Goal: Task Accomplishment & Management: Manage account settings

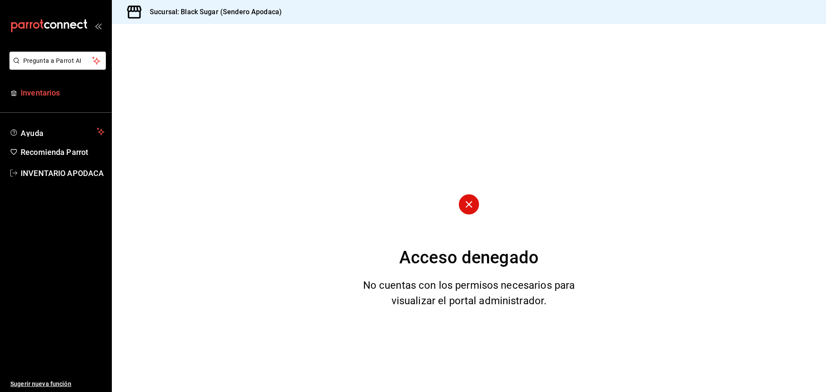
click at [19, 85] on link "Inventarios" at bounding box center [55, 92] width 111 height 19
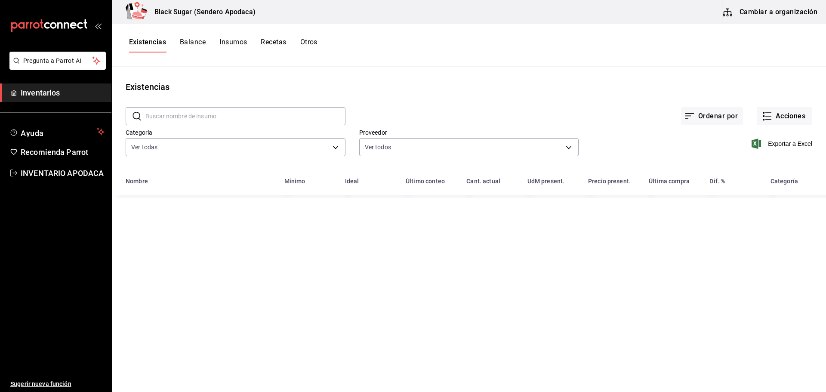
click at [742, 12] on button "Cambiar a organización" at bounding box center [771, 12] width 97 height 24
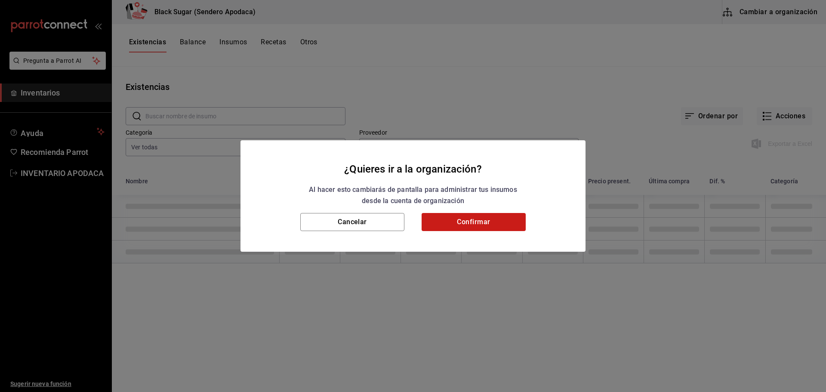
click at [480, 219] on button "Confirmar" at bounding box center [474, 222] width 104 height 18
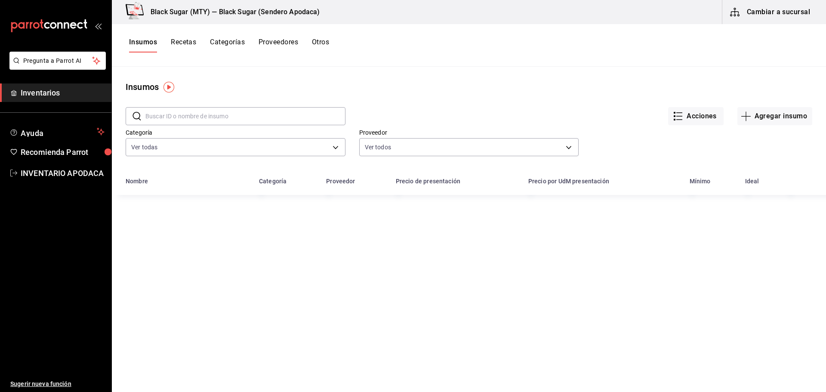
click at [313, 45] on div "Insumos Recetas Categorías Proveedores Otros" at bounding box center [229, 45] width 200 height 15
click at [320, 40] on button "Otros" at bounding box center [320, 45] width 17 height 15
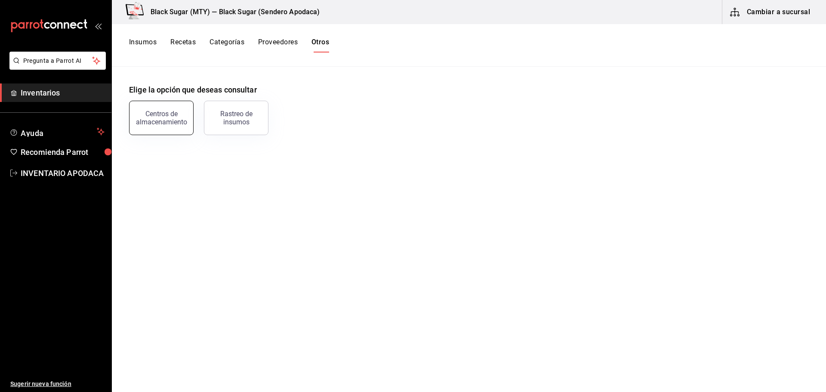
click at [157, 119] on div "Centros de almacenamiento" at bounding box center [161, 118] width 53 height 16
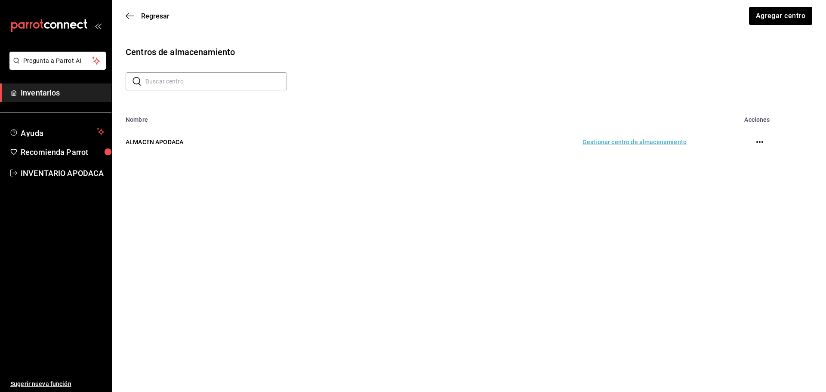
click at [636, 134] on td "Gestionar centro de almacenamiento" at bounding box center [520, 142] width 353 height 38
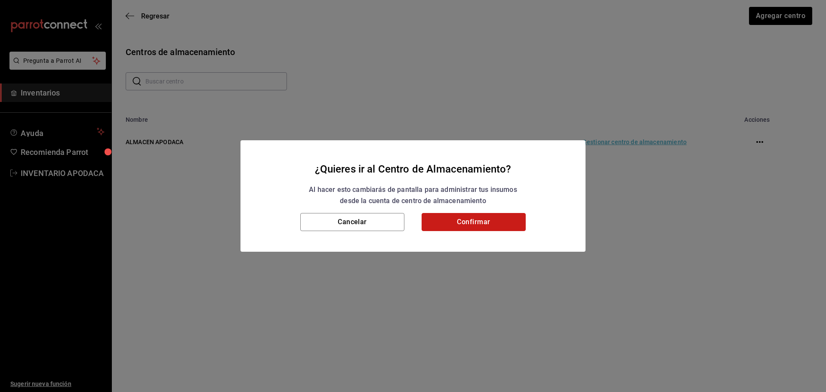
click at [481, 229] on button "Confirmar" at bounding box center [474, 222] width 104 height 18
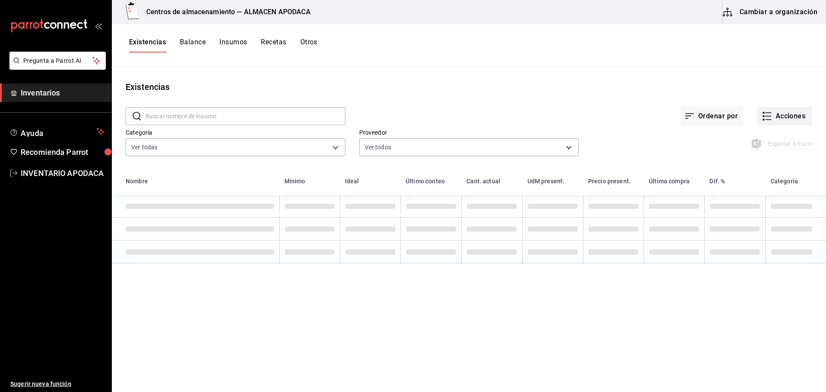
click at [795, 114] on button "Acciones" at bounding box center [785, 116] width 56 height 18
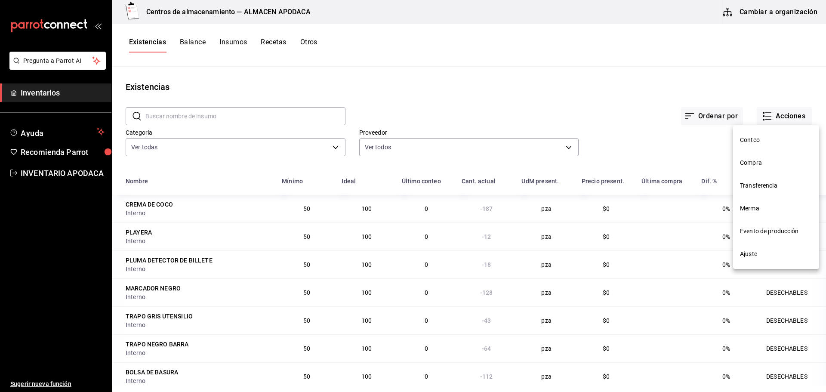
click at [756, 187] on span "Transferencia" at bounding box center [776, 185] width 72 height 9
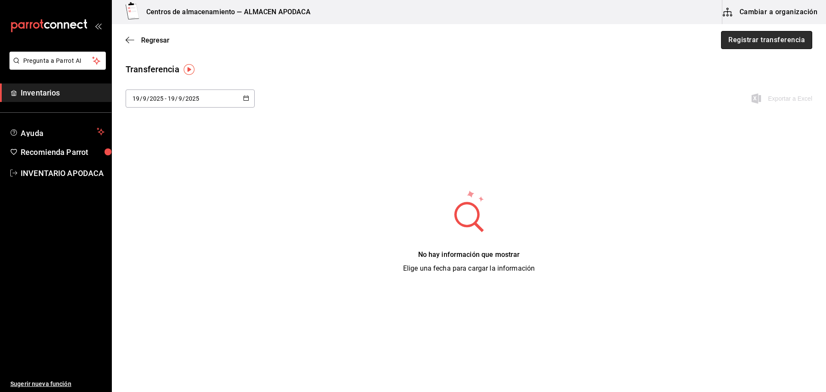
drag, startPoint x: 805, startPoint y: 37, endPoint x: 719, endPoint y: 61, distance: 89.8
click at [805, 37] on button "Registrar transferencia" at bounding box center [766, 40] width 91 height 18
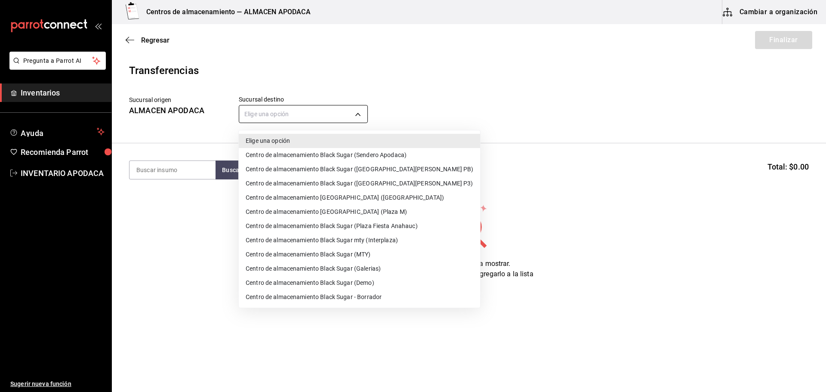
click at [274, 112] on body "Pregunta a Parrot AI Inventarios Ayuda Recomienda Parrot INVENTARIO APODACA Sug…" at bounding box center [413, 171] width 826 height 343
click at [403, 222] on li "Centro de almacenamiento Black Sugar (Plaza Fiesta Anahauc)" at bounding box center [359, 226] width 241 height 14
type input "044f21b9-8170-48c6-ae16-698e98ad7daf"
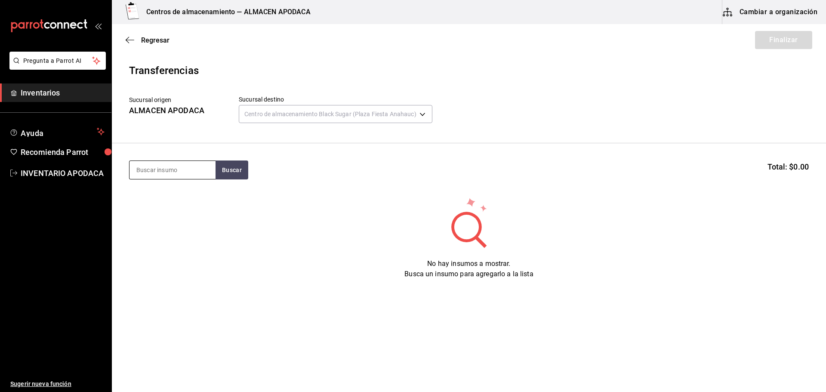
click at [140, 169] on input at bounding box center [173, 170] width 86 height 18
type input "BOBA"
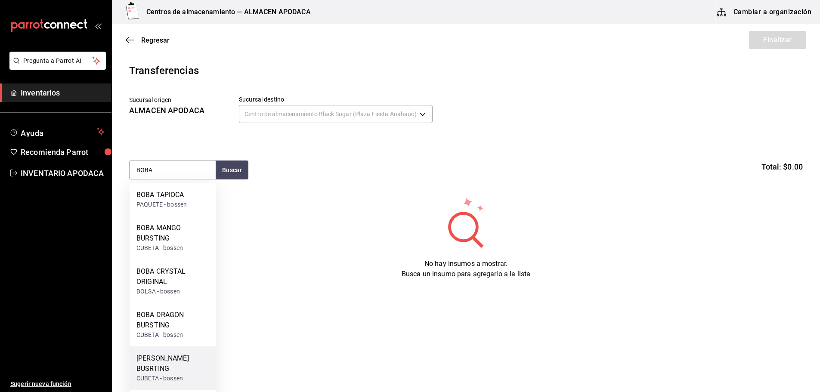
click at [175, 359] on div "[PERSON_NAME] BUSRTING" at bounding box center [172, 363] width 72 height 21
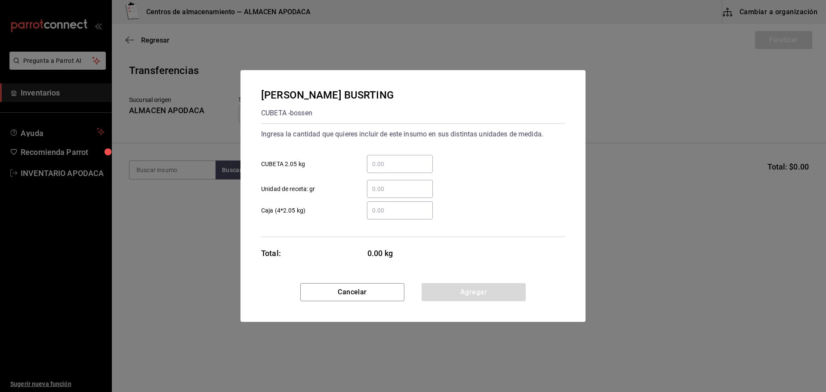
click at [401, 161] on input "​ CUBETA 2.05 kg" at bounding box center [400, 164] width 66 height 10
type input "2"
click at [470, 288] on button "Agregar" at bounding box center [474, 292] width 104 height 18
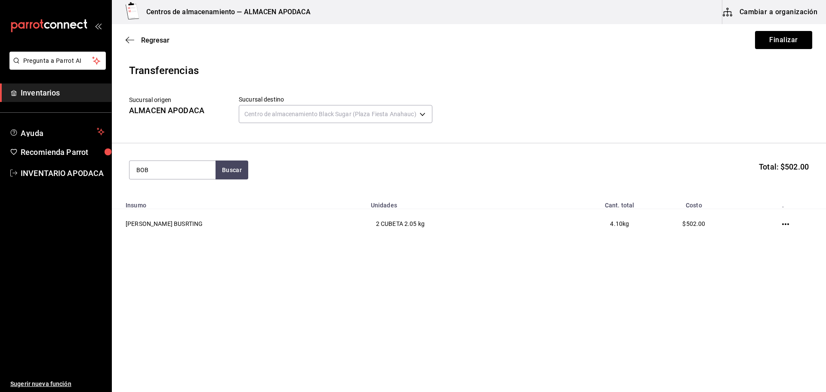
type input "BOBA"
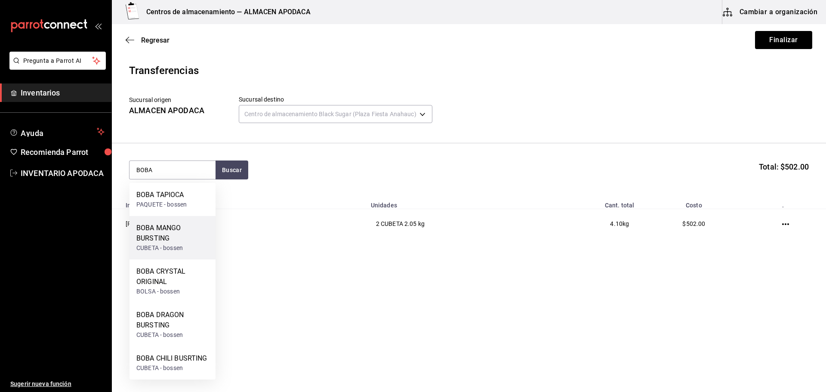
click at [180, 232] on div "BOBA MANGO BURSTING" at bounding box center [172, 233] width 72 height 21
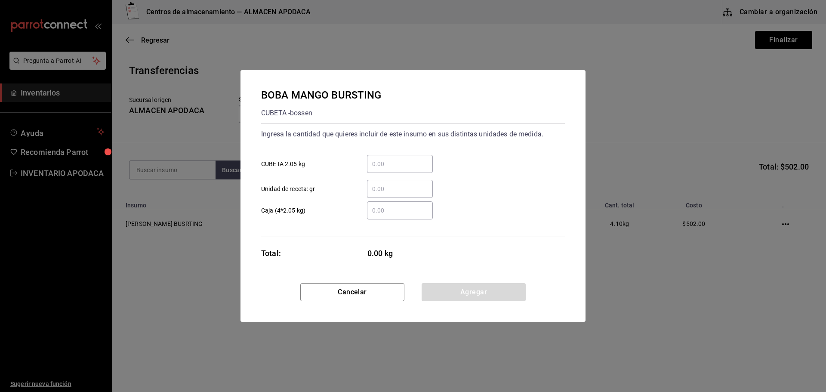
click at [381, 154] on div "​ CUBETA 2.05 kg" at bounding box center [409, 160] width 311 height 25
click at [402, 163] on input "​ CUBETA 2.05 kg" at bounding box center [400, 164] width 66 height 10
type input "1"
click at [460, 288] on button "Agregar" at bounding box center [474, 292] width 104 height 18
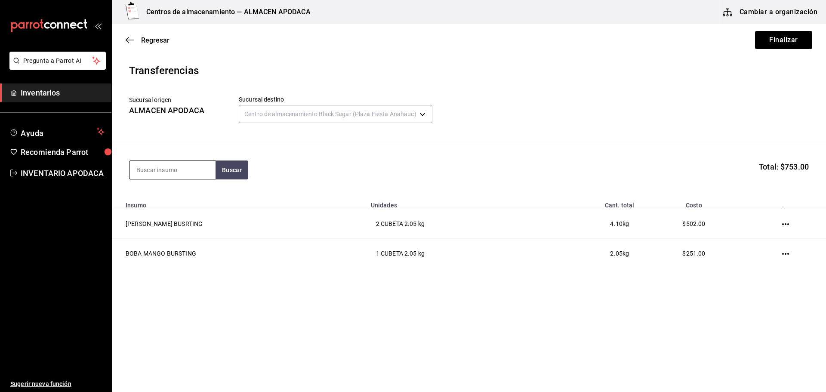
click at [173, 175] on input at bounding box center [173, 170] width 86 height 18
type input "JELLY"
click at [171, 235] on div "CUBETA - bossen" at bounding box center [159, 237] width 46 height 9
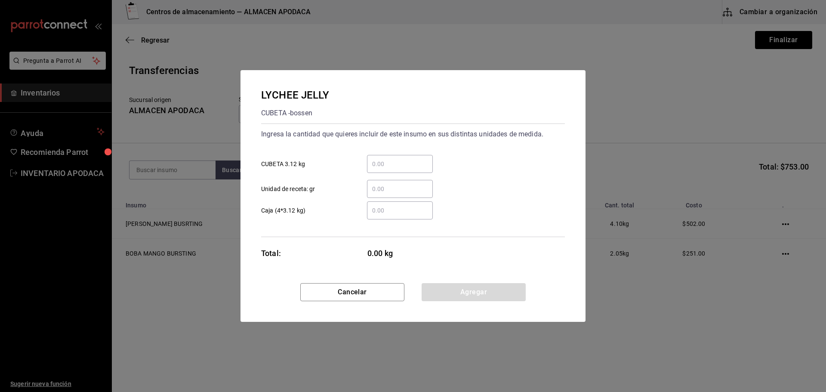
click at [395, 167] on input "​ CUBETA 3.12 kg" at bounding box center [400, 164] width 66 height 10
type input "1"
click at [443, 286] on button "Agregar" at bounding box center [474, 292] width 104 height 18
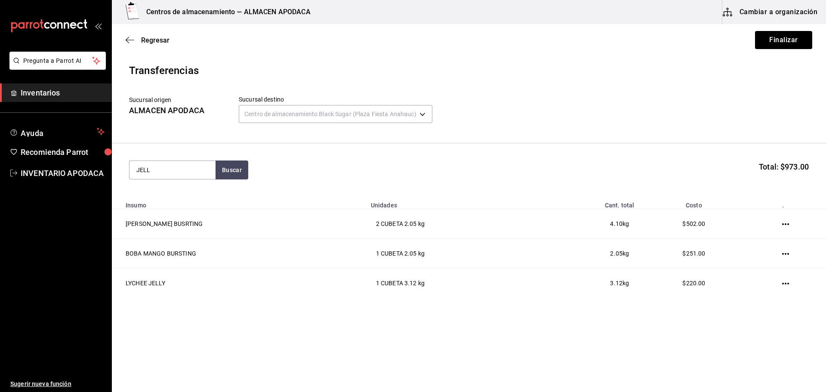
type input "JELLY"
click at [166, 203] on div "CUBETA - bossen" at bounding box center [159, 204] width 46 height 9
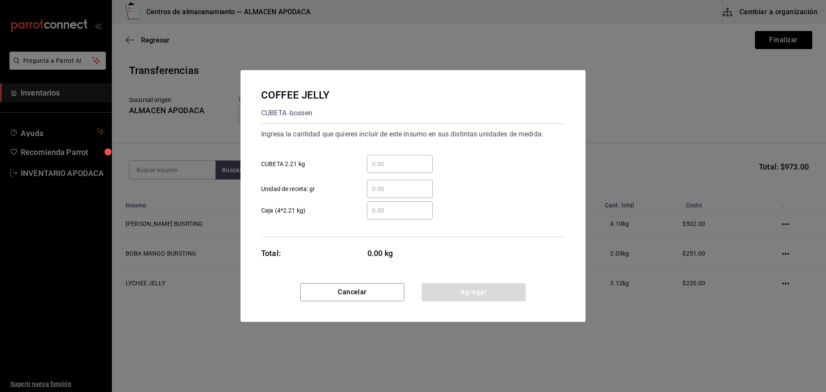
click at [388, 163] on input "​ CUBETA 2.21 kg" at bounding box center [400, 164] width 66 height 10
type input "1"
click at [448, 292] on button "Agregar" at bounding box center [474, 292] width 104 height 18
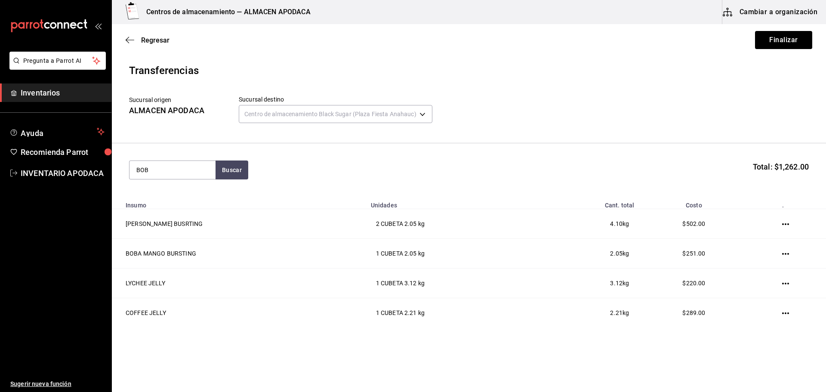
type input "BOBA"
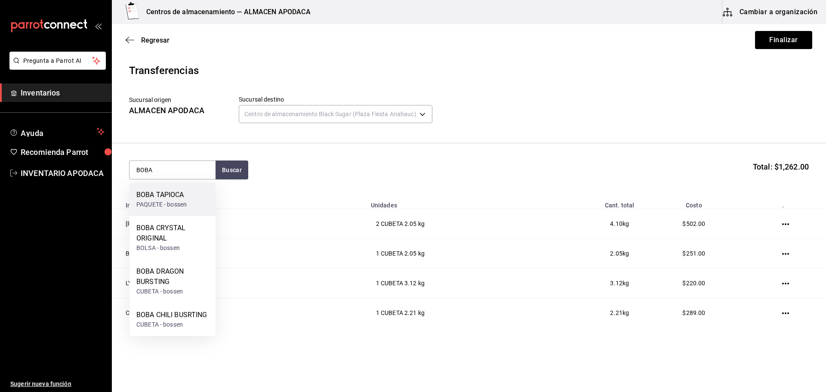
click at [150, 197] on div "BOBA TAPIOCA" at bounding box center [161, 195] width 50 height 10
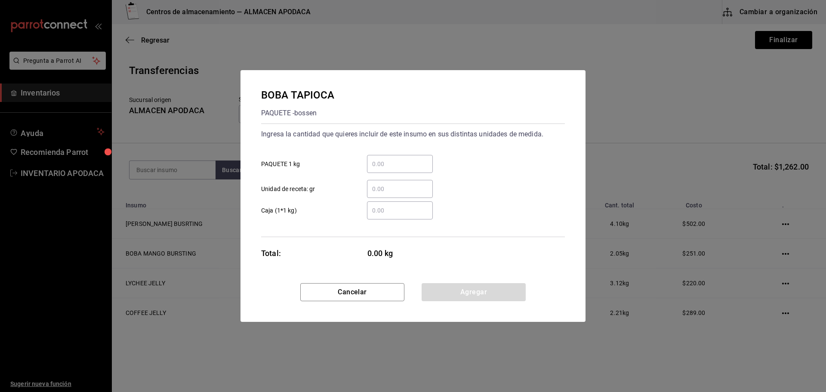
click at [404, 160] on input "​ PAQUETE 1 kg" at bounding box center [400, 164] width 66 height 10
type input "10"
click at [440, 290] on button "Agregar" at bounding box center [474, 292] width 104 height 18
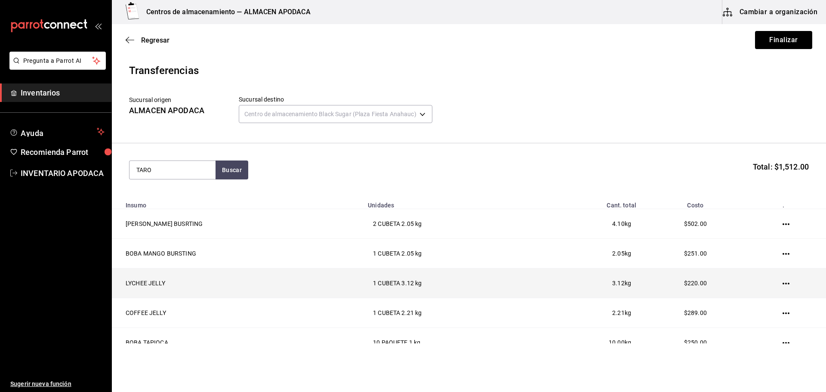
type input "TARO"
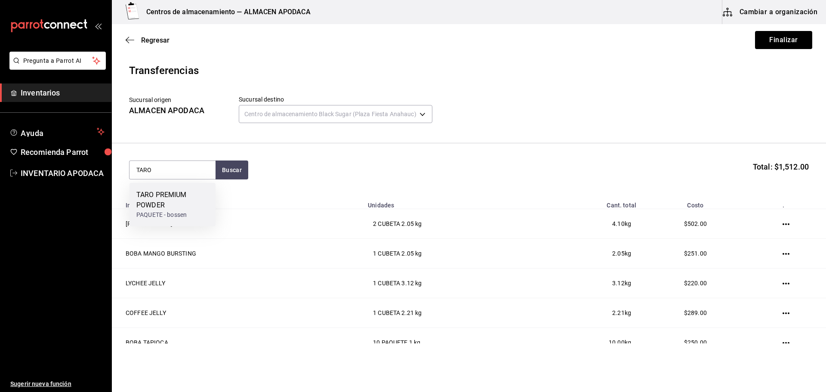
click at [158, 217] on div "PAQUETE - bossen" at bounding box center [172, 214] width 72 height 9
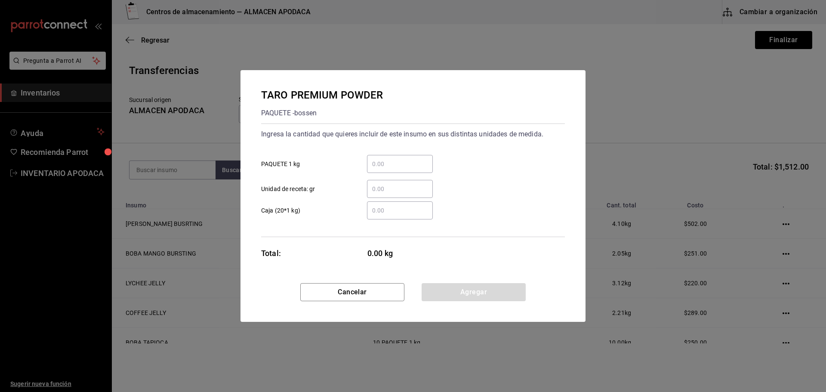
click at [408, 169] on div "​" at bounding box center [400, 164] width 66 height 18
click at [408, 169] on input "​ PAQUETE 1 kg" at bounding box center [400, 164] width 66 height 10
type input "3"
click at [445, 289] on button "Agregar" at bounding box center [474, 292] width 104 height 18
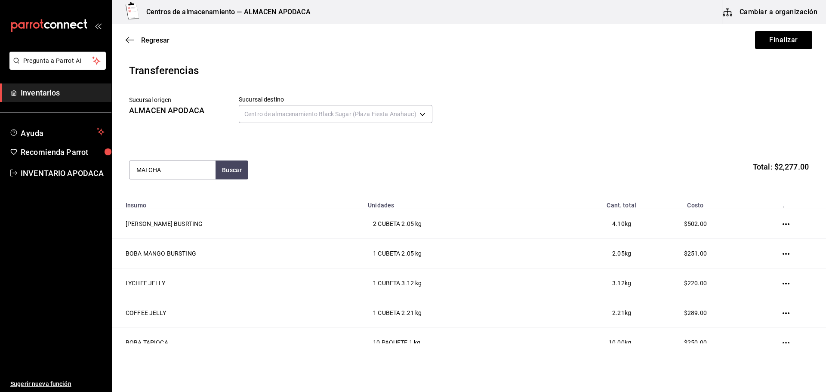
type input "MATCHA"
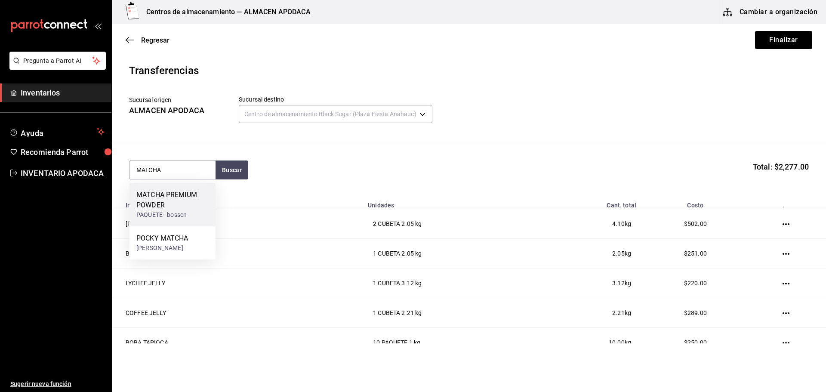
click at [158, 199] on div "MATCHA PREMIUM POWDER" at bounding box center [172, 200] width 72 height 21
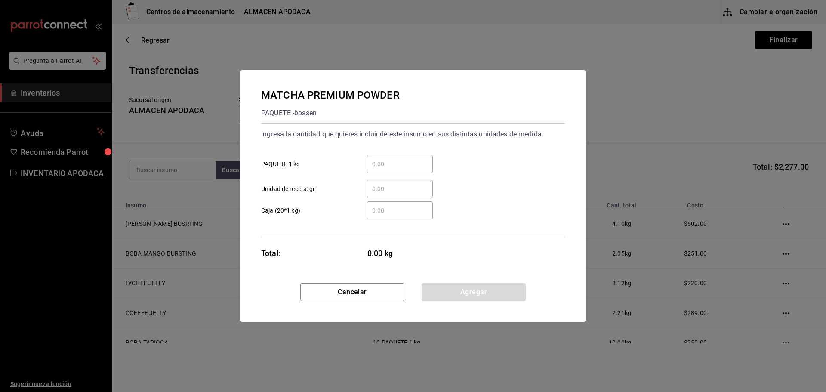
click at [405, 160] on input "​ PAQUETE 1 kg" at bounding box center [400, 164] width 66 height 10
type input "1"
click at [459, 288] on button "Agregar" at bounding box center [474, 292] width 104 height 18
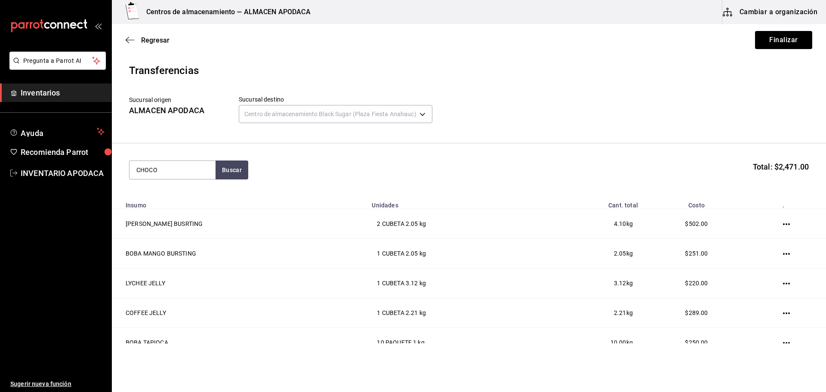
type input "CHOCO"
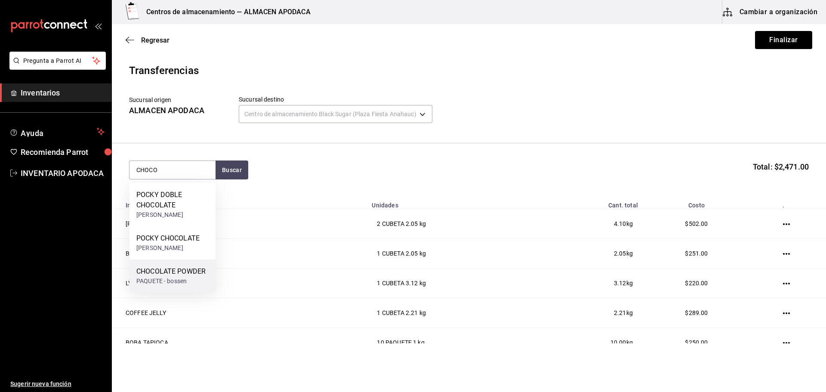
click at [178, 266] on div "CHOCOLATE POWDER" at bounding box center [170, 271] width 69 height 10
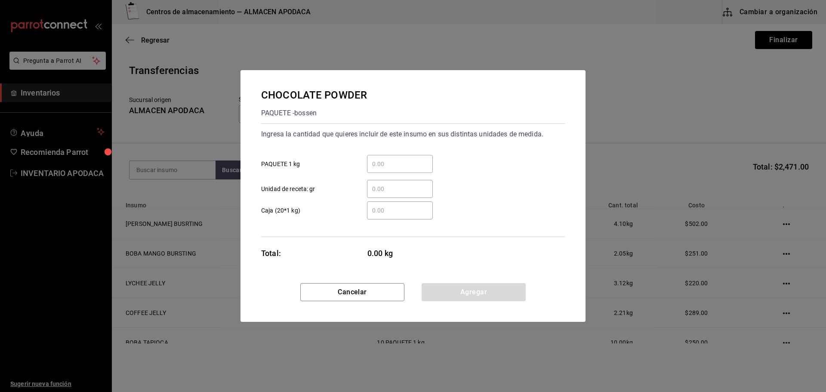
click at [373, 157] on div "​" at bounding box center [400, 164] width 66 height 18
click at [373, 159] on input "​ PAQUETE 1 kg" at bounding box center [400, 164] width 66 height 10
click at [378, 167] on input "​ PAQUETE 1 kg" at bounding box center [400, 164] width 66 height 10
type input "1"
click at [477, 294] on button "Agregar" at bounding box center [474, 292] width 104 height 18
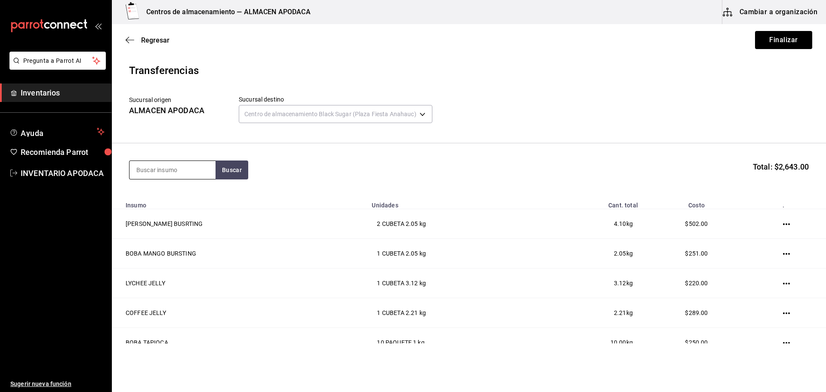
click at [160, 168] on input at bounding box center [173, 170] width 86 height 18
type input "STABI"
click at [173, 212] on div "STABILIZER POWDER PAQUETE - bossen" at bounding box center [173, 199] width 86 height 33
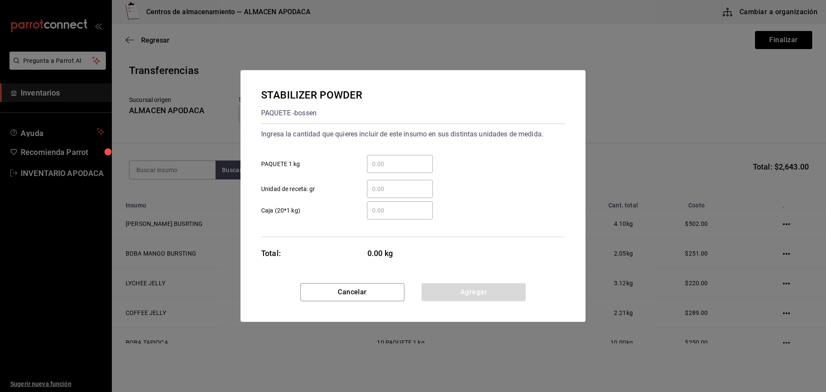
click at [399, 164] on input "​ PAQUETE 1 kg" at bounding box center [400, 164] width 66 height 10
type input "1"
click at [461, 293] on button "Agregar" at bounding box center [474, 292] width 104 height 18
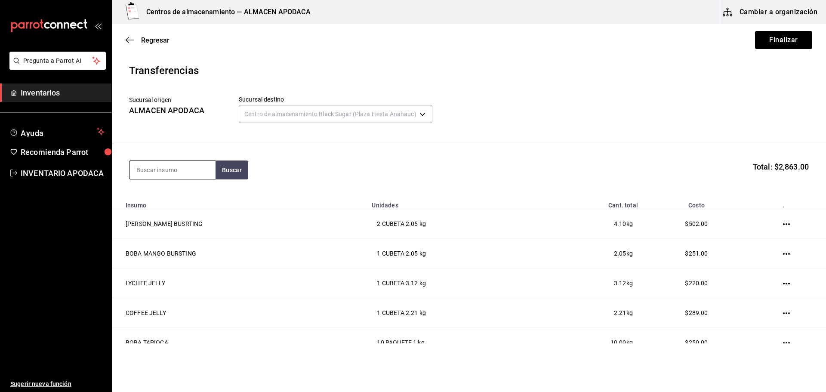
click at [139, 163] on input at bounding box center [173, 170] width 86 height 18
type input "COFF"
click at [157, 198] on div "COFFEE POWDER" at bounding box center [163, 195] width 55 height 10
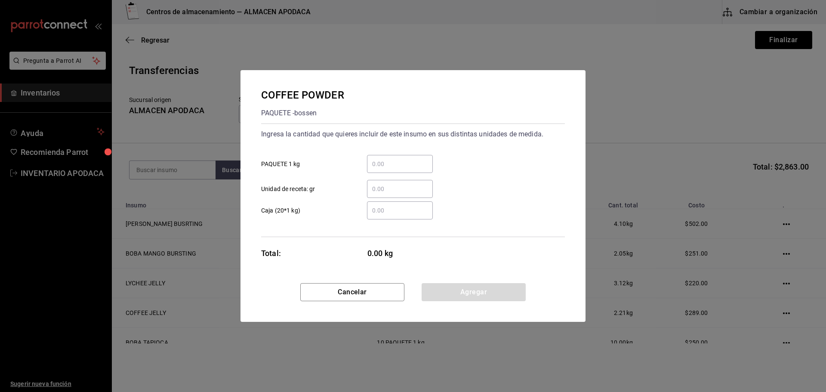
click at [386, 167] on input "​ PAQUETE 1 kg" at bounding box center [400, 164] width 66 height 10
type input "2"
click at [456, 285] on button "Agregar" at bounding box center [474, 292] width 104 height 18
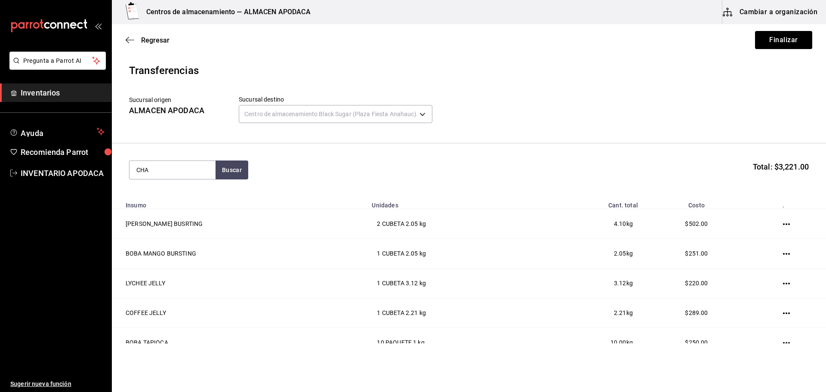
type input "CHA"
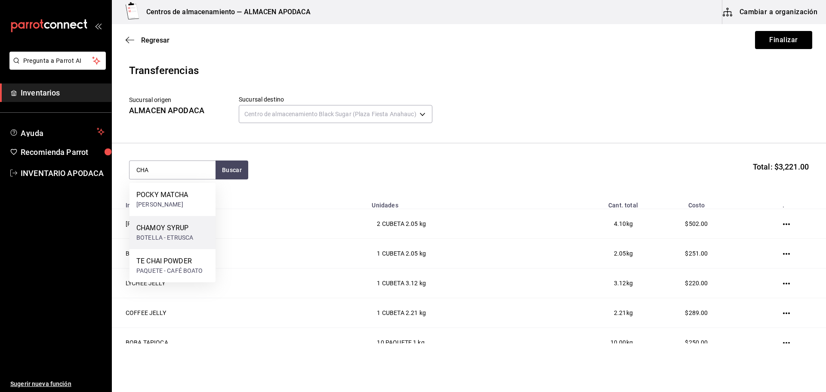
click at [206, 225] on div "CHAMOY SYRUP BOTELLA - ETRUSCA" at bounding box center [173, 232] width 86 height 33
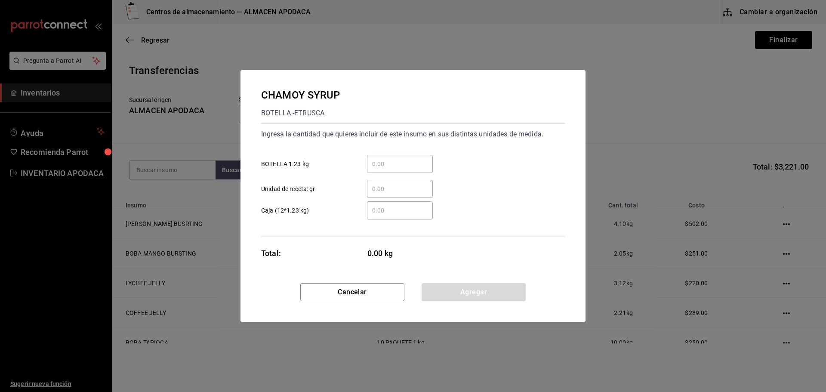
click at [401, 164] on input "​ BOTELLA 1.23 kg" at bounding box center [400, 164] width 66 height 10
type input "1"
click at [465, 292] on button "Agregar" at bounding box center [474, 292] width 104 height 18
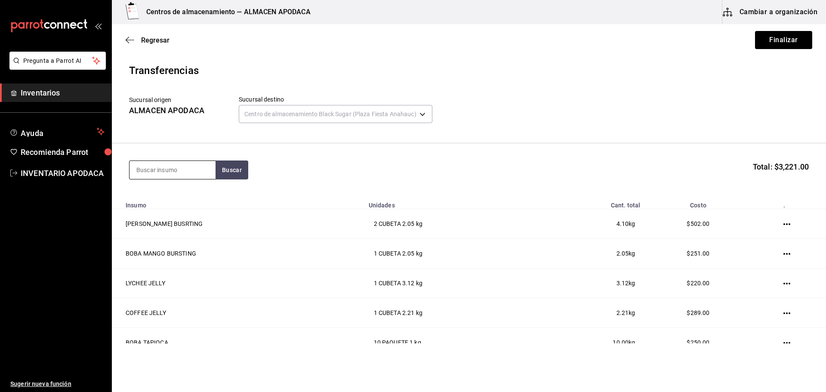
click at [170, 163] on input at bounding box center [173, 170] width 86 height 18
type input "TIGER"
click at [159, 210] on div "BOTELLA - bossen" at bounding box center [172, 214] width 72 height 9
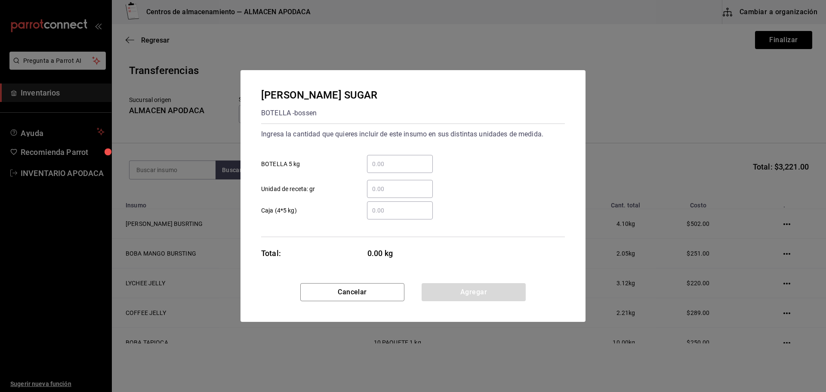
click at [423, 164] on input "​ BOTELLA 5 kg" at bounding box center [400, 164] width 66 height 10
type input "1"
click at [456, 292] on button "Agregar" at bounding box center [474, 292] width 104 height 18
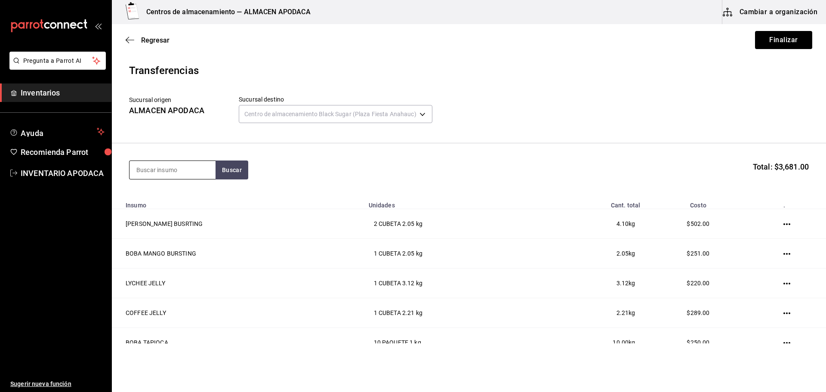
click at [176, 164] on input at bounding box center [173, 170] width 86 height 18
type input "CARA"
click at [183, 203] on div "BOTELLA - bossen" at bounding box center [163, 204] width 55 height 9
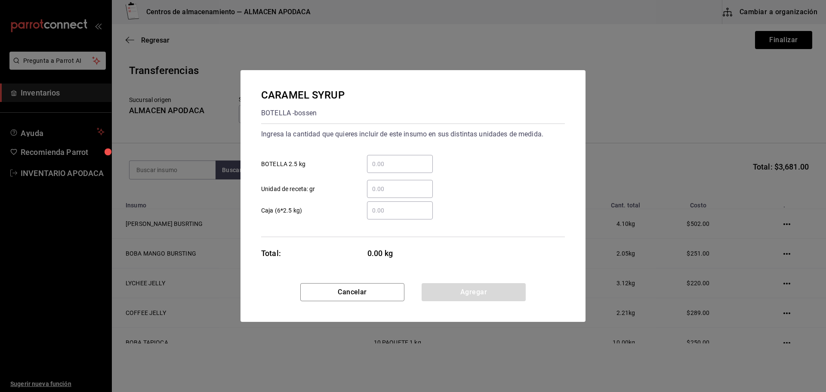
click at [386, 164] on input "​ BOTELLA 2.5 kg" at bounding box center [400, 164] width 66 height 10
type input "1"
click at [495, 293] on button "Agregar" at bounding box center [474, 292] width 104 height 18
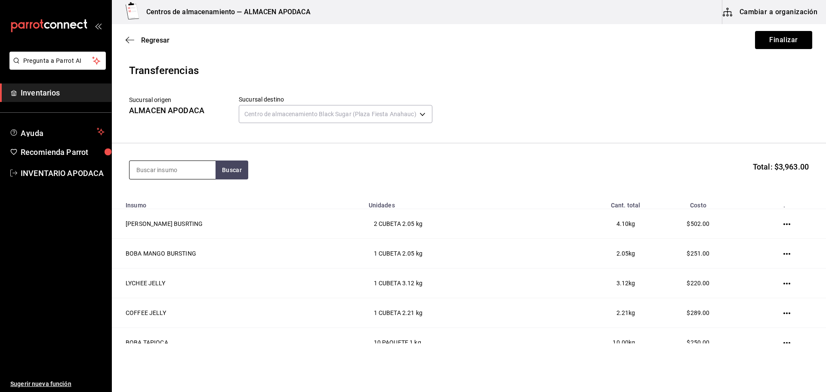
click at [186, 169] on input at bounding box center [173, 170] width 86 height 18
type input "CREMA"
click at [189, 198] on div "CREMA DE COCO" at bounding box center [163, 195] width 54 height 10
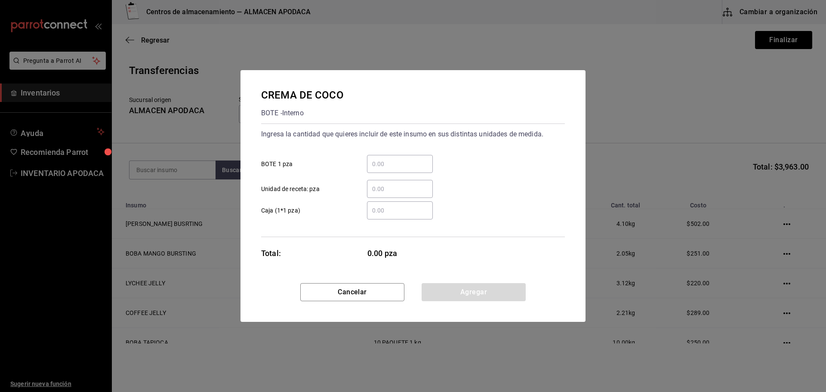
click at [397, 162] on input "​ BOTE 1 pza" at bounding box center [400, 164] width 66 height 10
type input "1"
click at [488, 293] on button "Agregar" at bounding box center [474, 292] width 104 height 18
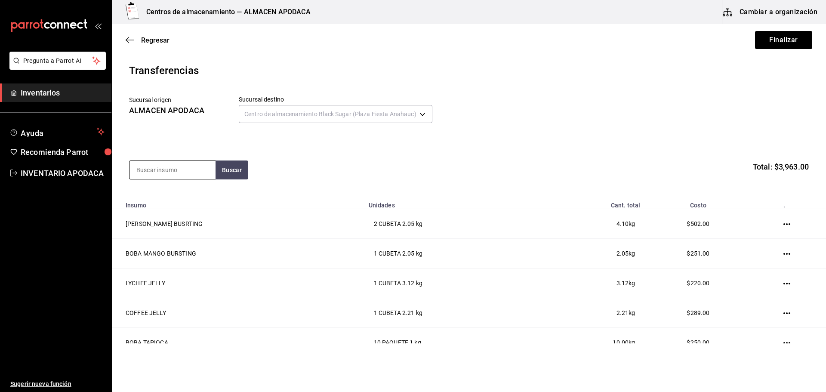
click at [206, 164] on input at bounding box center [173, 170] width 86 height 18
type input "FRUC"
click at [201, 189] on div "JARABE FRUCTOSE BOTE - bossen" at bounding box center [173, 199] width 86 height 33
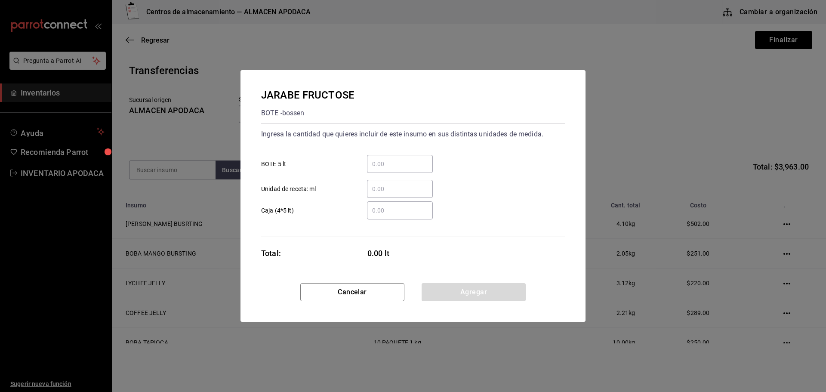
click at [413, 161] on input "​ BOTE 5 lt" at bounding box center [400, 164] width 66 height 10
type input "1"
click at [469, 299] on button "Agregar" at bounding box center [474, 292] width 104 height 18
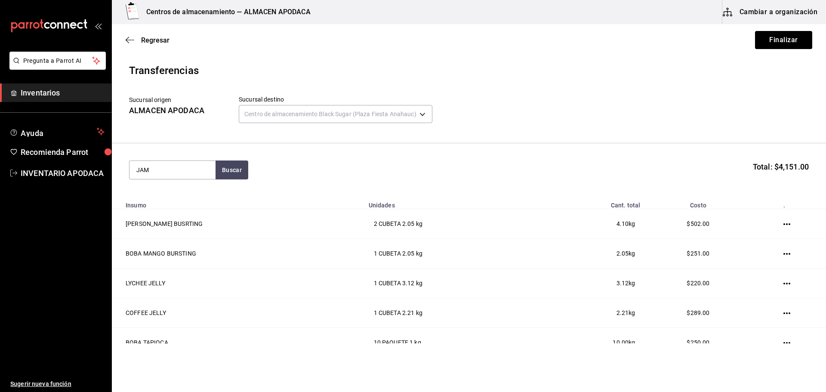
type input "JAM"
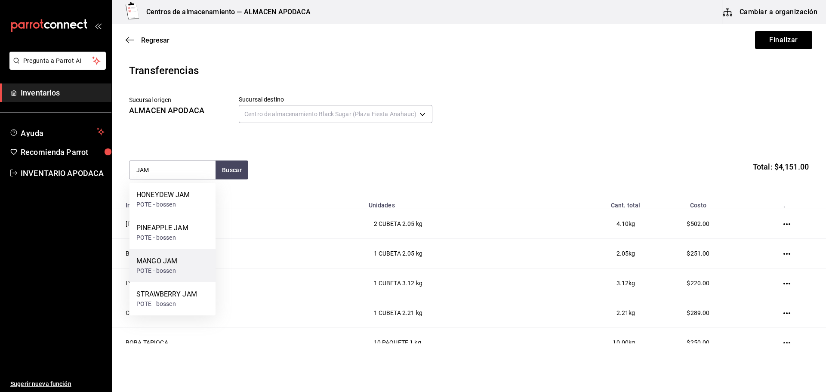
click at [153, 259] on div "MANGO JAM" at bounding box center [156, 261] width 41 height 10
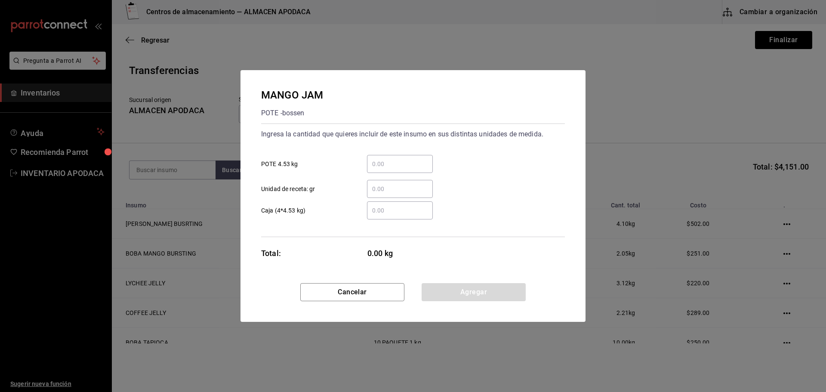
click at [396, 162] on input "​ POTE 4.53 kg" at bounding box center [400, 164] width 66 height 10
type input "1"
click at [444, 288] on button "Agregar" at bounding box center [474, 292] width 104 height 18
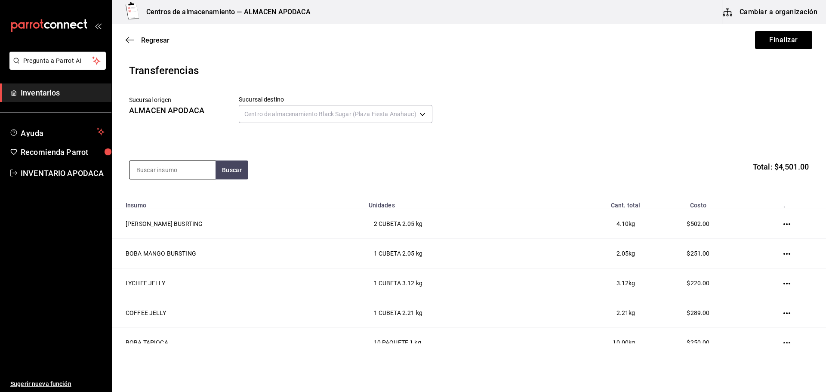
click at [166, 162] on input at bounding box center [173, 170] width 86 height 18
click at [160, 167] on input at bounding box center [173, 170] width 86 height 18
type input "POPO"
click at [183, 206] on div "PAQUETE - bossen/LOKYO" at bounding box center [172, 209] width 72 height 18
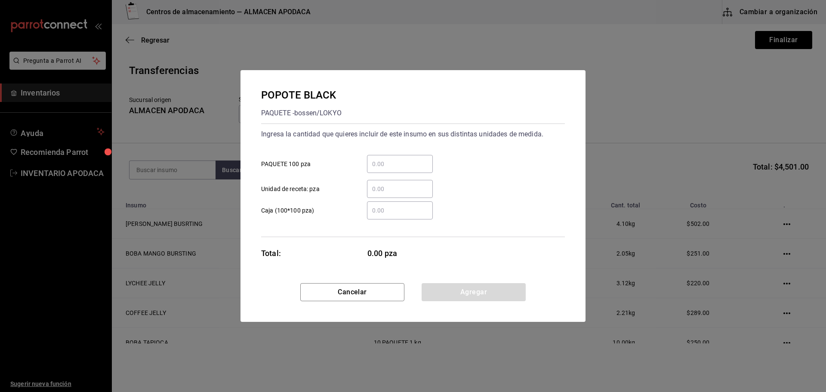
click at [429, 168] on input "​ PAQUETE 100 pza" at bounding box center [400, 164] width 66 height 10
type input "5"
click at [467, 292] on button "Agregar" at bounding box center [474, 292] width 104 height 18
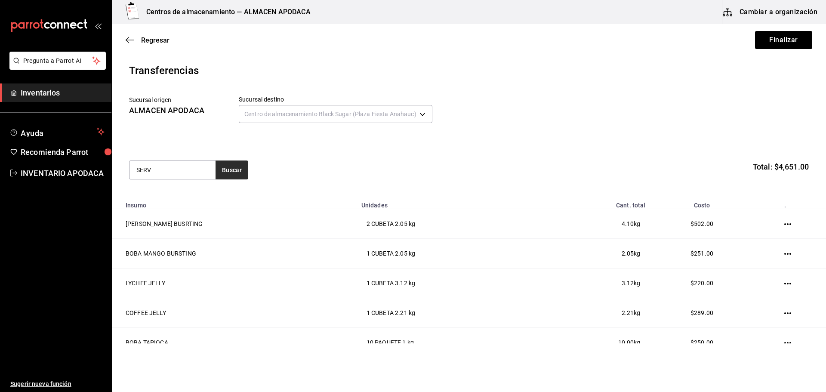
type input "SERV"
click at [222, 172] on button "Buscar" at bounding box center [232, 170] width 33 height 19
click at [189, 195] on div "SERVILLETA" at bounding box center [170, 195] width 69 height 10
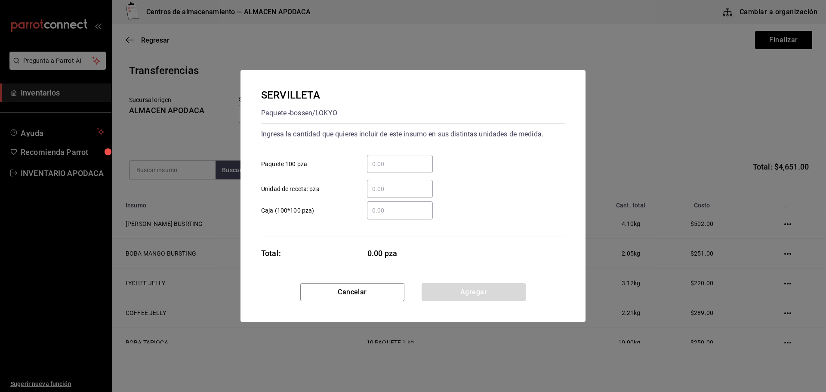
click at [380, 163] on input "​ Paquete 100 pza" at bounding box center [400, 164] width 66 height 10
type input "2"
click at [443, 291] on button "Agregar" at bounding box center [474, 292] width 104 height 18
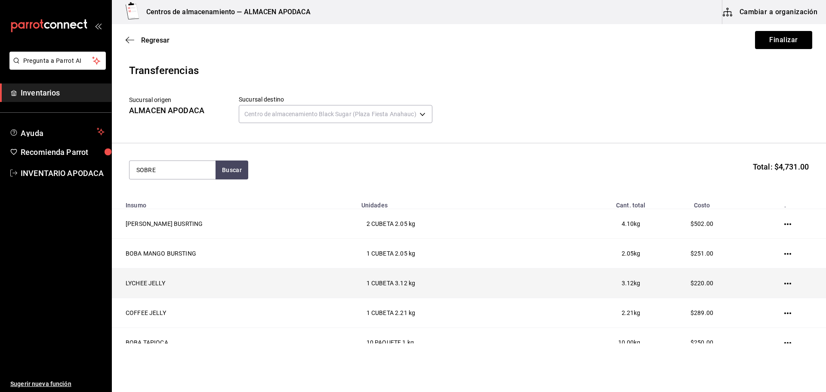
type input "SOBRE"
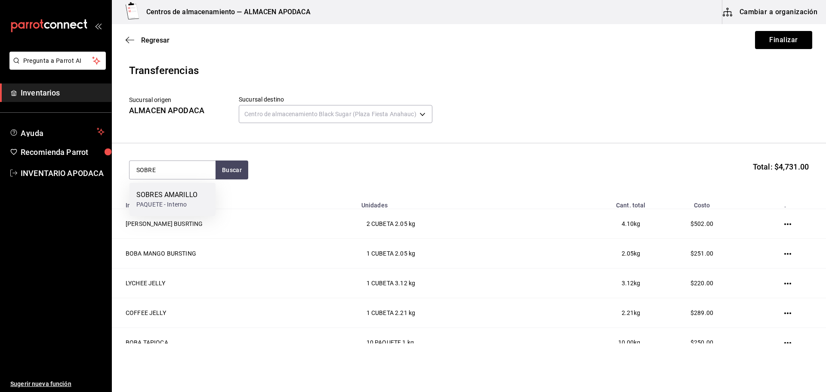
click at [180, 201] on div "PAQUETE - Interno" at bounding box center [166, 204] width 61 height 9
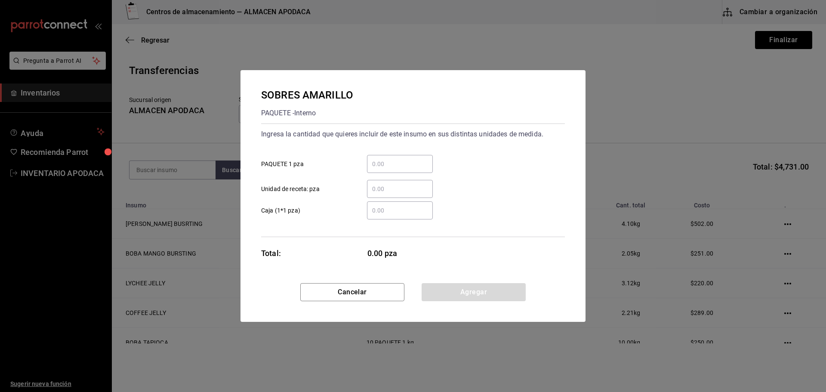
click at [377, 158] on div "​" at bounding box center [400, 164] width 66 height 18
click at [377, 159] on input "​ PAQUETE 1 pza" at bounding box center [400, 164] width 66 height 10
type input "5"
click at [454, 295] on button "Agregar" at bounding box center [474, 292] width 104 height 18
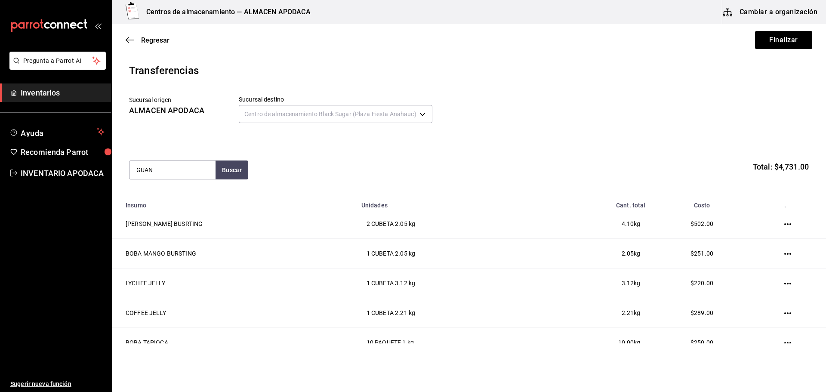
type input "GUAN"
click at [184, 198] on div "GUANTES NEGRO" at bounding box center [164, 195] width 56 height 10
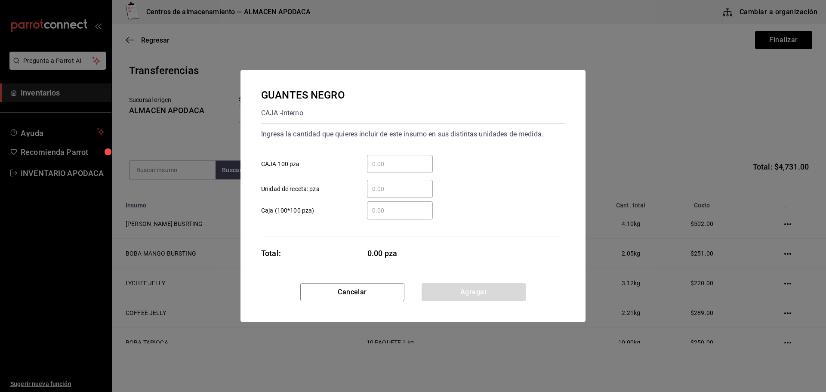
click at [399, 168] on input "​ CAJA 100 pza" at bounding box center [400, 164] width 66 height 10
type input "1"
click at [448, 289] on button "Agregar" at bounding box center [474, 292] width 104 height 18
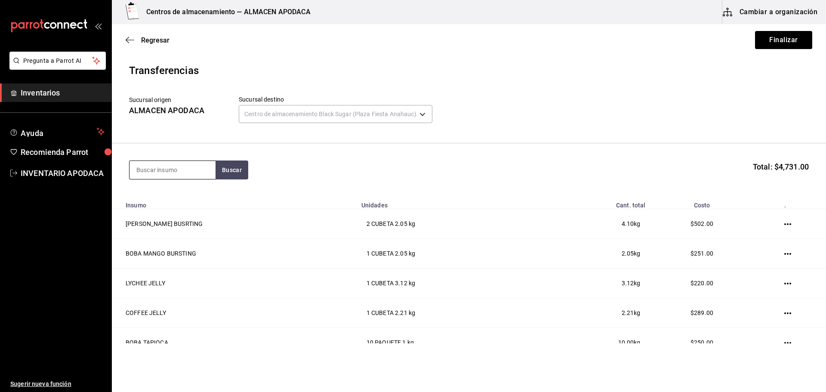
click at [158, 168] on input at bounding box center [173, 170] width 86 height 18
type input "LECHE"
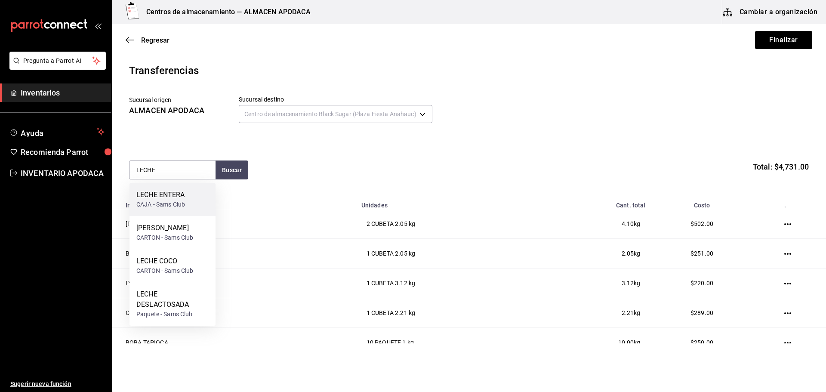
click at [164, 201] on div "CAJA - Sams Club" at bounding box center [160, 204] width 49 height 9
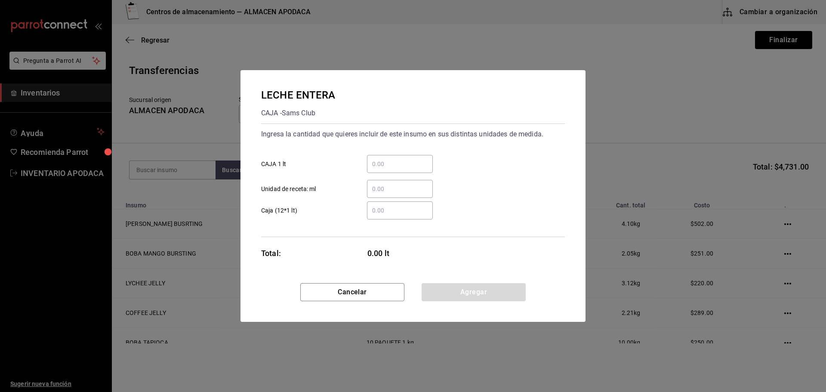
click at [408, 164] on input "​ CAJA 1 lt" at bounding box center [400, 164] width 66 height 10
type input "10"
click at [473, 287] on button "Agregar" at bounding box center [474, 292] width 104 height 18
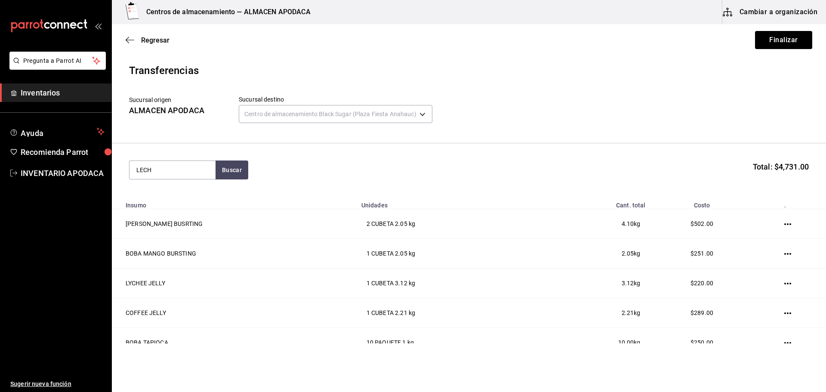
type input "LECHE"
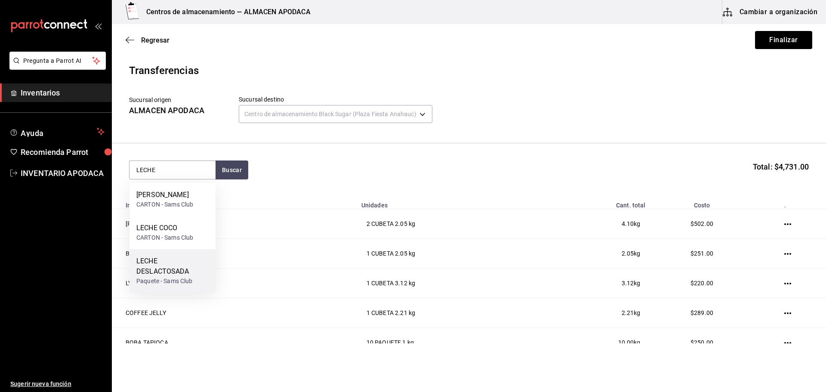
click at [179, 266] on div "LECHE DESLACTOSADA" at bounding box center [172, 266] width 72 height 21
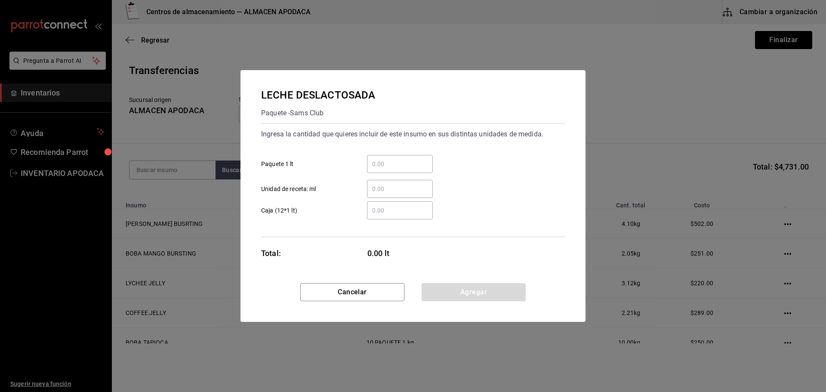
click at [403, 164] on input "​ Paquete 1 lt" at bounding box center [400, 164] width 66 height 10
type input "20"
click at [436, 284] on button "Agregar" at bounding box center [474, 292] width 104 height 18
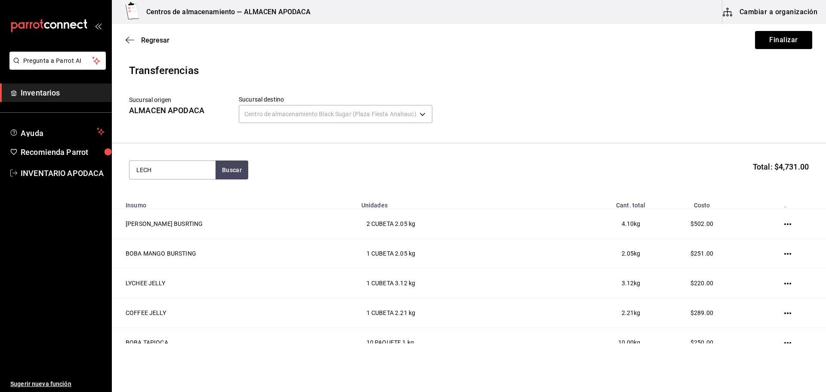
type input "LECHE"
click at [193, 236] on div "CARTON - Sams Club" at bounding box center [164, 237] width 57 height 9
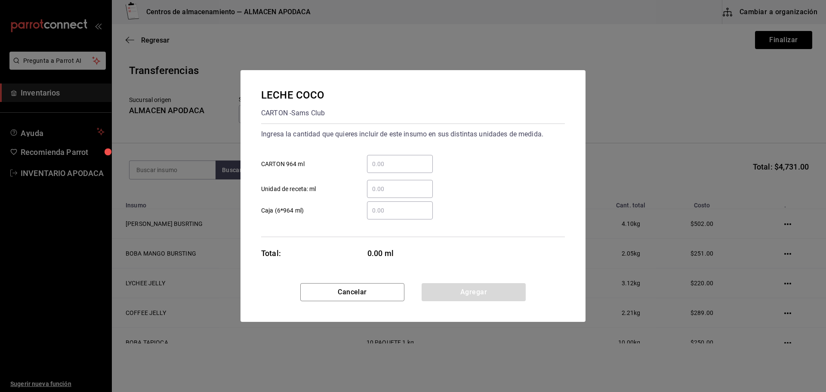
click at [389, 172] on div "​" at bounding box center [400, 164] width 66 height 18
click at [389, 169] on input "​ CARTON 964 ml" at bounding box center [400, 164] width 66 height 10
type input "5"
click at [466, 293] on button "Agregar" at bounding box center [474, 292] width 104 height 18
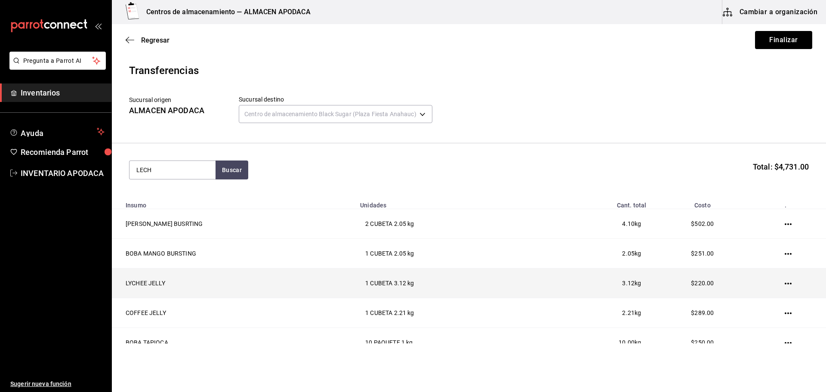
type input "LECHE"
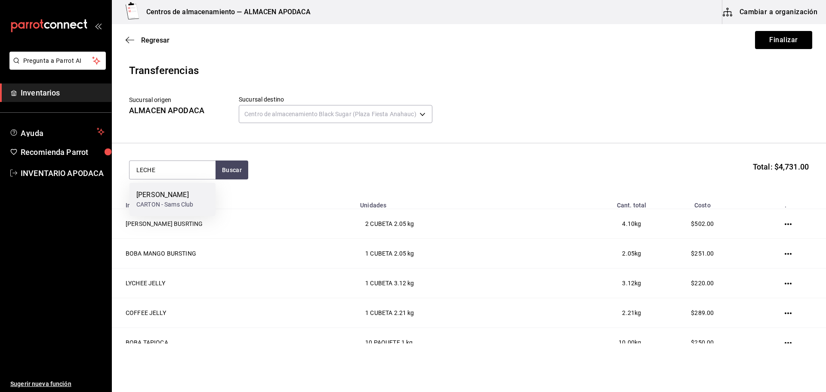
click at [207, 197] on div "LECHE [PERSON_NAME] - Sams Club" at bounding box center [173, 199] width 86 height 33
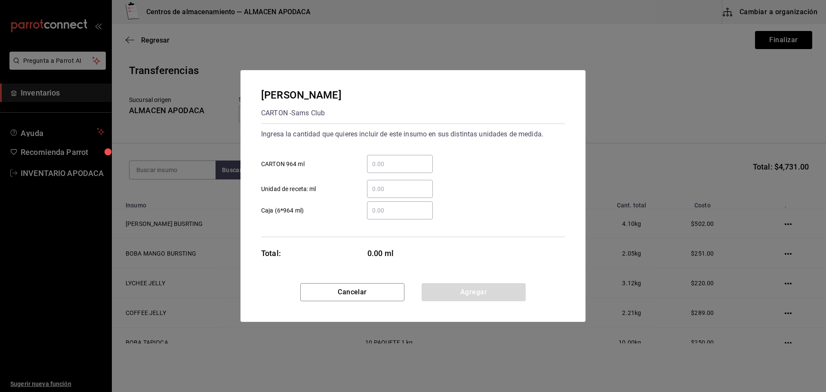
click at [388, 163] on input "​ CARTON 964 ml" at bounding box center [400, 164] width 66 height 10
type input "3"
click at [441, 291] on button "Agregar" at bounding box center [474, 292] width 104 height 18
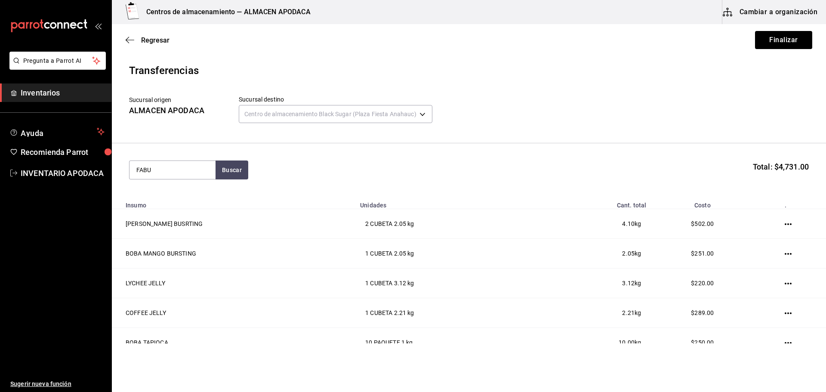
type input "FABU"
click at [153, 198] on div "FABULOSO" at bounding box center [156, 195] width 40 height 10
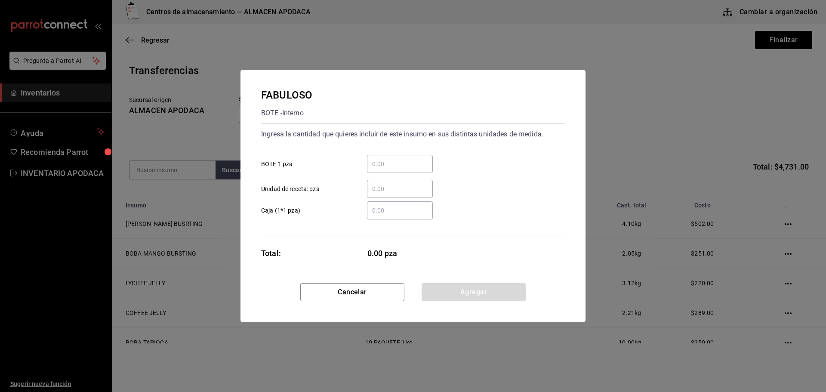
click at [408, 157] on div "​" at bounding box center [400, 164] width 66 height 18
click at [408, 159] on input "​ BOTE 1 pza" at bounding box center [400, 164] width 66 height 10
type input "1"
click at [492, 293] on button "Agregar" at bounding box center [474, 292] width 104 height 18
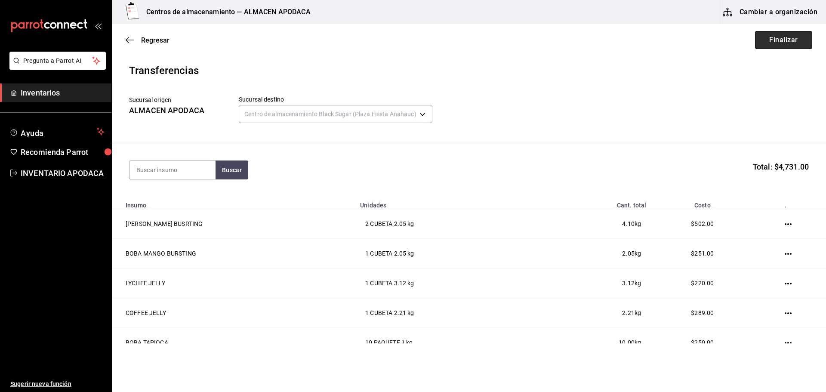
click at [782, 39] on button "Finalizar" at bounding box center [783, 40] width 57 height 18
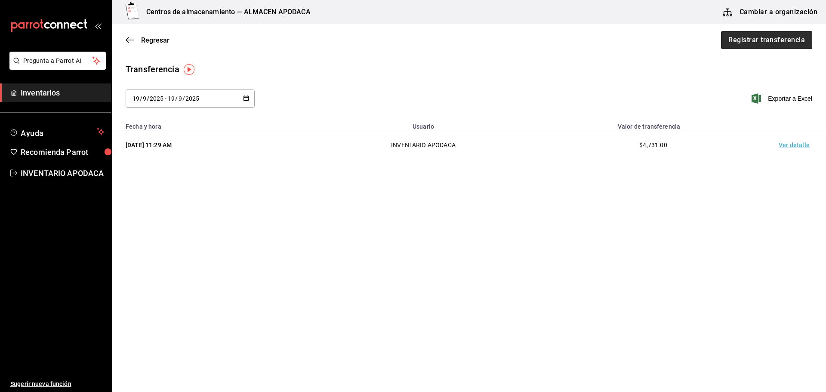
click at [778, 38] on button "Registrar transferencia" at bounding box center [766, 40] width 91 height 18
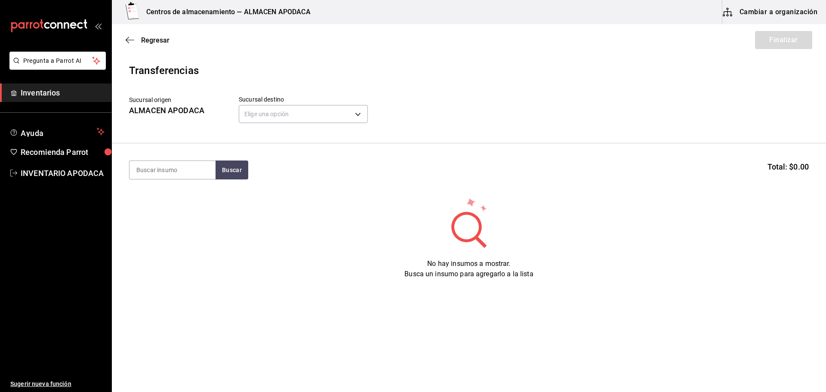
click at [375, 109] on div "Sucursal origen ALMACEN APODACA Sucursal destino Elige una opción default" at bounding box center [469, 111] width 680 height 30
click at [338, 116] on body "Pregunta a Parrot AI Inventarios Ayuda Recomienda Parrot INVENTARIO APODACA Sug…" at bounding box center [413, 171] width 826 height 343
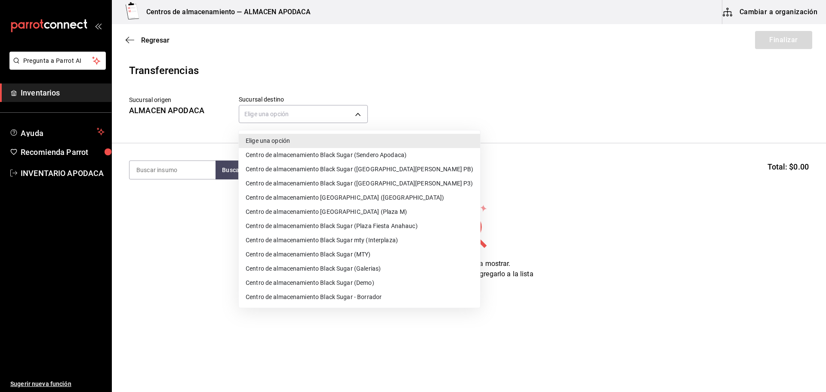
click at [373, 263] on li "Centro de almacenamiento Black Sugar (Galerias)" at bounding box center [359, 269] width 241 height 14
type input "7a577b9a-70a2-4b0f-a5c8-2e9576df8bd1"
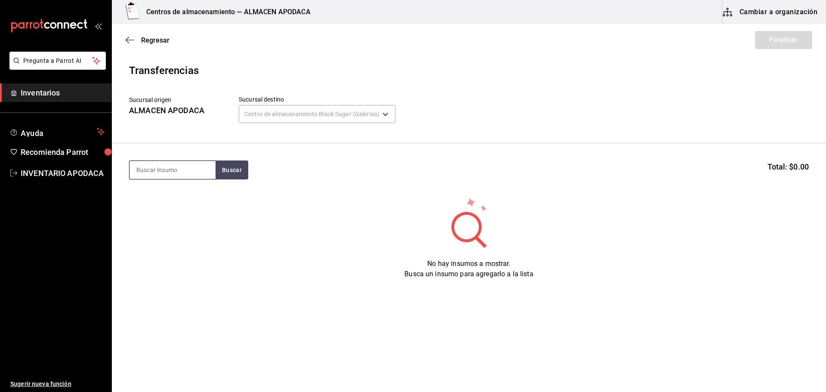
click at [154, 165] on input at bounding box center [173, 170] width 86 height 18
type input "BOBA"
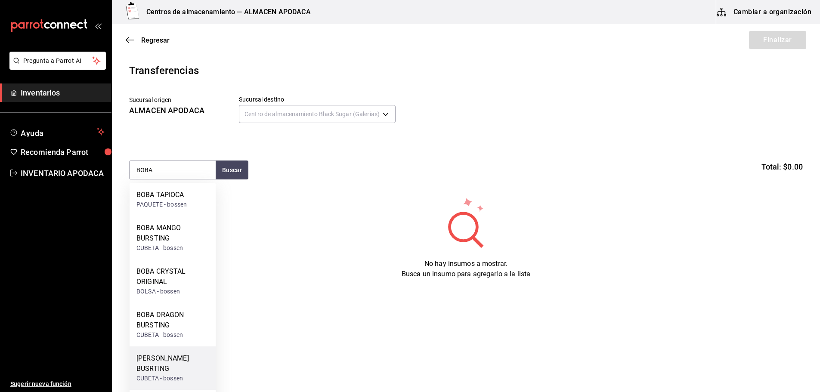
drag, startPoint x: 182, startPoint y: 369, endPoint x: 175, endPoint y: 362, distance: 10.3
click at [175, 362] on div "[PERSON_NAME] BUSRTING" at bounding box center [172, 363] width 72 height 21
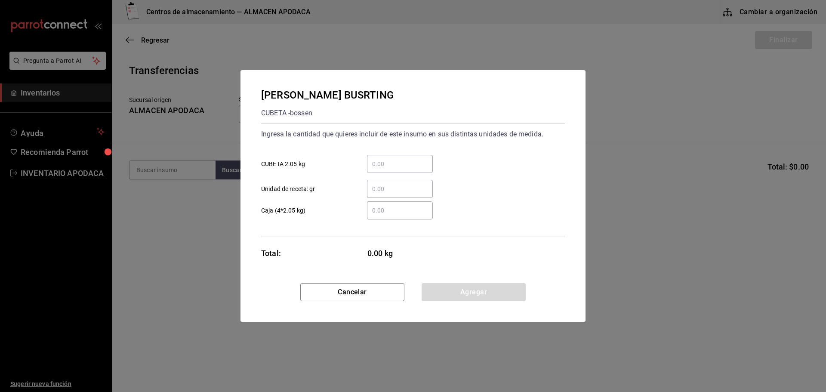
click at [390, 165] on input "​ CUBETA 2.05 kg" at bounding box center [400, 164] width 66 height 10
type input "3"
click at [441, 298] on button "Agregar" at bounding box center [474, 292] width 104 height 18
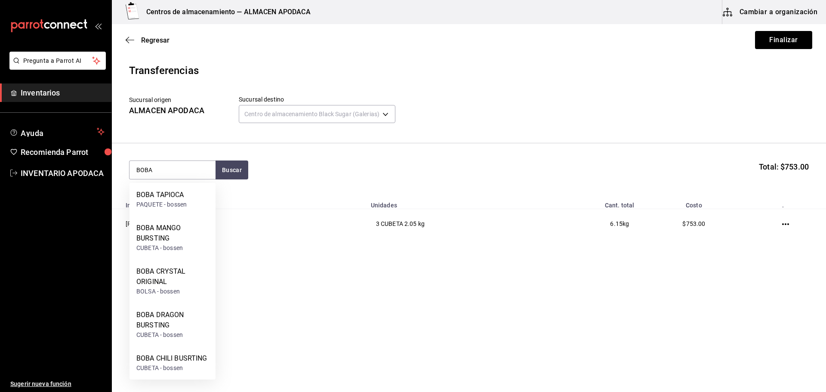
type input "BOBA"
click at [111, 225] on ul "Sugerir nueva función" at bounding box center [55, 287] width 111 height 210
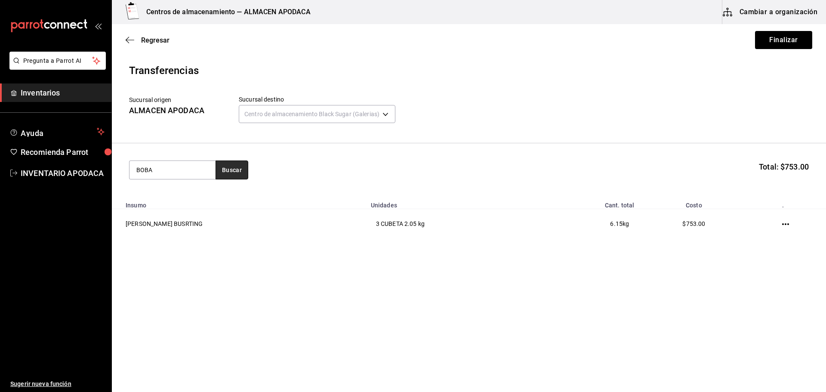
click at [243, 169] on button "Buscar" at bounding box center [232, 170] width 33 height 19
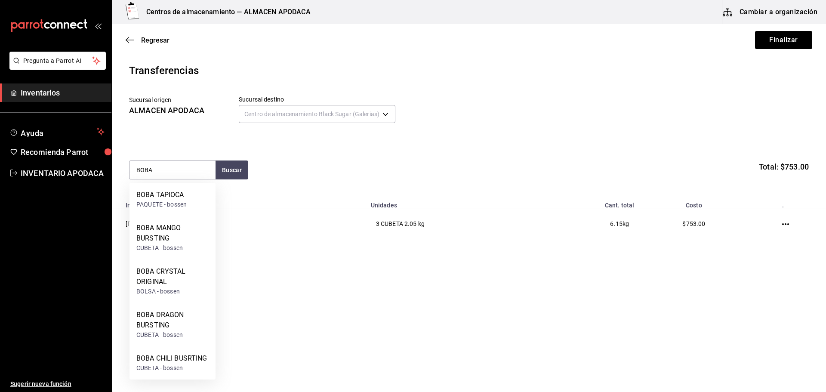
click at [180, 212] on div "BOBA TAPIOCA PAQUETE - bossen" at bounding box center [173, 199] width 86 height 33
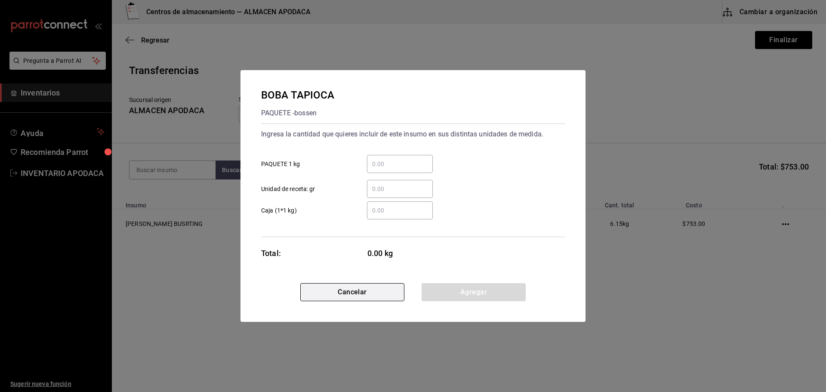
click at [375, 295] on button "Cancelar" at bounding box center [352, 292] width 104 height 18
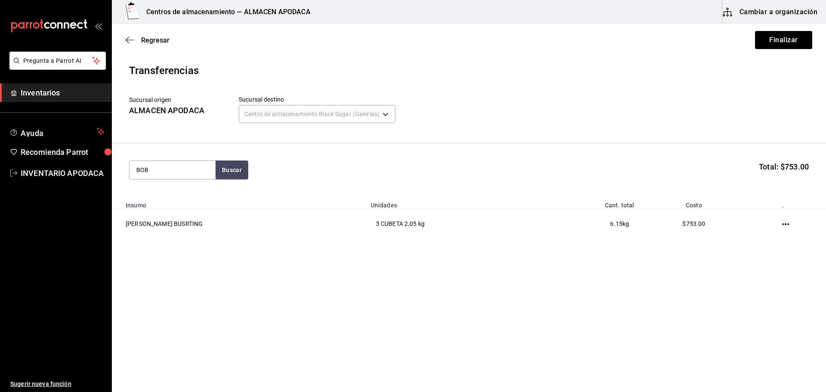
type input "BOBA"
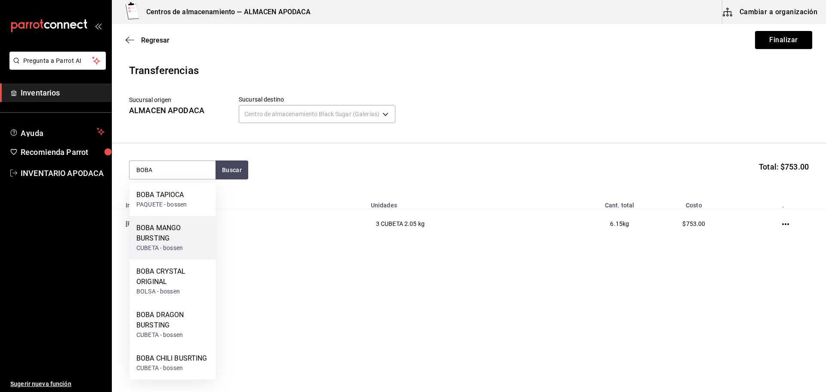
click at [187, 250] on div "CUBETA - bossen" at bounding box center [172, 248] width 72 height 9
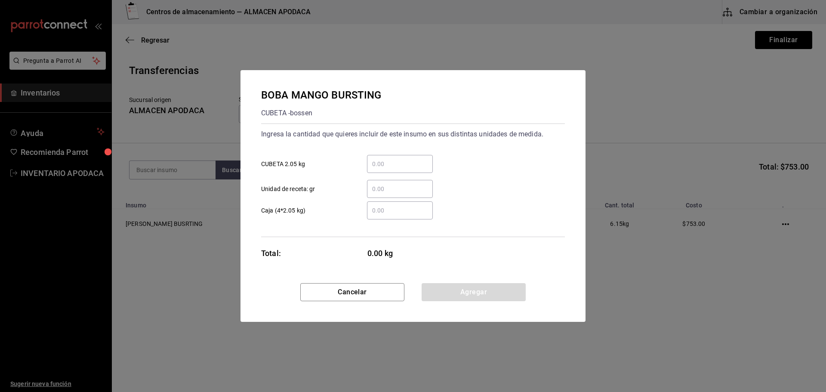
click at [394, 167] on input "​ CUBETA 2.05 kg" at bounding box center [400, 164] width 66 height 10
type input "3"
drag, startPoint x: 459, startPoint y: 283, endPoint x: 457, endPoint y: 292, distance: 9.6
click at [459, 289] on div "BOBA MANGO BURSTING CUBETA - bossen Ingresa la cantidad que quieres incluir de …" at bounding box center [413, 196] width 345 height 252
click at [457, 292] on button "Agregar" at bounding box center [474, 292] width 104 height 18
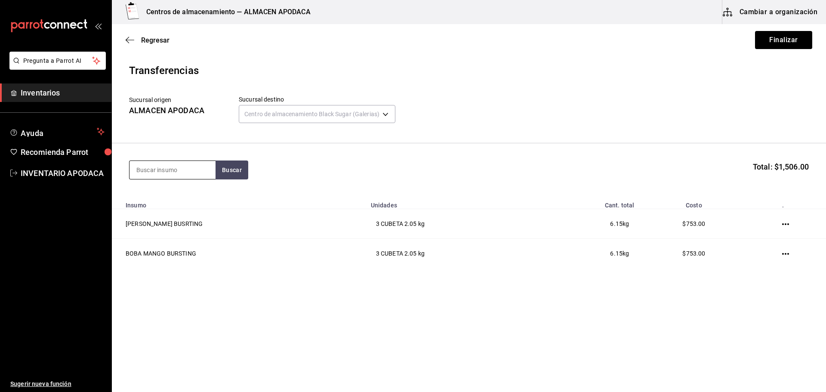
click at [173, 171] on input at bounding box center [173, 170] width 86 height 18
type input "JELLY"
click at [161, 237] on div "CUBETA - bossen" at bounding box center [159, 237] width 46 height 9
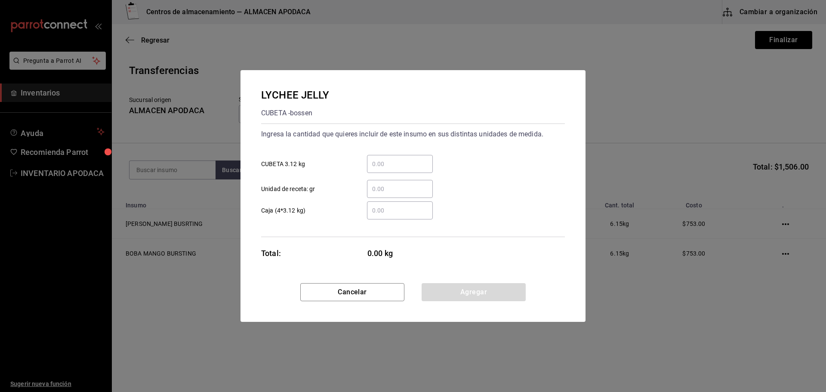
click at [386, 161] on input "​ CUBETA 3.12 kg" at bounding box center [400, 164] width 66 height 10
type input "3"
click at [442, 299] on button "Agregar" at bounding box center [474, 292] width 104 height 18
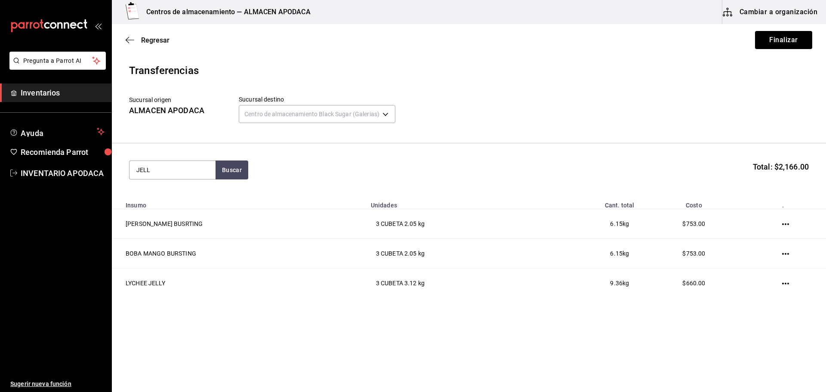
type input "JELLY"
click at [175, 190] on div "COFFEE JELLY" at bounding box center [159, 195] width 46 height 10
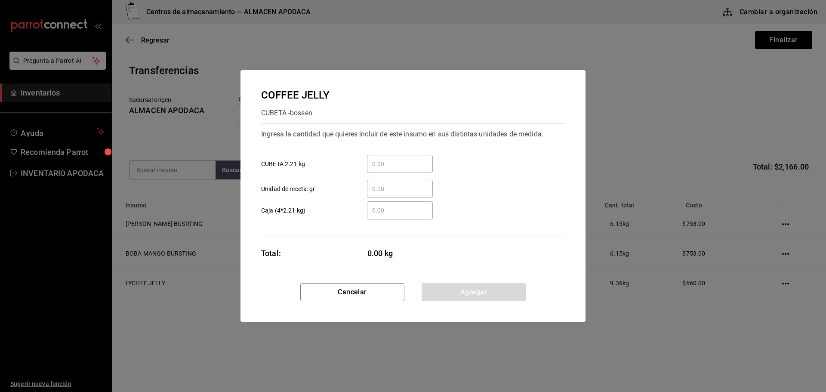
drag, startPoint x: 385, startPoint y: 152, endPoint x: 386, endPoint y: 159, distance: 7.1
click at [385, 154] on div "​ CUBETA 2.21 kg" at bounding box center [409, 160] width 311 height 25
click at [386, 159] on input "​ CUBETA 2.21 kg" at bounding box center [400, 164] width 66 height 10
type input "2"
click at [451, 287] on button "Agregar" at bounding box center [474, 292] width 104 height 18
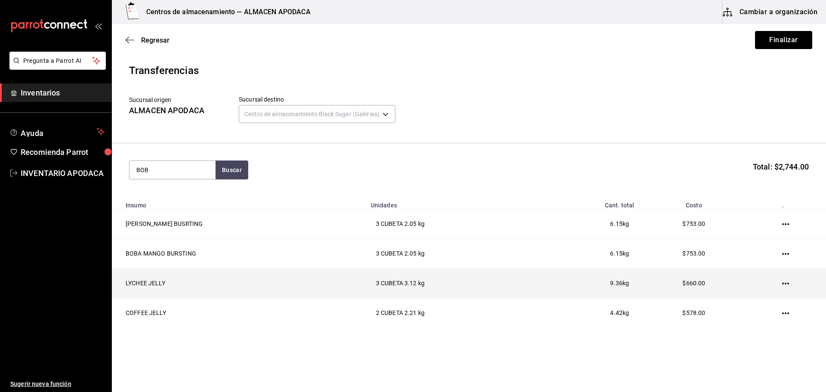
type input "BOBA"
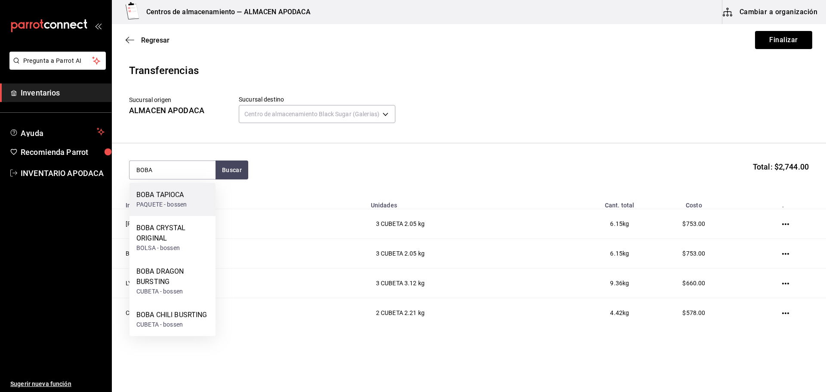
click at [156, 189] on div "BOBA TAPIOCA PAQUETE - bossen" at bounding box center [173, 199] width 86 height 33
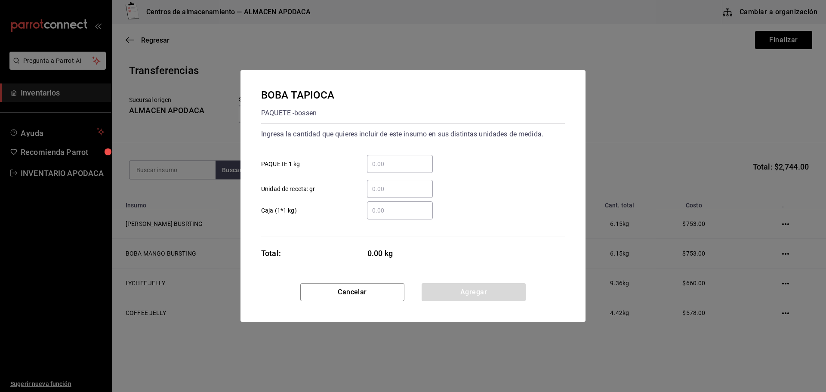
click at [401, 157] on div "​" at bounding box center [400, 164] width 66 height 18
click at [401, 159] on input "​ PAQUETE 1 kg" at bounding box center [400, 164] width 66 height 10
type input "15"
click at [470, 296] on button "Agregar" at bounding box center [474, 292] width 104 height 18
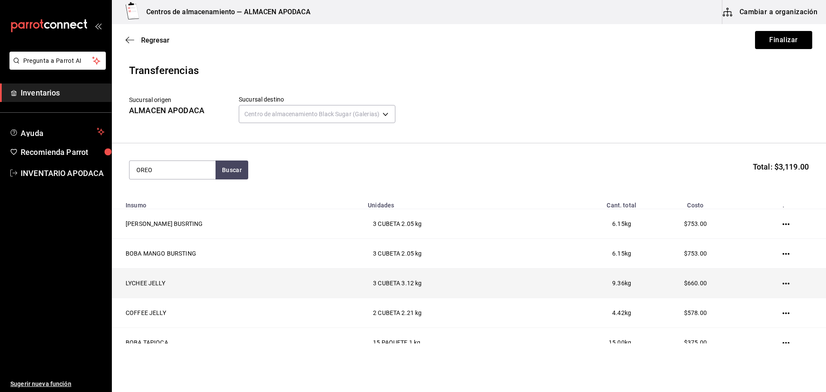
type input "OREO"
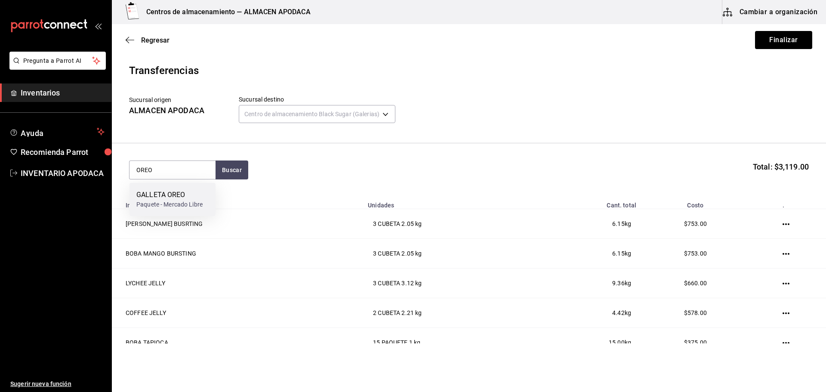
click at [155, 194] on div "GALLETA OREO" at bounding box center [169, 195] width 66 height 10
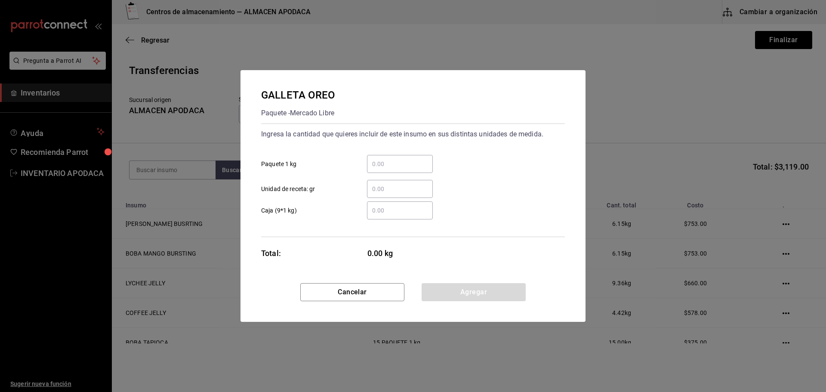
click at [411, 160] on input "​ Paquete 1 kg" at bounding box center [400, 164] width 66 height 10
type input "3"
click at [475, 287] on button "Agregar" at bounding box center [474, 292] width 104 height 18
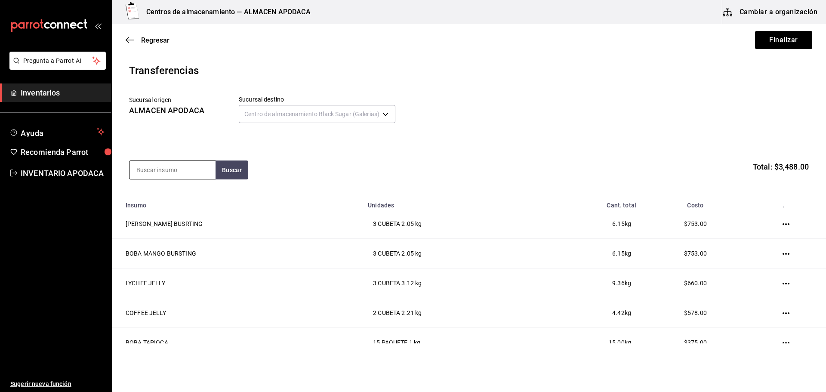
click at [181, 170] on input at bounding box center [173, 170] width 86 height 18
type input "TARO"
click at [188, 188] on div "TARO PREMIUM POWDER PAQUETE - bossen" at bounding box center [173, 204] width 86 height 43
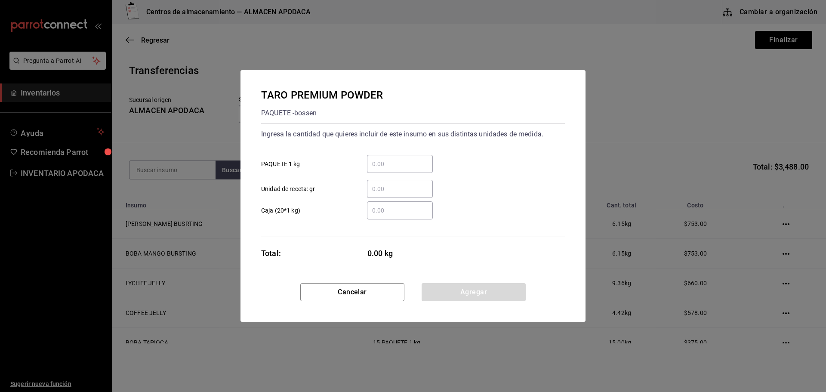
click at [389, 164] on input "​ PAQUETE 1 kg" at bounding box center [400, 164] width 66 height 10
type input "8"
click at [472, 290] on button "Agregar" at bounding box center [474, 292] width 104 height 18
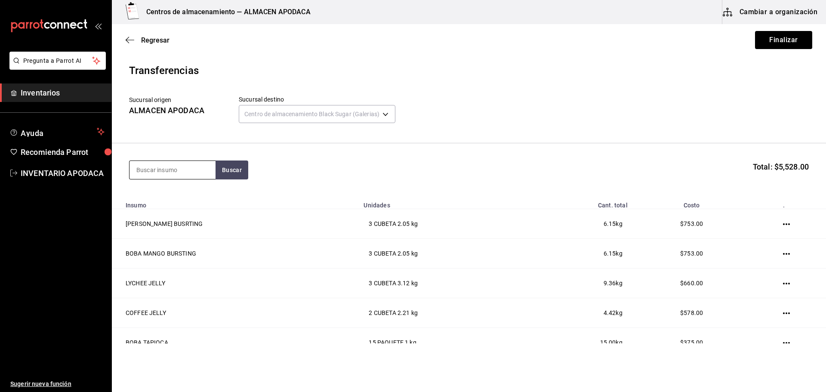
click at [168, 172] on input at bounding box center [173, 170] width 86 height 18
type input "MATCHA"
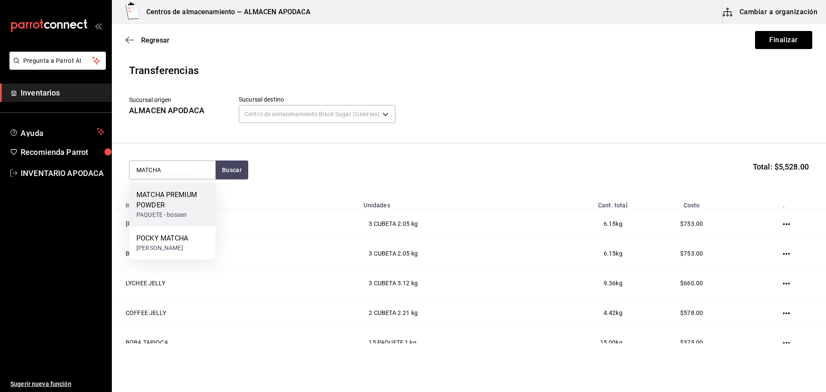
click at [179, 212] on div "PAQUETE - bossen" at bounding box center [172, 214] width 72 height 9
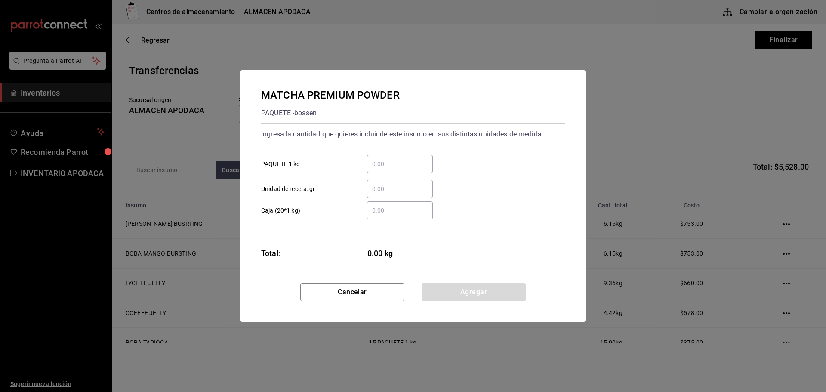
click at [398, 159] on input "​ PAQUETE 1 kg" at bounding box center [400, 164] width 66 height 10
type input "2"
click at [485, 285] on button "Agregar" at bounding box center [474, 292] width 104 height 18
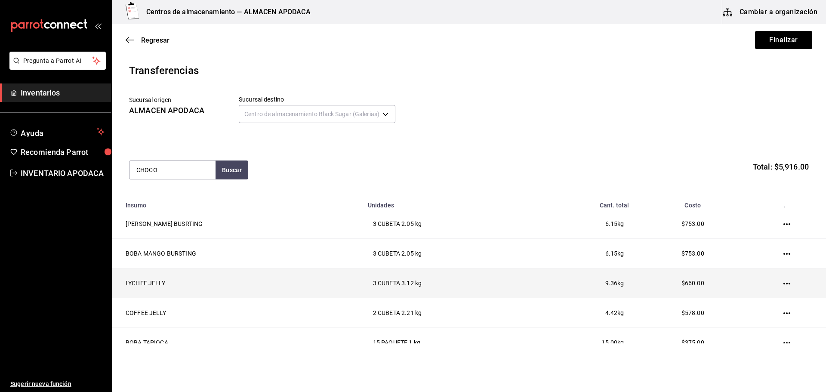
type input "CHOCO"
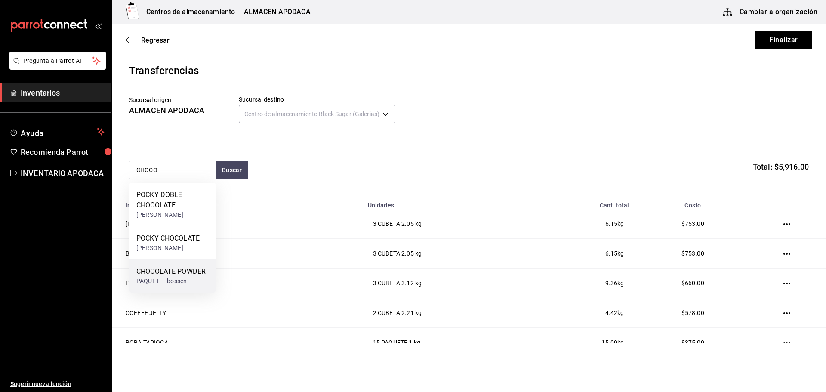
click at [184, 264] on div "CHOCOLATE POWDER PAQUETE - bossen" at bounding box center [173, 275] width 86 height 33
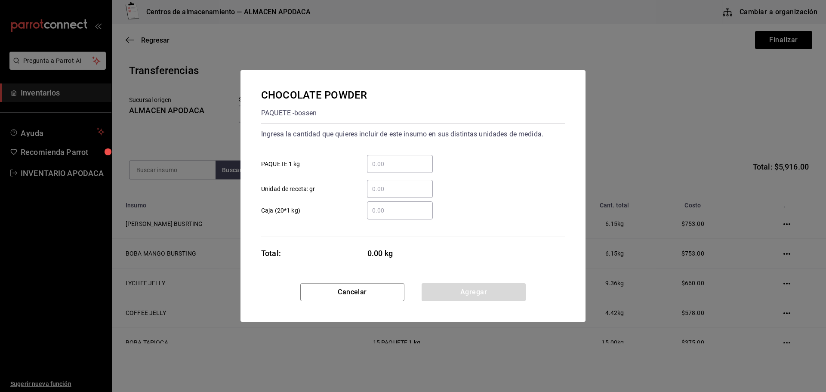
click at [377, 167] on input "​ PAQUETE 1 kg" at bounding box center [400, 164] width 66 height 10
type input "3"
click at [433, 290] on button "Agregar" at bounding box center [474, 292] width 104 height 18
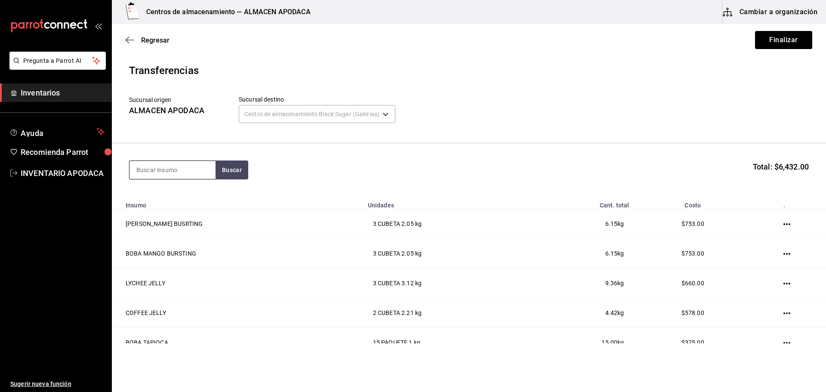
click at [178, 163] on input at bounding box center [173, 170] width 86 height 18
type input "LAVAN"
click at [225, 207] on th "Insumo" at bounding box center [237, 203] width 251 height 12
click at [231, 174] on button "Buscar" at bounding box center [232, 170] width 33 height 19
click at [196, 195] on div "LAVANDER POWDER" at bounding box center [168, 195] width 64 height 10
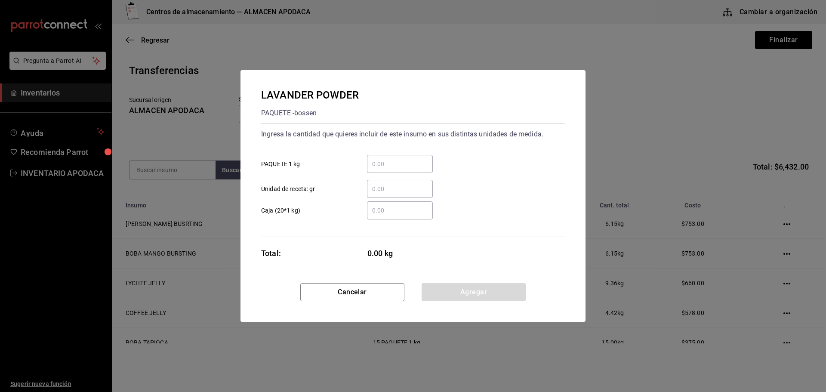
click at [366, 158] on div "​" at bounding box center [393, 164] width 80 height 18
click at [367, 159] on input "​ PAQUETE 1 kg" at bounding box center [400, 164] width 66 height 10
type input "1"
click at [469, 287] on button "Agregar" at bounding box center [474, 292] width 104 height 18
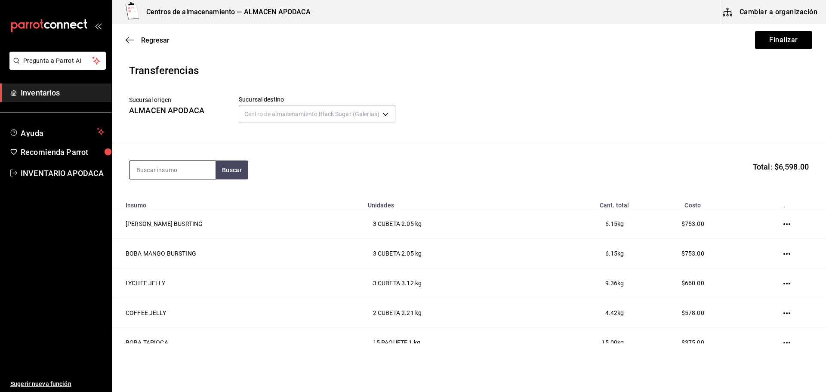
click at [190, 166] on input at bounding box center [173, 170] width 86 height 18
type input "CHAI"
click at [198, 200] on div "PAQUETE - CAFÉ BOATO" at bounding box center [169, 204] width 67 height 9
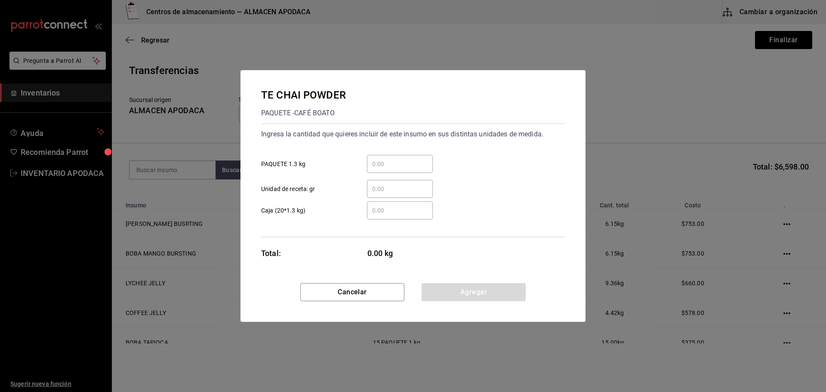
click at [381, 162] on input "​ PAQUETE 1.3 kg" at bounding box center [400, 164] width 66 height 10
type input "1"
click at [463, 286] on button "Agregar" at bounding box center [474, 292] width 104 height 18
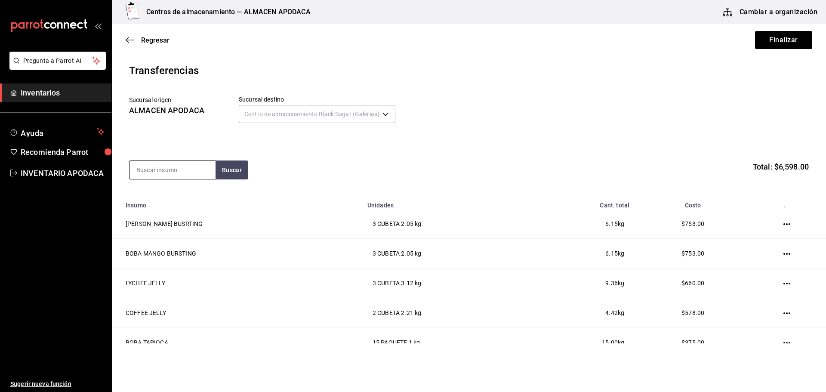
click at [183, 170] on input at bounding box center [173, 170] width 86 height 18
type input "ICE"
click at [182, 195] on div "ICE MOCA POWDER" at bounding box center [167, 195] width 62 height 10
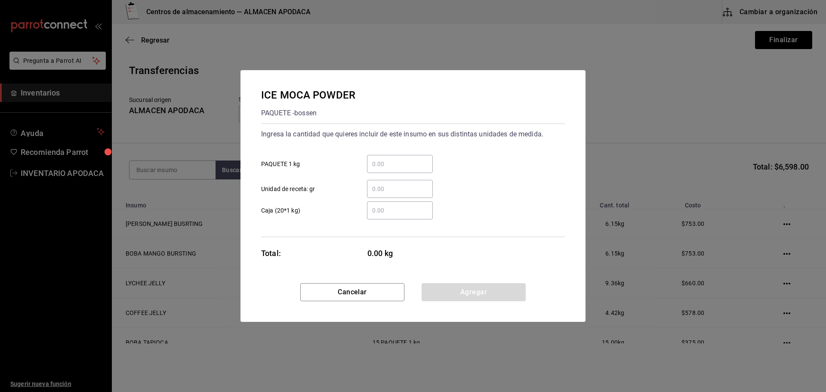
click at [384, 166] on input "​ PAQUETE 1 kg" at bounding box center [400, 164] width 66 height 10
type input "1"
click at [456, 300] on button "Agregar" at bounding box center [474, 292] width 104 height 18
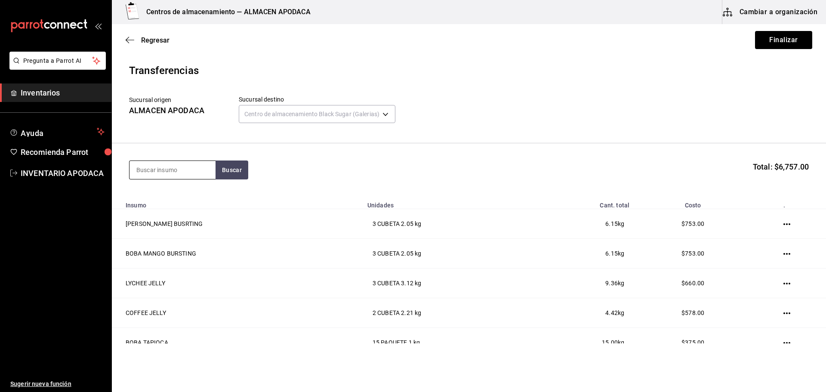
click at [164, 170] on input at bounding box center [173, 170] width 86 height 18
type input "COFF"
click at [178, 212] on div "COFFEE POWDER PAQUETE - bossen" at bounding box center [173, 199] width 86 height 33
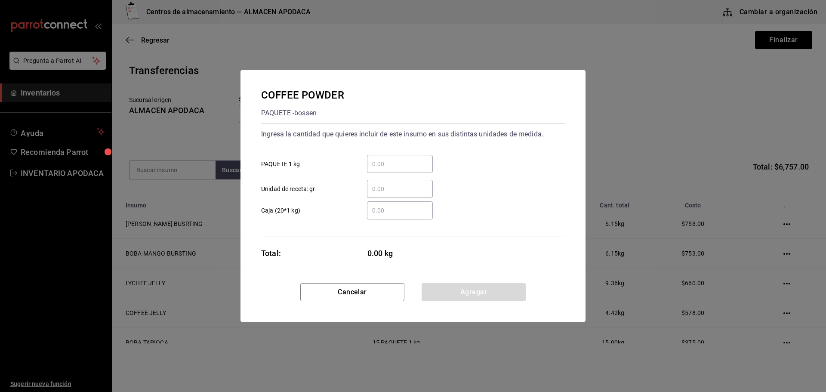
click at [382, 156] on div "​" at bounding box center [400, 164] width 66 height 18
click at [382, 159] on input "​ PAQUETE 1 kg" at bounding box center [400, 164] width 66 height 10
type input "5"
click at [471, 285] on button "Agregar" at bounding box center [474, 292] width 104 height 18
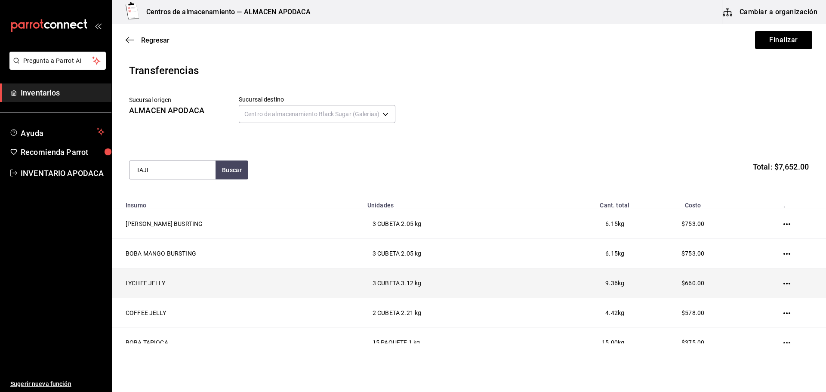
type input "TAJI"
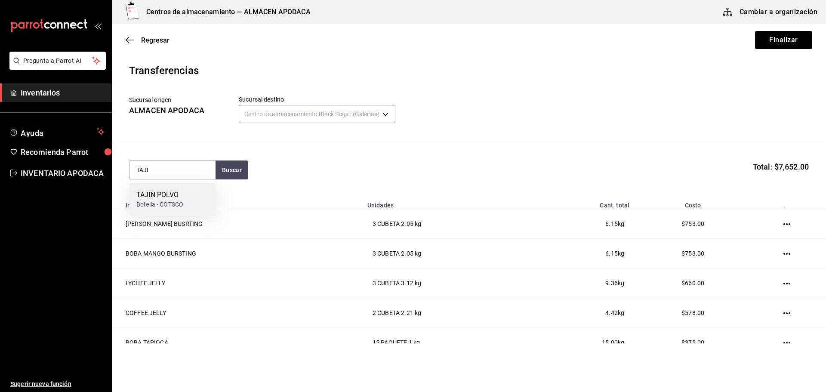
click at [168, 204] on div "Botella - COTSCO" at bounding box center [159, 204] width 47 height 9
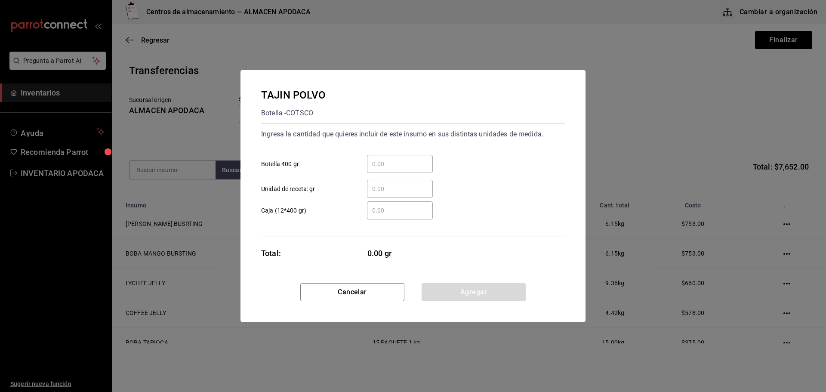
click at [413, 153] on div "​ Botella 400 gr" at bounding box center [409, 160] width 311 height 25
drag, startPoint x: 415, startPoint y: 153, endPoint x: 411, endPoint y: 167, distance: 14.3
click at [415, 158] on div "​ Botella 400 gr" at bounding box center [409, 160] width 311 height 25
click at [411, 167] on input "​ Botella 400 gr" at bounding box center [400, 164] width 66 height 10
type input "1"
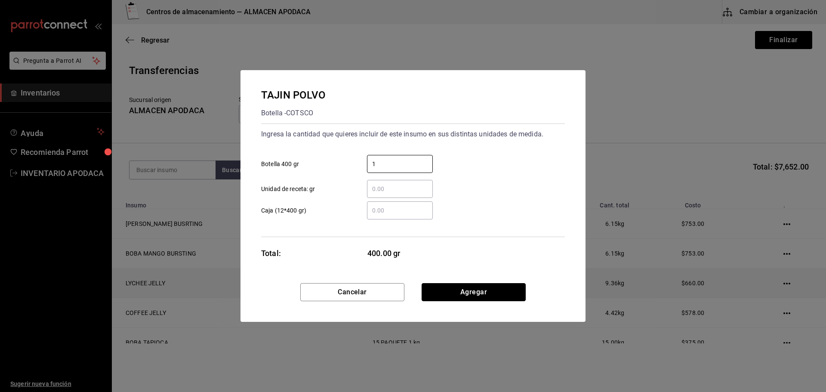
click at [491, 290] on button "Agregar" at bounding box center [474, 292] width 104 height 18
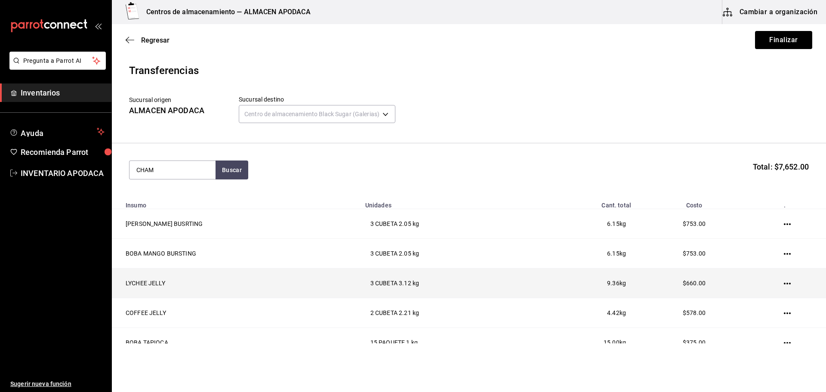
type input "CHAM"
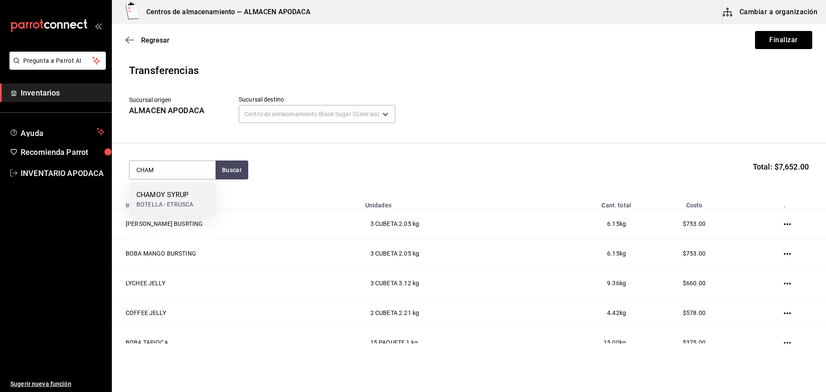
click at [195, 206] on div "CHAMOY SYRUP BOTELLA - ETRUSCA" at bounding box center [173, 199] width 86 height 33
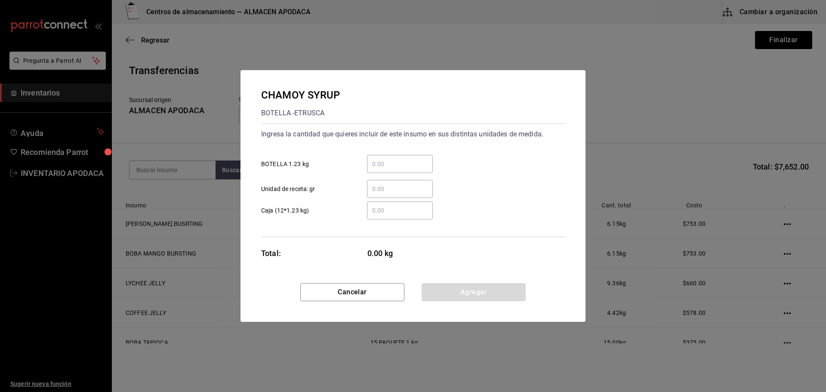
click at [396, 164] on input "​ BOTELLA 1.23 kg" at bounding box center [400, 164] width 66 height 10
type input "2"
click at [446, 290] on button "Agregar" at bounding box center [474, 292] width 104 height 18
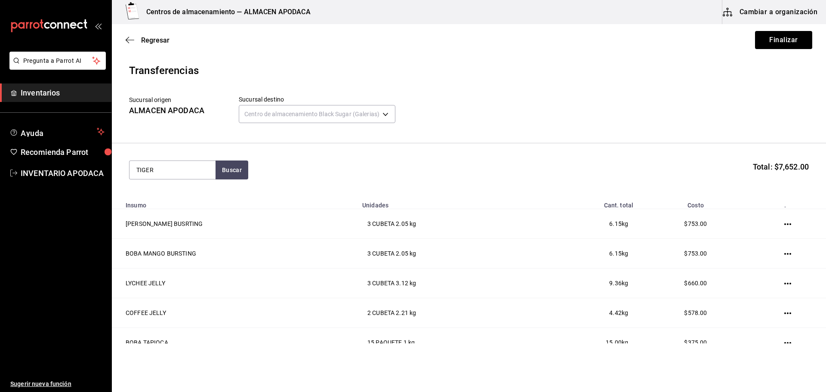
type input "TIGER"
click at [199, 187] on div "[PERSON_NAME] SUGAR BOTELLA - bossen" at bounding box center [173, 204] width 86 height 43
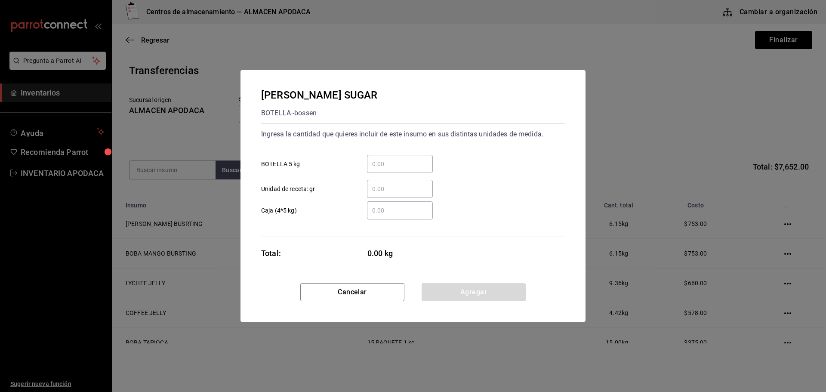
click at [401, 164] on input "​ BOTELLA 5 kg" at bounding box center [400, 164] width 66 height 10
type input "1"
click at [469, 283] on button "Agregar" at bounding box center [474, 292] width 104 height 18
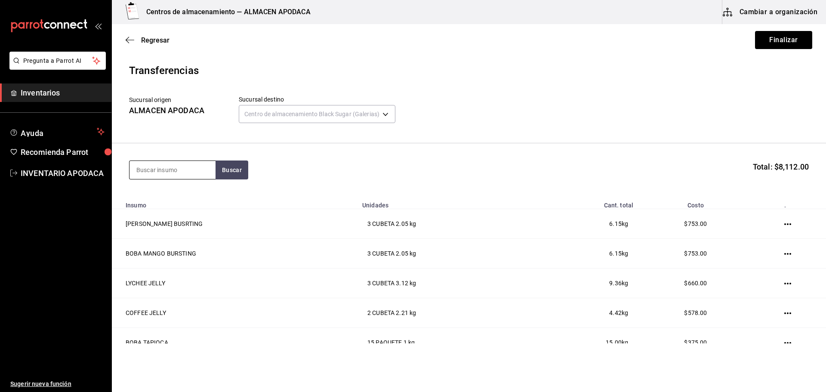
click at [182, 164] on input at bounding box center [173, 170] width 86 height 18
type input "PEACH"
click at [203, 190] on div "PEACH SYRUP BOTELLA - bossen" at bounding box center [173, 199] width 86 height 33
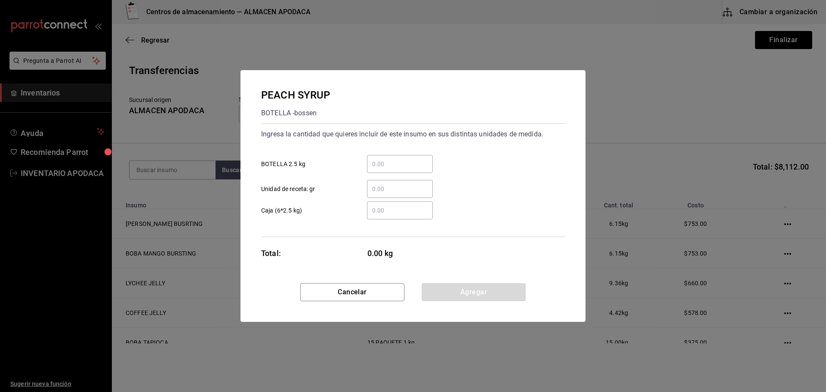
click at [401, 170] on div "​" at bounding box center [400, 164] width 66 height 18
click at [401, 169] on input "​ BOTELLA 2.5 kg" at bounding box center [400, 164] width 66 height 10
type input "1"
drag, startPoint x: 461, startPoint y: 293, endPoint x: 429, endPoint y: 281, distance: 33.5
click at [460, 293] on button "Agregar" at bounding box center [474, 292] width 104 height 18
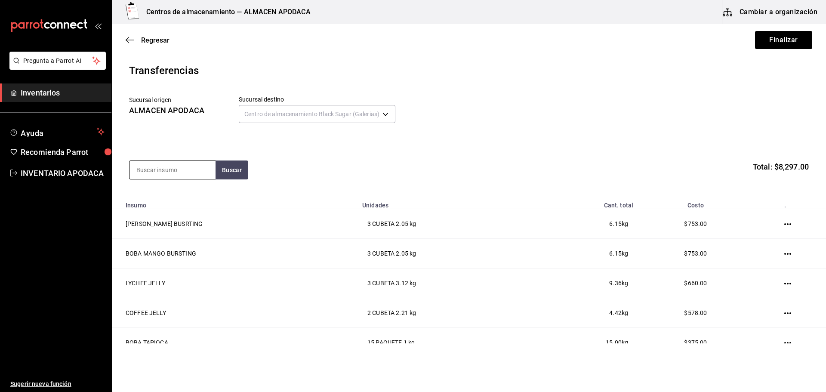
click at [183, 172] on input at bounding box center [173, 170] width 86 height 18
type input "PASS"
click at [187, 210] on div "BOTELLA - bossen" at bounding box center [172, 214] width 72 height 9
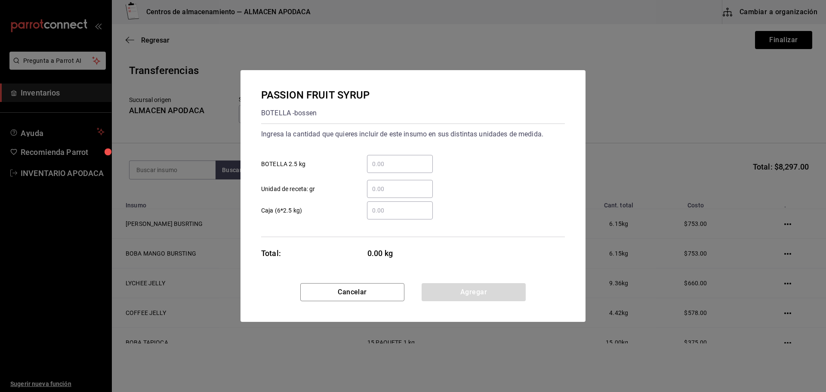
click at [379, 157] on div "​" at bounding box center [400, 164] width 66 height 18
click at [379, 159] on input "​ BOTELLA 2.5 kg" at bounding box center [400, 164] width 66 height 10
type input "2"
click at [439, 287] on button "Agregar" at bounding box center [474, 292] width 104 height 18
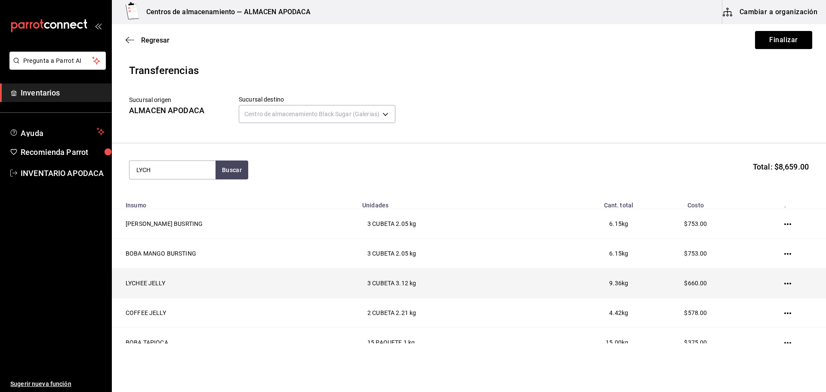
type input "LYCH"
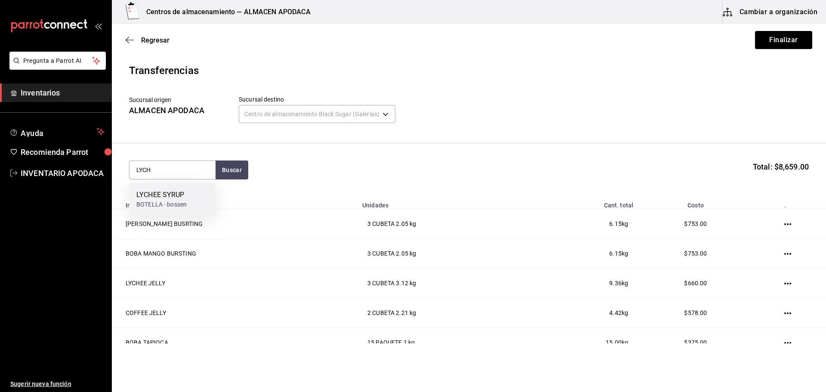
click at [185, 202] on div "BOTELLA - bossen" at bounding box center [161, 204] width 50 height 9
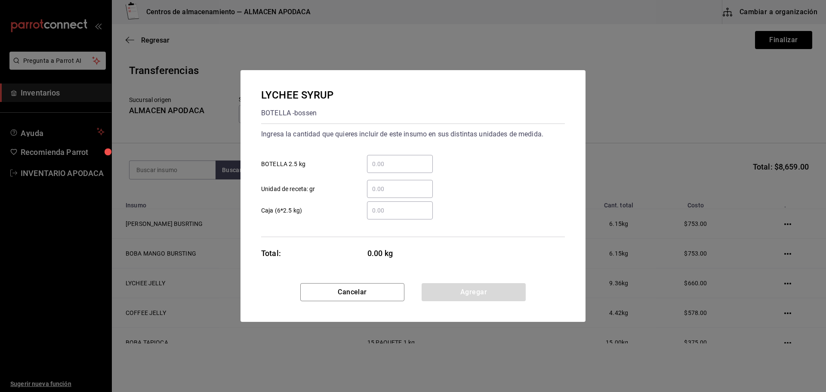
click at [386, 161] on input "​ BOTELLA 2.5 kg" at bounding box center [400, 164] width 66 height 10
type input "1"
click at [439, 284] on button "Agregar" at bounding box center [474, 292] width 104 height 18
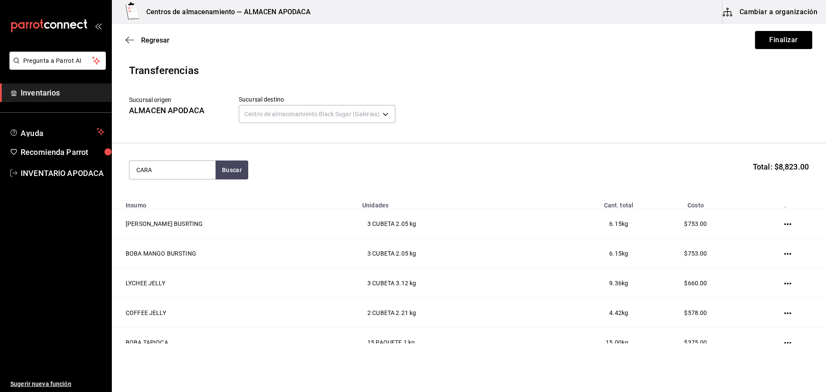
type input "CARA"
click at [177, 188] on div "CARAMEL SYRUP BOTELLA - bossen" at bounding box center [173, 199] width 86 height 33
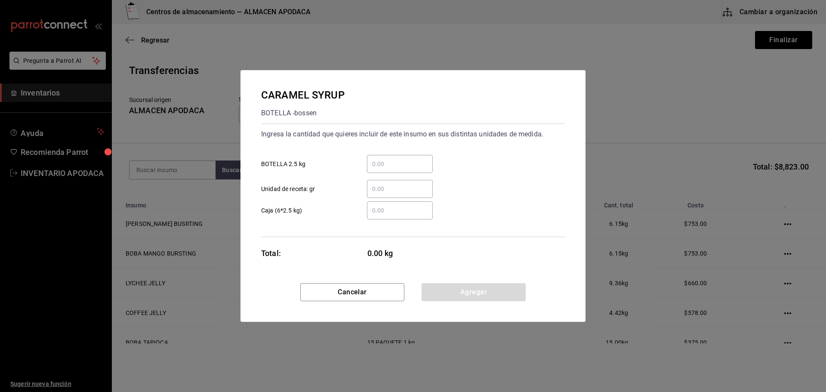
click at [380, 156] on div "​" at bounding box center [400, 164] width 66 height 18
click at [380, 159] on input "​ BOTELLA 2.5 kg" at bounding box center [400, 164] width 66 height 10
type input "1"
click at [477, 281] on div "CARAMEL SYRUP BOTELLA - bossen Ingresa la cantidad que quieres incluir de este …" at bounding box center [413, 176] width 345 height 213
click at [477, 288] on button "Agregar" at bounding box center [474, 292] width 104 height 18
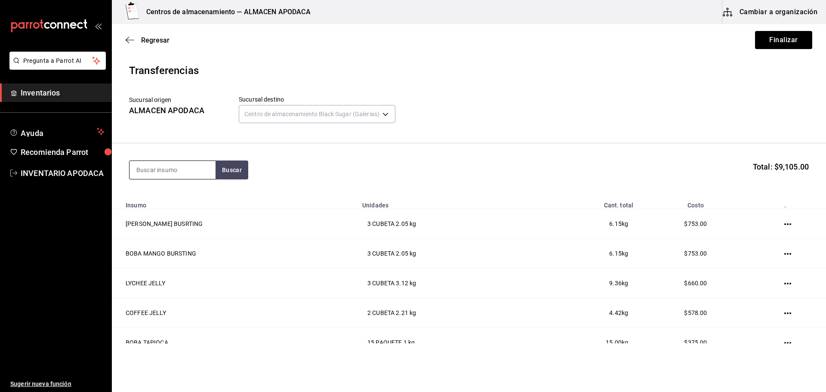
click at [176, 169] on input at bounding box center [173, 170] width 86 height 18
type input "DRAG"
click at [197, 238] on div "DRAGON FRUIT SYRUP" at bounding box center [172, 238] width 72 height 10
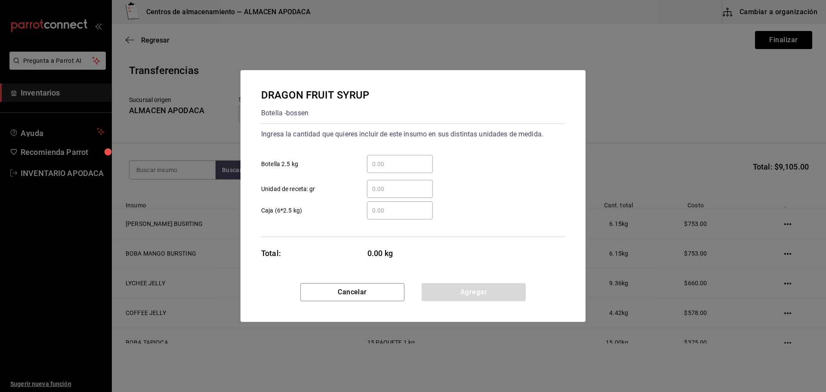
click at [386, 163] on input "​ Botella 2.5 kg" at bounding box center [400, 164] width 66 height 10
type input "2"
click at [467, 292] on button "Agregar" at bounding box center [474, 292] width 104 height 18
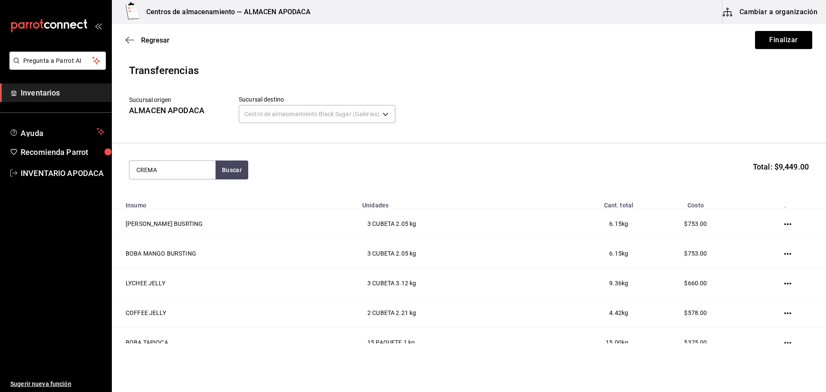
type input "CREMA"
click at [188, 207] on div "BOTE - Interno" at bounding box center [163, 204] width 54 height 9
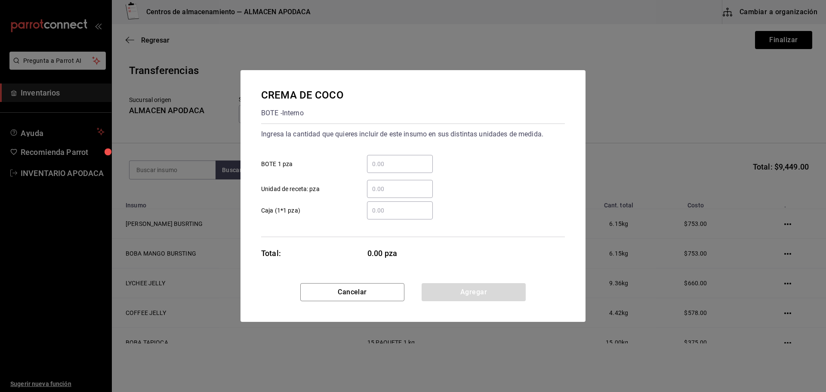
click at [400, 160] on input "​ BOTE 1 pza" at bounding box center [400, 164] width 66 height 10
type input "1"
drag, startPoint x: 459, startPoint y: 286, endPoint x: 448, endPoint y: 283, distance: 11.2
click at [459, 287] on button "Agregar" at bounding box center [474, 292] width 104 height 18
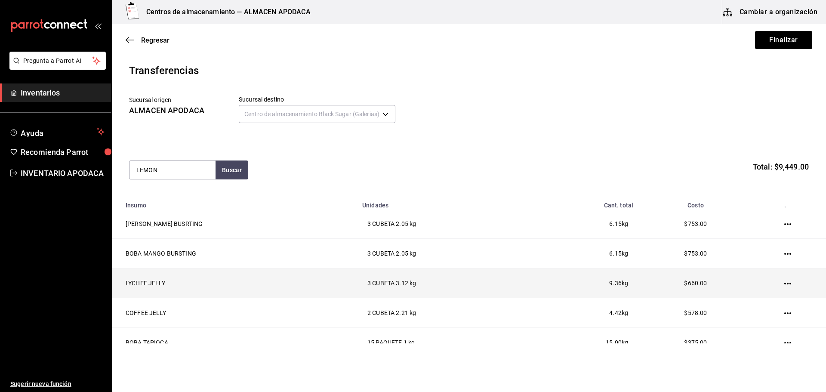
type input "LEMON"
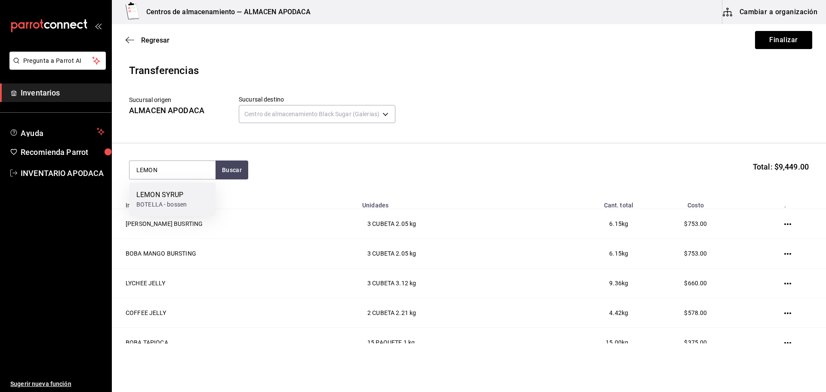
click at [197, 199] on div "LEMON SYRUP BOTELLA - bossen" at bounding box center [173, 199] width 86 height 33
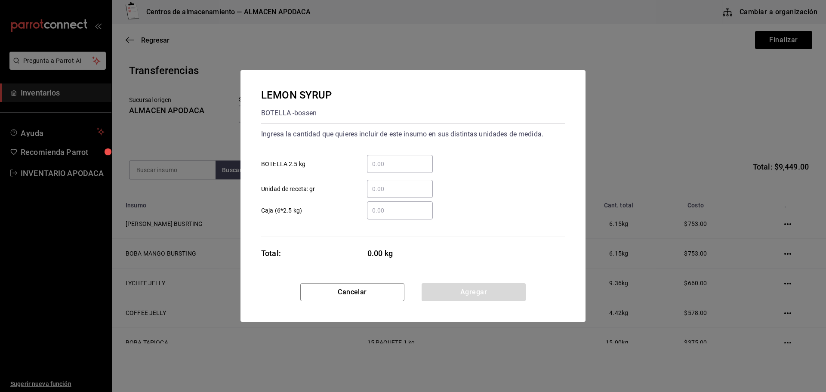
click at [396, 153] on div "​ BOTELLA 2.5 kg" at bounding box center [409, 160] width 311 height 25
click at [395, 157] on div "​" at bounding box center [400, 164] width 66 height 18
click at [395, 159] on input "​ BOTELLA 2.5 kg" at bounding box center [400, 164] width 66 height 10
type input "1"
click at [476, 290] on button "Agregar" at bounding box center [474, 292] width 104 height 18
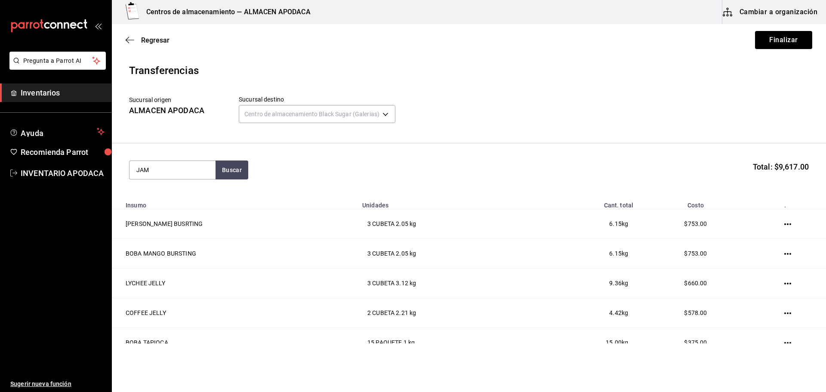
type input "JAM"
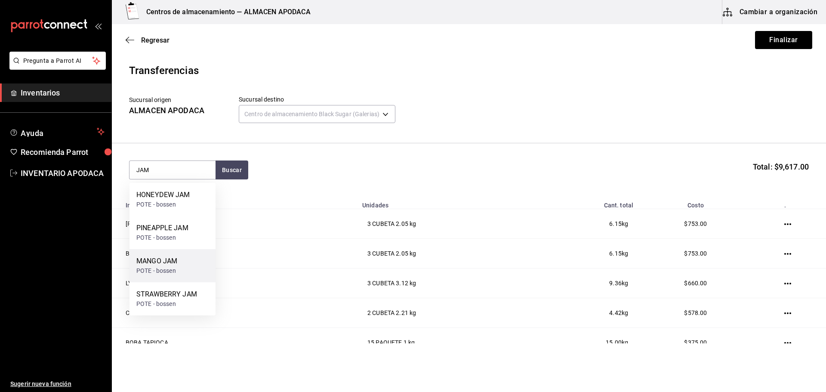
click at [187, 250] on div "MANGO JAM POTE - bossen" at bounding box center [173, 265] width 86 height 33
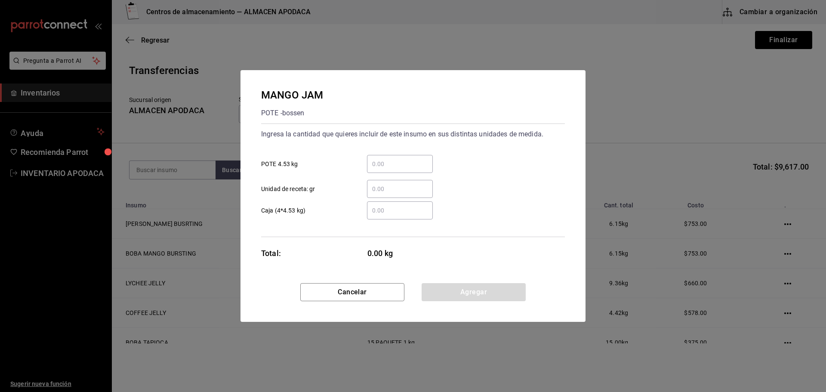
drag, startPoint x: 414, startPoint y: 167, endPoint x: 412, endPoint y: 161, distance: 6.8
click at [414, 167] on input "​ POTE 4.53 kg" at bounding box center [400, 164] width 66 height 10
type input "2"
click at [442, 292] on button "Agregar" at bounding box center [474, 292] width 104 height 18
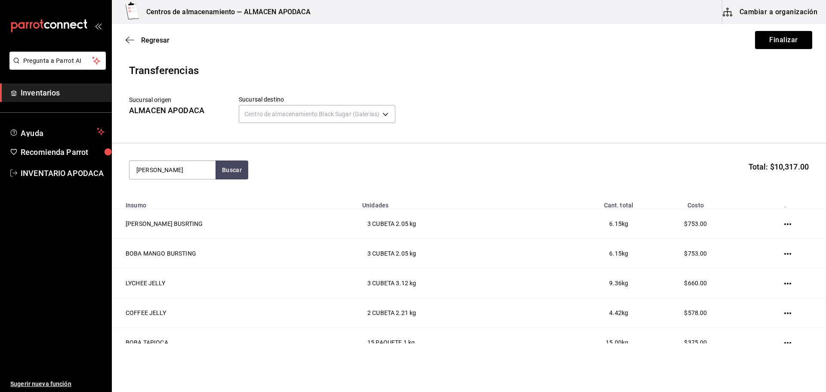
type input "JAM"
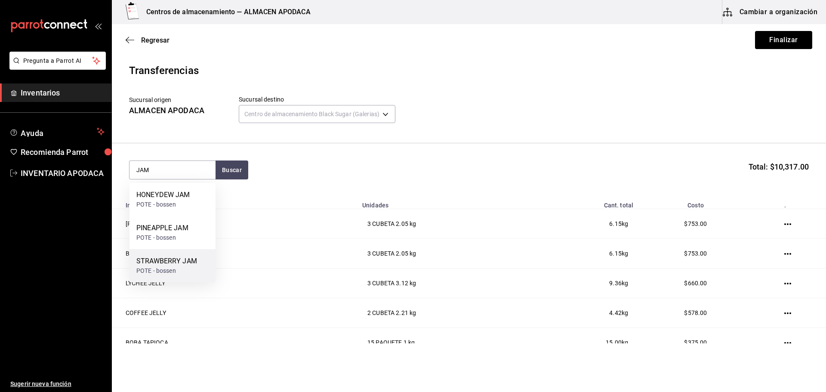
click at [194, 256] on div "STRAWBERRY JAM" at bounding box center [166, 261] width 61 height 10
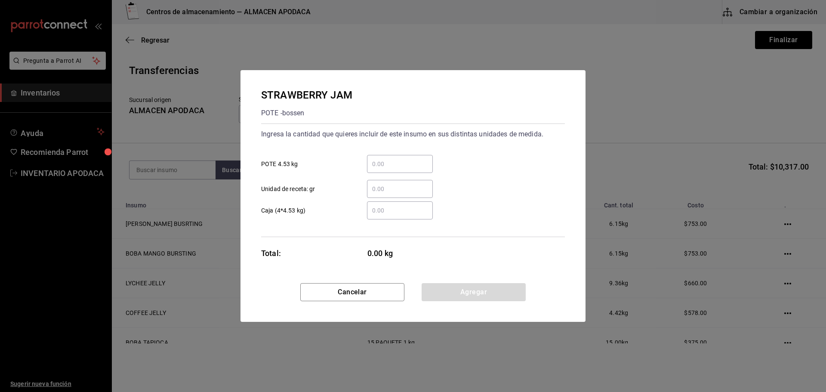
click at [383, 157] on div "​" at bounding box center [400, 164] width 66 height 18
click at [383, 159] on input "​ POTE 4.53 kg" at bounding box center [400, 164] width 66 height 10
type input "2"
click at [483, 285] on button "Agregar" at bounding box center [474, 292] width 104 height 18
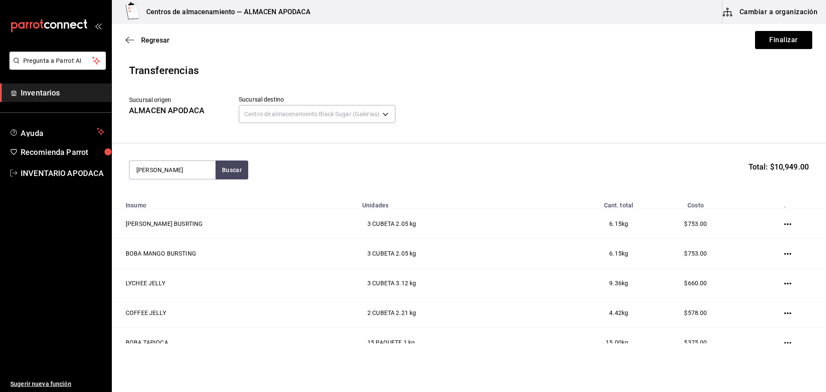
type input "JAM"
click at [196, 233] on div "PINEAPPLE JAM POTE - bossen" at bounding box center [173, 232] width 86 height 33
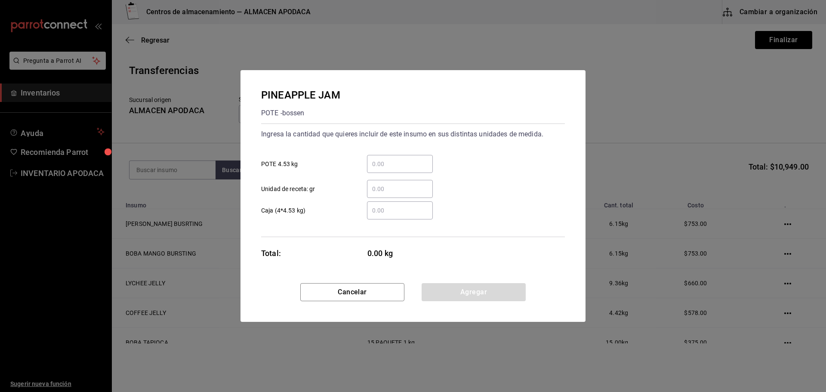
click at [393, 149] on div "​ POTE 4.53 kg" at bounding box center [409, 160] width 311 height 25
click at [386, 167] on input "​ POTE 4.53 kg" at bounding box center [400, 164] width 66 height 10
type input "1"
click at [513, 293] on button "Agregar" at bounding box center [474, 292] width 104 height 18
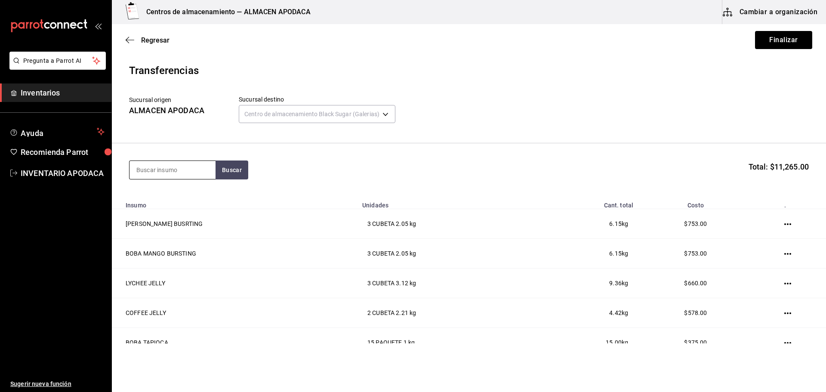
click at [206, 178] on input at bounding box center [173, 170] width 86 height 18
type input "POPO"
click at [204, 197] on div "POPOTE BLACK" at bounding box center [172, 195] width 72 height 10
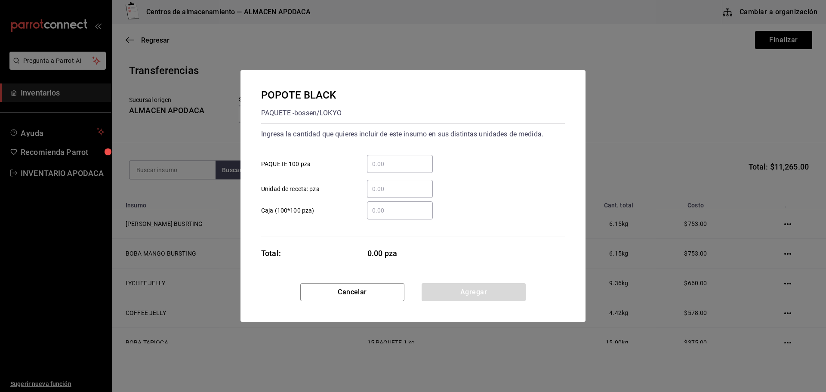
click at [409, 168] on input "​ PAQUETE 100 pza" at bounding box center [400, 164] width 66 height 10
type input "9"
click at [461, 298] on button "Agregar" at bounding box center [474, 292] width 104 height 18
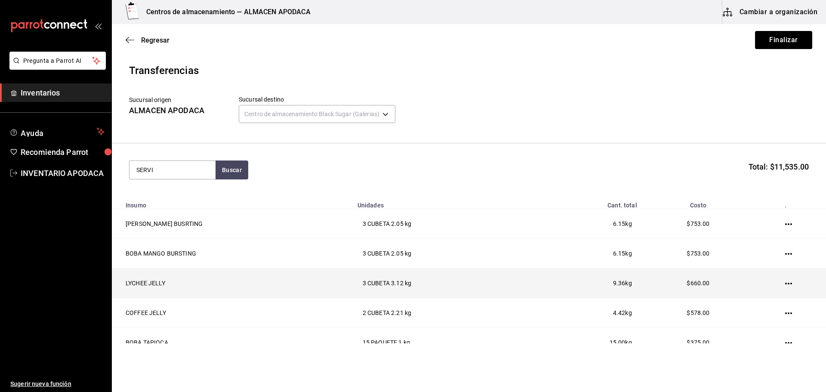
type input "SERVI"
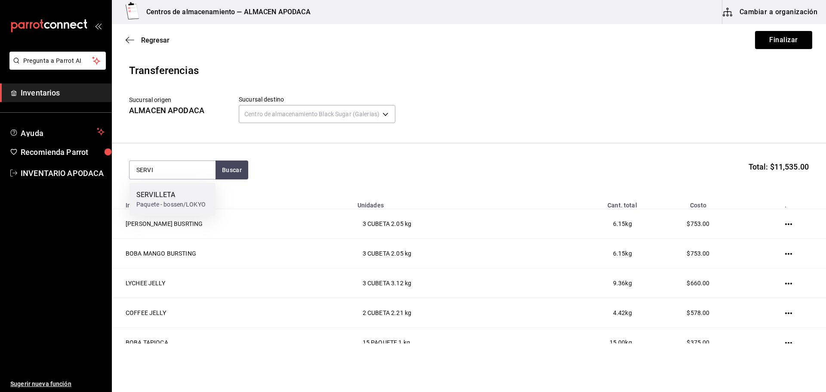
click at [199, 194] on div "SERVILLETA" at bounding box center [170, 195] width 69 height 10
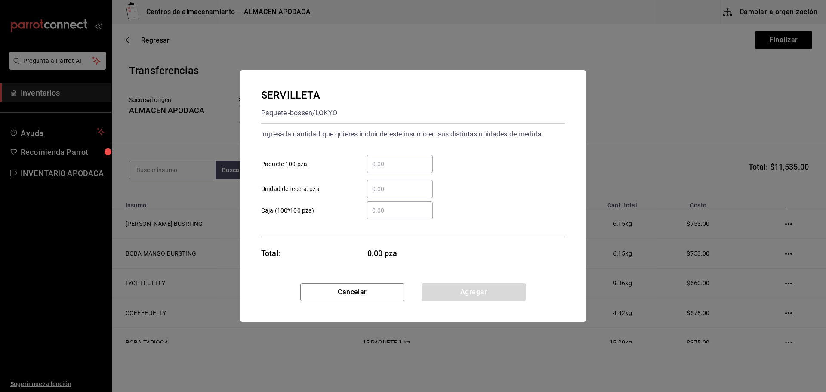
click at [400, 169] on div "​" at bounding box center [400, 164] width 66 height 18
click at [400, 169] on input "​ Paquete 100 pza" at bounding box center [400, 164] width 66 height 10
type input "7"
click at [459, 280] on div "SERVILLETA Paquete - bossen/LOKYO Ingresa la cantidad que quieres incluir de es…" at bounding box center [413, 176] width 345 height 213
click at [459, 285] on button "Agregar" at bounding box center [474, 292] width 104 height 18
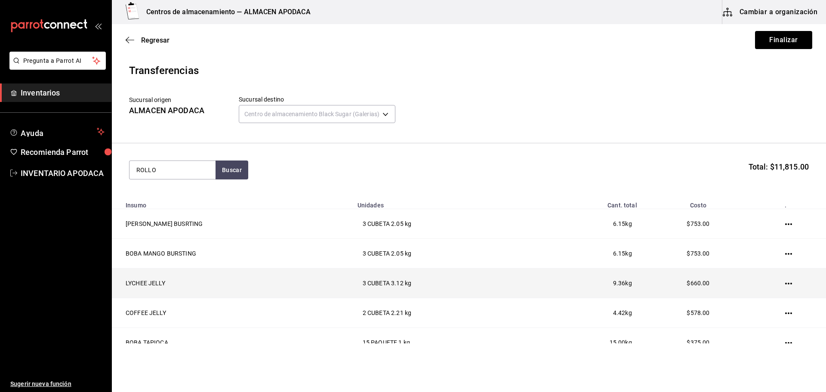
type input "ROLLO"
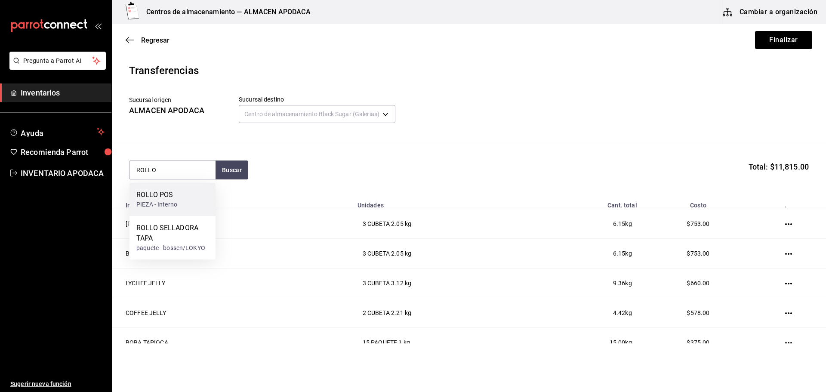
click at [200, 202] on div "ROLLO POS PIEZA - Interno" at bounding box center [173, 199] width 86 height 33
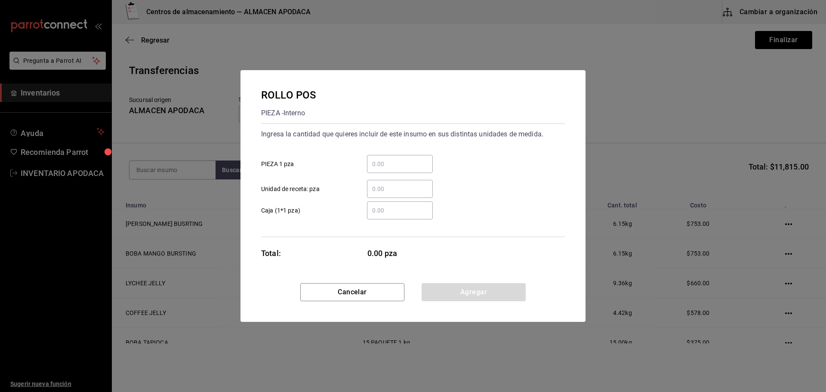
click at [403, 161] on input "​ PIEZA 1 pza" at bounding box center [400, 164] width 66 height 10
type input "3"
click at [465, 294] on button "Agregar" at bounding box center [474, 292] width 104 height 18
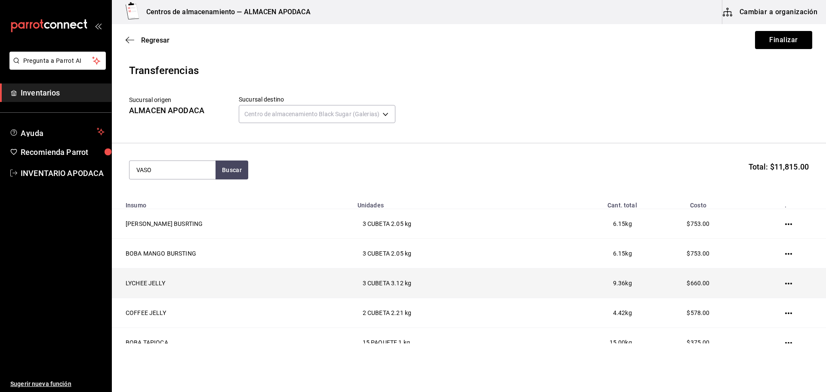
type input "VASO"
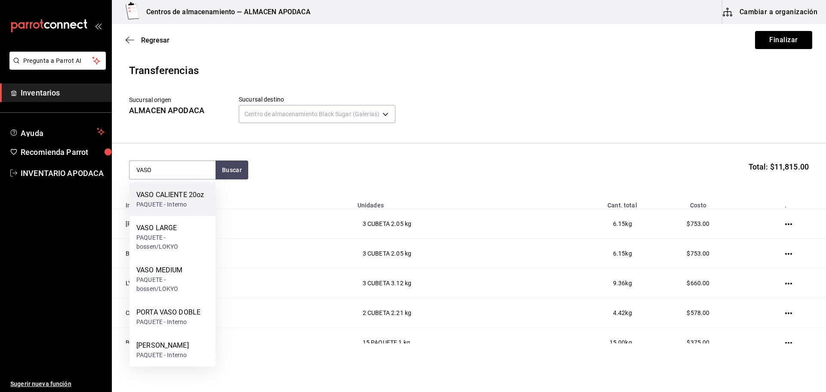
click at [197, 195] on div "VASO CALIENTE 20oz" at bounding box center [170, 195] width 68 height 10
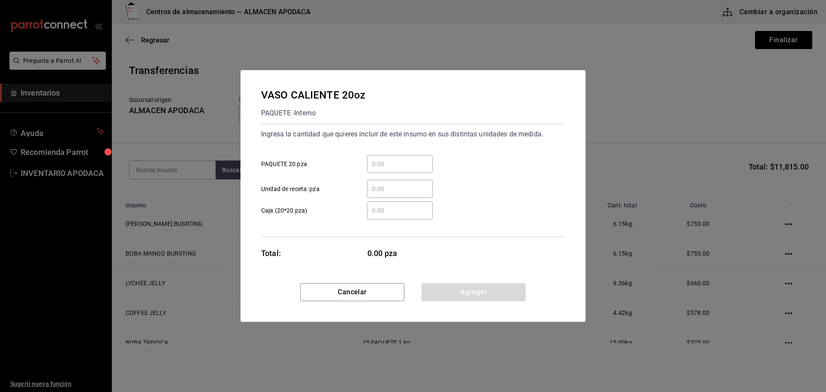
click at [414, 162] on input "​ PAQUETE 20 pza" at bounding box center [400, 164] width 66 height 10
type input "1"
click at [514, 294] on button "Agregar" at bounding box center [474, 292] width 104 height 18
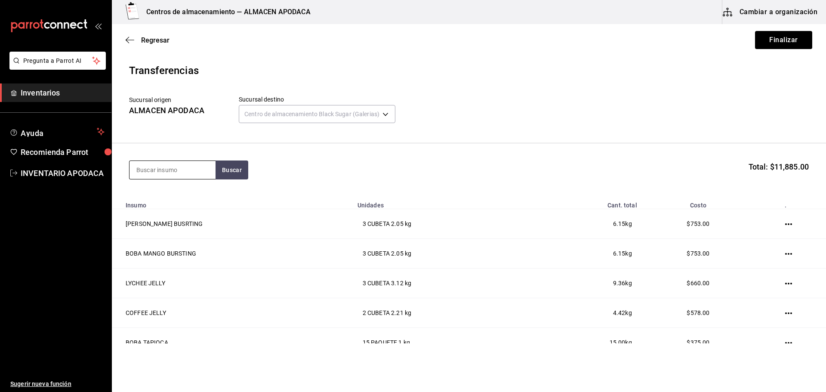
click at [161, 170] on input at bounding box center [173, 170] width 86 height 18
type input "SOBRE"
click at [168, 202] on div "PAQUETE - Interno" at bounding box center [166, 204] width 61 height 9
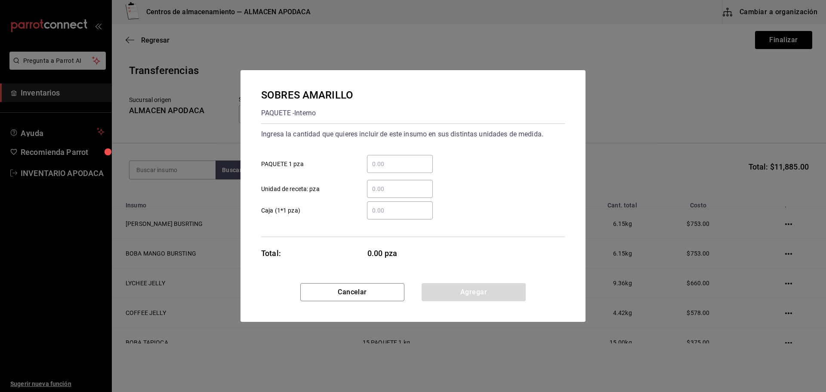
click at [368, 165] on input "​ PAQUETE 1 pza" at bounding box center [400, 164] width 66 height 10
type input "10"
click at [462, 289] on button "Agregar" at bounding box center [474, 292] width 104 height 18
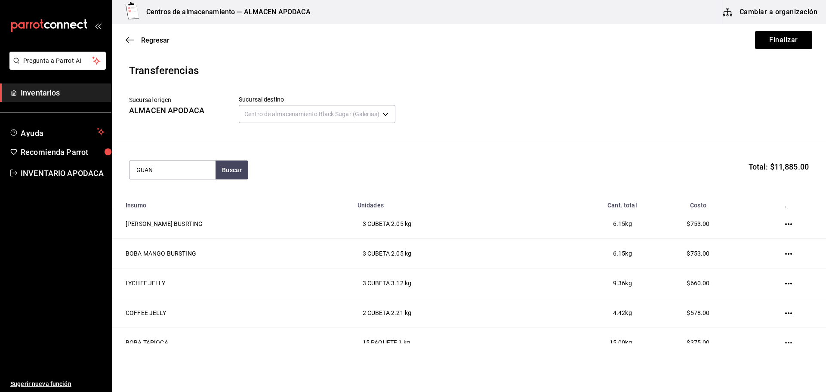
type input "GUAN"
click at [167, 204] on div "CAJA - Interno" at bounding box center [164, 204] width 56 height 9
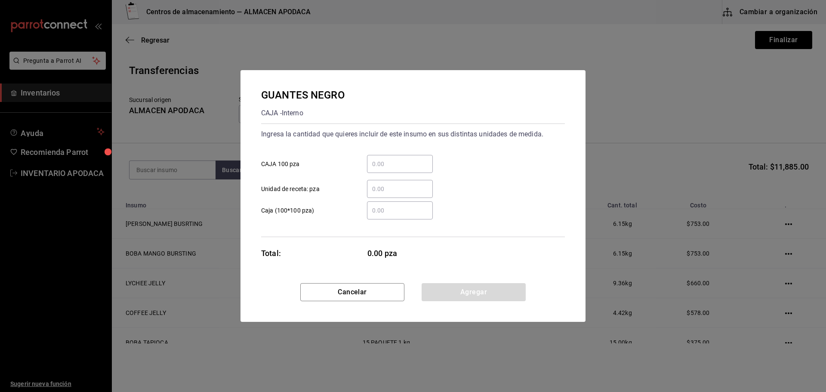
click at [401, 162] on input "​ CAJA 100 pza" at bounding box center [400, 164] width 66 height 10
type input "1"
click at [492, 290] on button "Agregar" at bounding box center [474, 292] width 104 height 18
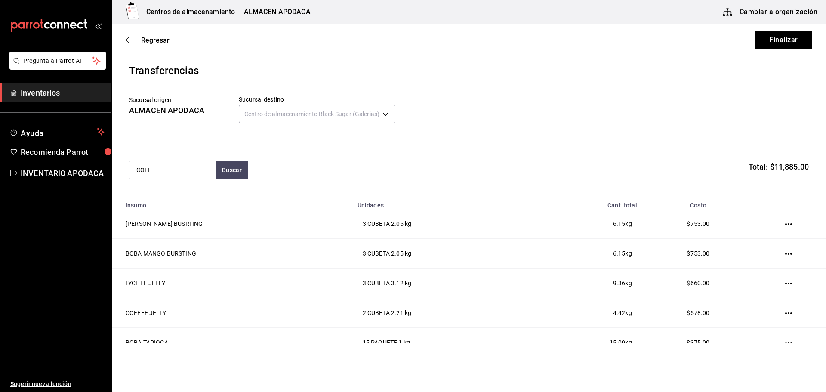
type input "COFI"
drag, startPoint x: 167, startPoint y: 176, endPoint x: 165, endPoint y: 191, distance: 16.1
click at [166, 187] on body "Pregunta a Parrot AI Inventarios Ayuda Recomienda Parrot INVENTARIO APODACA Sug…" at bounding box center [413, 171] width 826 height 343
click at [165, 191] on div "COFIA" at bounding box center [161, 195] width 50 height 10
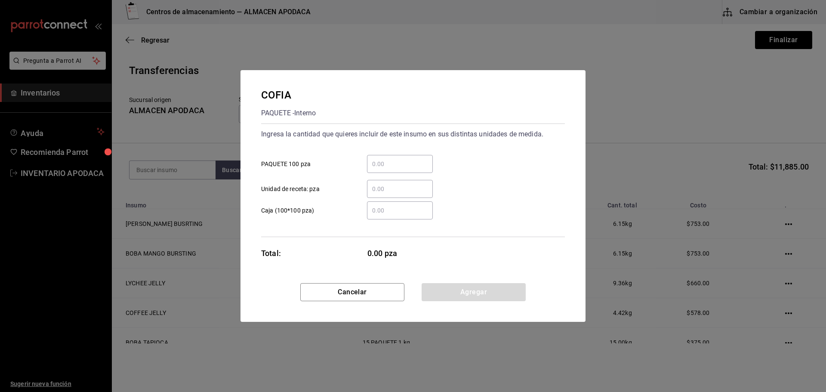
click at [414, 159] on input "​ PAQUETE 100 pza" at bounding box center [400, 164] width 66 height 10
type input "1"
click at [478, 289] on button "Agregar" at bounding box center [474, 292] width 104 height 18
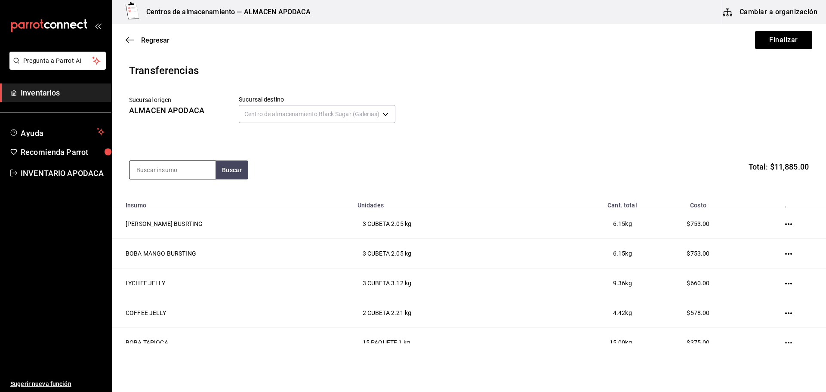
click at [164, 172] on input at bounding box center [173, 170] width 86 height 18
type input "LECHE"
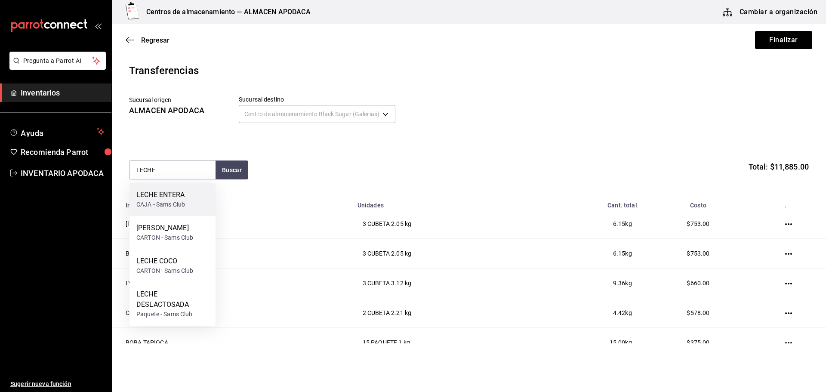
click at [207, 212] on div "LECHE ENTERA CAJA - Sams Club" at bounding box center [173, 199] width 86 height 33
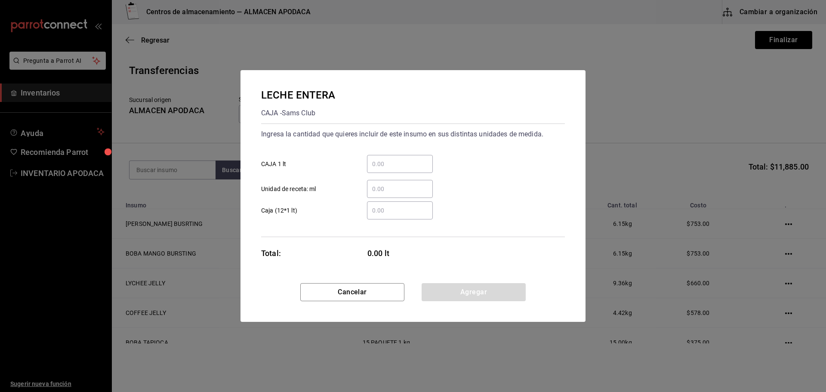
click at [395, 170] on div "​" at bounding box center [400, 164] width 66 height 18
click at [395, 169] on input "​ CAJA 1 lt" at bounding box center [400, 164] width 66 height 10
type input "12"
click at [475, 297] on button "Agregar" at bounding box center [474, 292] width 104 height 18
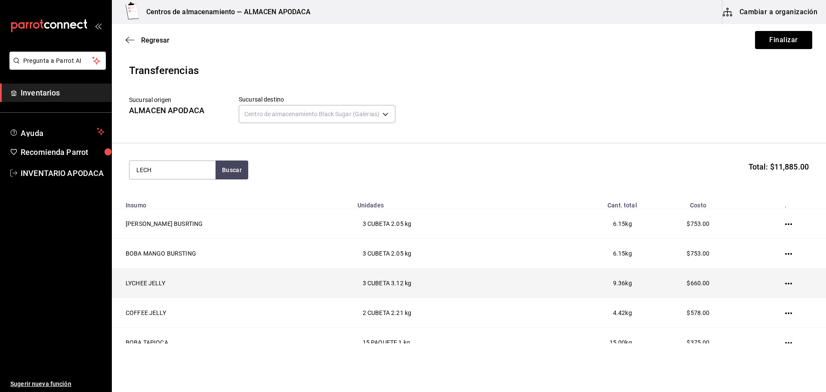
type input "LECHE"
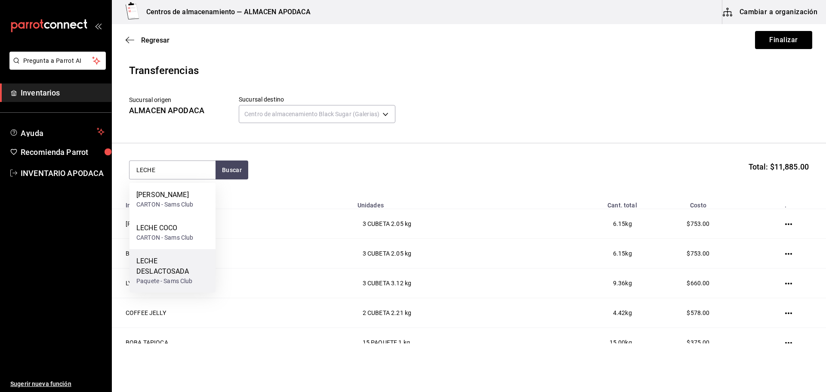
click at [198, 257] on div "LECHE DESLACTOSADA" at bounding box center [172, 266] width 72 height 21
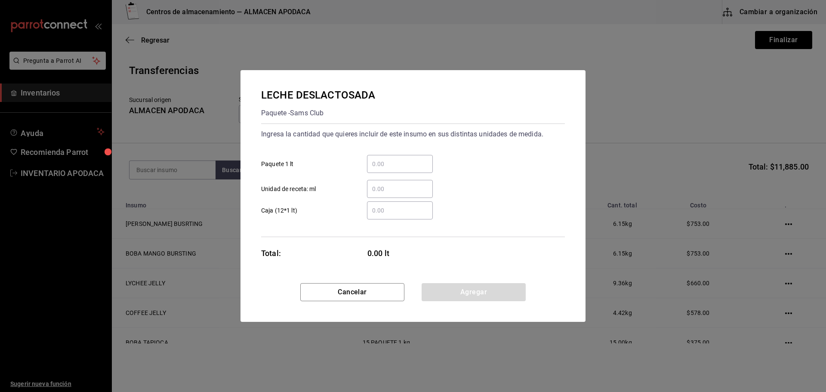
click at [392, 168] on input "​ Paquete 1 lt" at bounding box center [400, 164] width 66 height 10
type input "60"
click at [454, 290] on button "Agregar" at bounding box center [474, 292] width 104 height 18
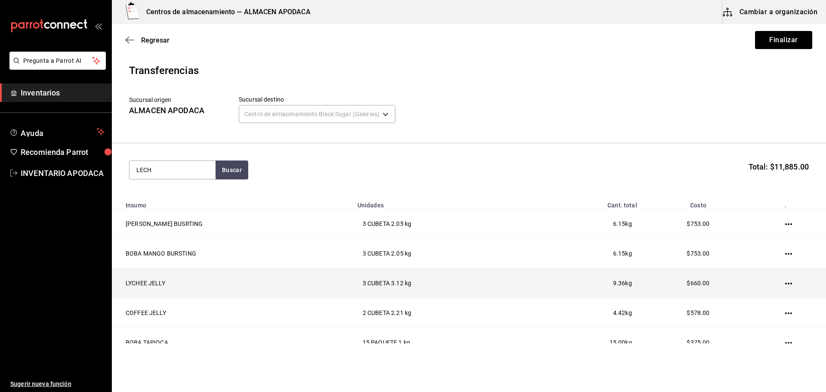
type input "LECHE"
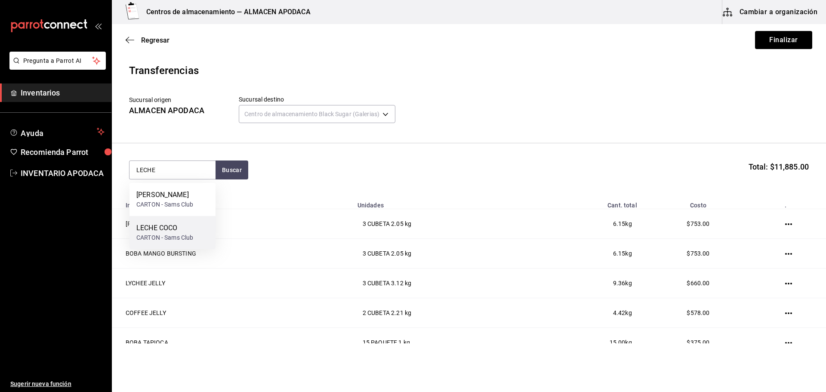
click at [169, 228] on div "LECHE COCO" at bounding box center [164, 228] width 57 height 10
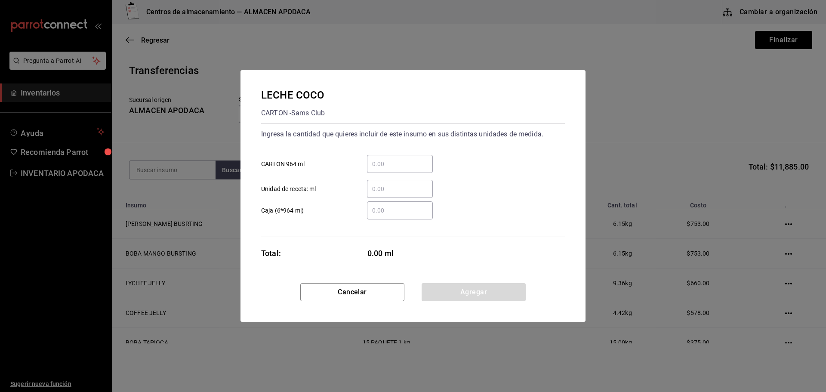
click at [377, 165] on input "​ CARTON 964 ml" at bounding box center [400, 164] width 66 height 10
type input "12"
click at [468, 286] on button "Agregar" at bounding box center [474, 292] width 104 height 18
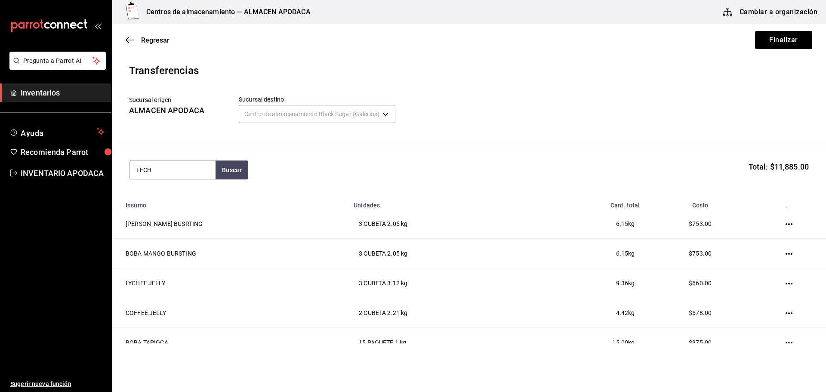
type input "LECHE"
click at [185, 213] on div "LECHE [PERSON_NAME] - Sams Club" at bounding box center [173, 199] width 86 height 33
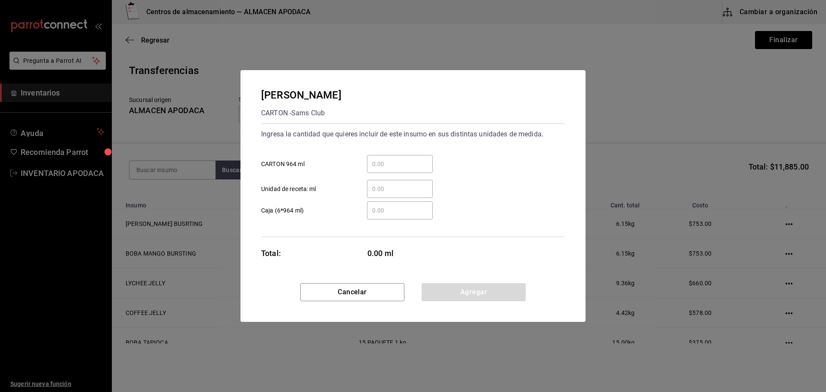
click at [423, 159] on input "​ CARTON 964 ml" at bounding box center [400, 164] width 66 height 10
type input "6"
click at [441, 292] on button "Agregar" at bounding box center [474, 292] width 104 height 18
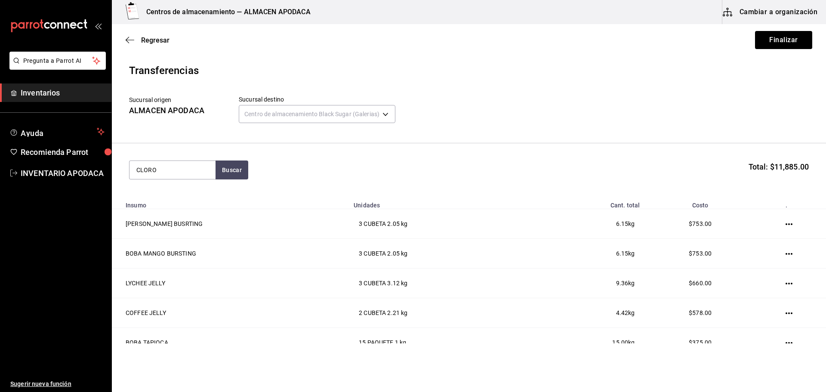
type input "CLORO"
click at [201, 205] on div "CLORO BOTE - Interno" at bounding box center [173, 199] width 86 height 33
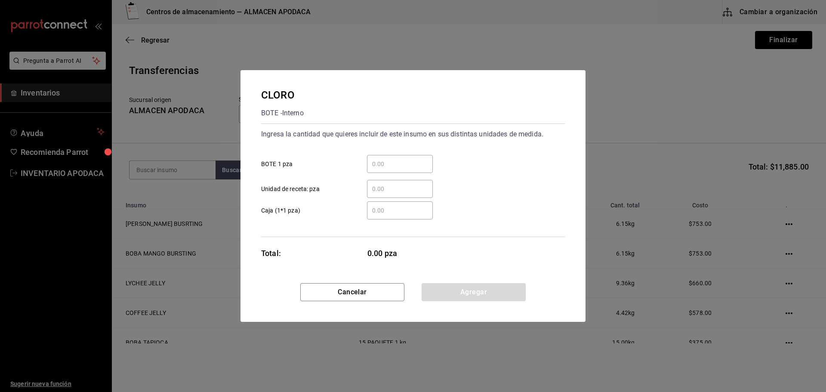
click at [389, 166] on input "​ BOTE 1 pza" at bounding box center [400, 164] width 66 height 10
type input "1"
drag, startPoint x: 447, startPoint y: 281, endPoint x: 448, endPoint y: 288, distance: 7.1
click at [448, 285] on div "CLORO BOTE - Interno Ingresa la cantidad que quieres incluir de este insumo en …" at bounding box center [413, 196] width 345 height 252
click at [448, 288] on button "Agregar" at bounding box center [474, 292] width 104 height 18
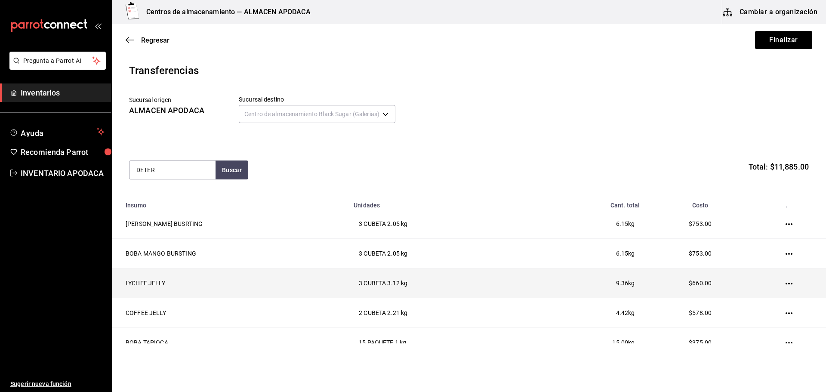
type input "DETER"
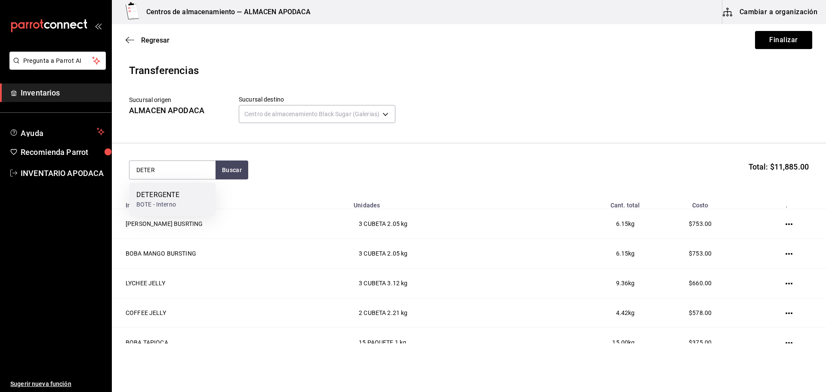
click at [206, 195] on div "DETERGENTE BOTE - Interno" at bounding box center [173, 199] width 86 height 33
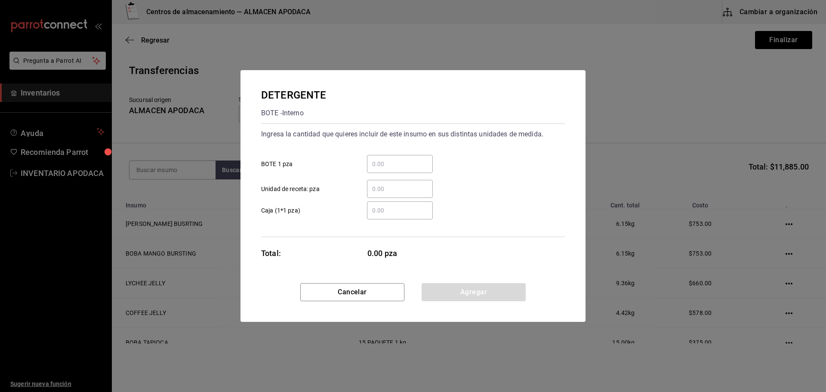
drag, startPoint x: 432, startPoint y: 158, endPoint x: 425, endPoint y: 165, distance: 10.3
click at [428, 164] on div "​" at bounding box center [400, 164] width 66 height 18
click at [428, 164] on input "​ BOTE 1 pza" at bounding box center [400, 164] width 66 height 10
type input "1"
click at [478, 303] on div "Cancelar Agregar" at bounding box center [413, 302] width 345 height 39
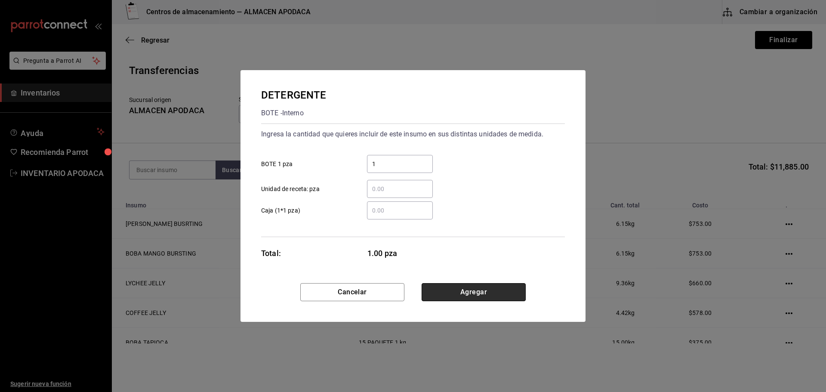
click at [476, 291] on button "Agregar" at bounding box center [474, 292] width 104 height 18
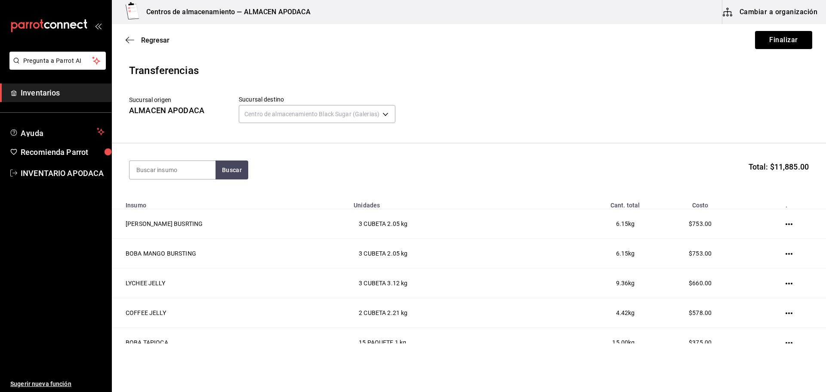
click at [154, 156] on section "Buscar Total: $11,885.00" at bounding box center [469, 169] width 714 height 53
click at [154, 162] on input at bounding box center [173, 170] width 86 height 18
type input "FABU"
click at [197, 201] on div "FABULOSO BOTE - Interno" at bounding box center [173, 199] width 86 height 33
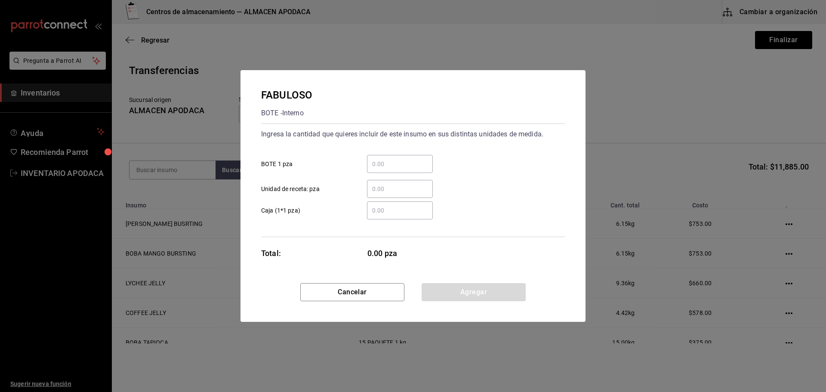
click at [383, 163] on input "​ BOTE 1 pza" at bounding box center [400, 164] width 66 height 10
type input "1"
click at [446, 290] on button "Agregar" at bounding box center [474, 292] width 104 height 18
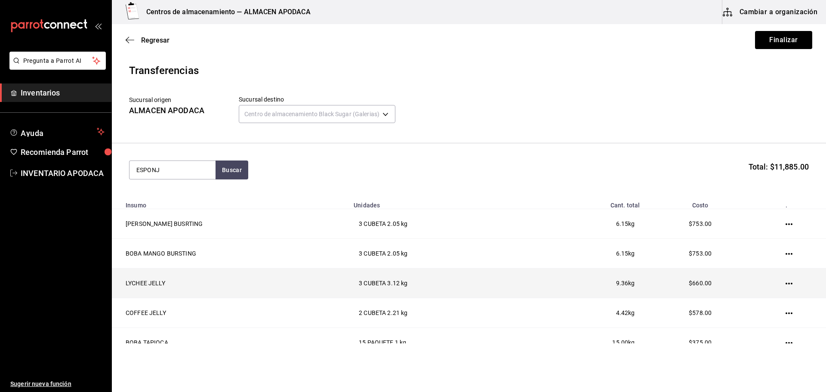
type input "ESPONJ"
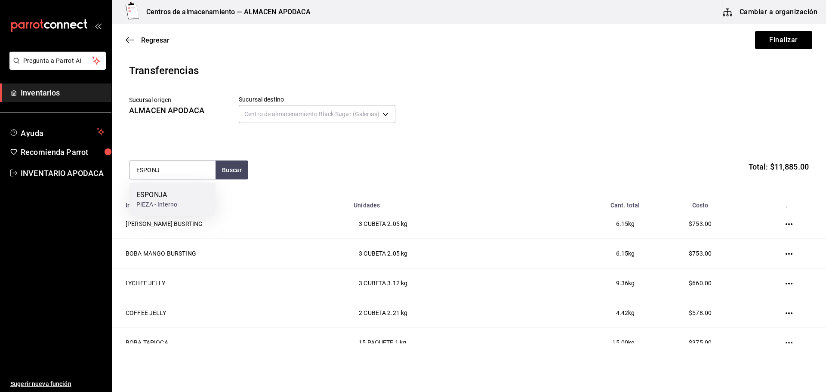
click at [168, 186] on div "ESPONJA PIEZA - Interno" at bounding box center [173, 199] width 86 height 33
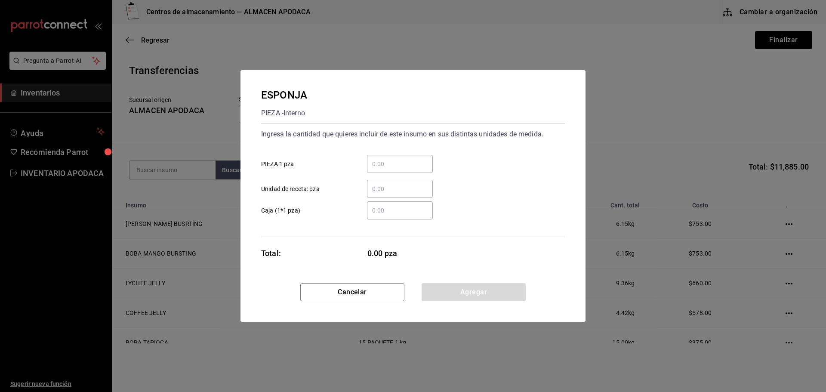
click at [394, 166] on input "​ PIEZA 1 pza" at bounding box center [400, 164] width 66 height 10
drag, startPoint x: 530, startPoint y: 279, endPoint x: 512, endPoint y: 298, distance: 26.2
click at [521, 290] on div "ESPONJA PIEZA - Interno Ingresa la cantidad que quieres incluir de este insumo …" at bounding box center [413, 196] width 345 height 252
click at [511, 299] on button "Agregar" at bounding box center [474, 292] width 104 height 18
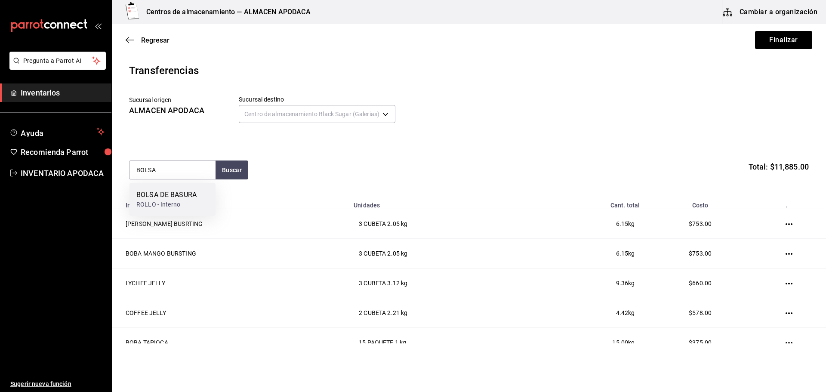
click at [161, 186] on div "BOLSA DE BASURA ROLLO - Interno" at bounding box center [173, 199] width 86 height 33
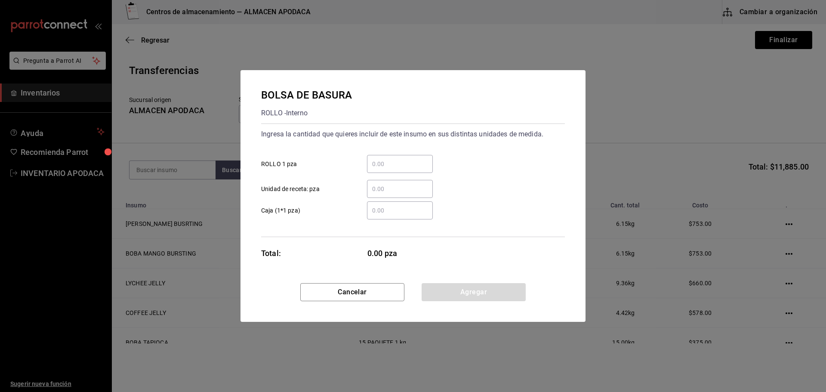
click at [396, 164] on input "​ ROLLO 1 pza" at bounding box center [400, 164] width 66 height 10
click at [451, 294] on button "Agregar" at bounding box center [474, 292] width 104 height 18
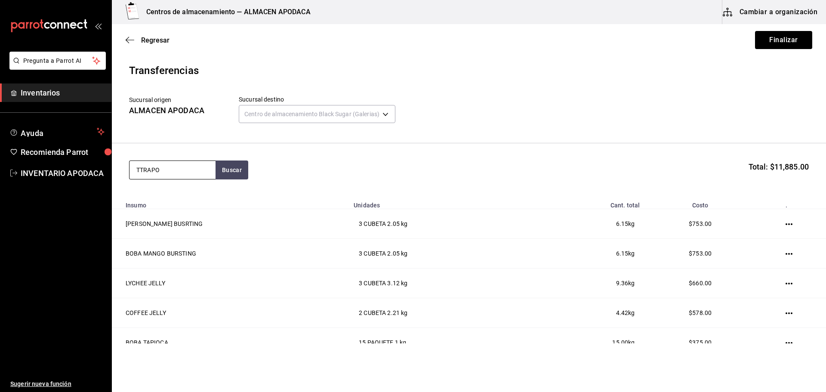
click at [142, 170] on input "TTRAPO" at bounding box center [173, 170] width 86 height 18
click at [174, 240] on div "TRAPO NEGRO BARRA" at bounding box center [171, 238] width 70 height 10
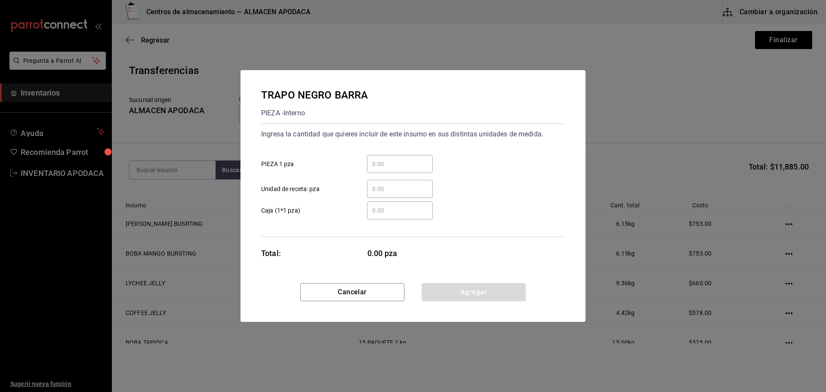
click at [407, 160] on input "​ PIEZA 1 pza" at bounding box center [400, 164] width 66 height 10
click at [451, 285] on button "Agregar" at bounding box center [474, 292] width 104 height 18
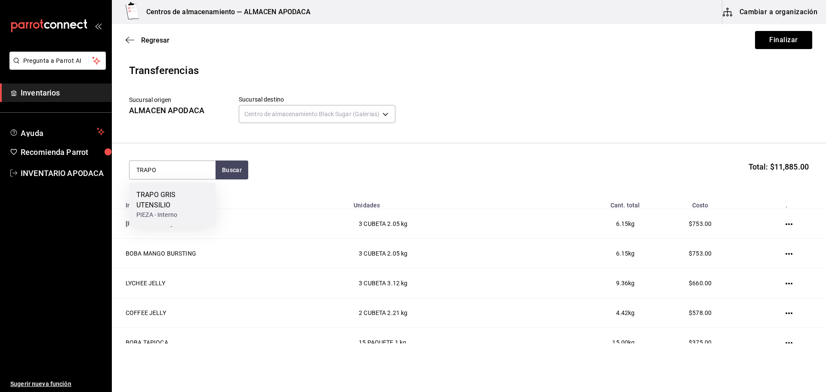
click at [153, 195] on div "TRAPO GRIS UTENSILIO" at bounding box center [172, 200] width 72 height 21
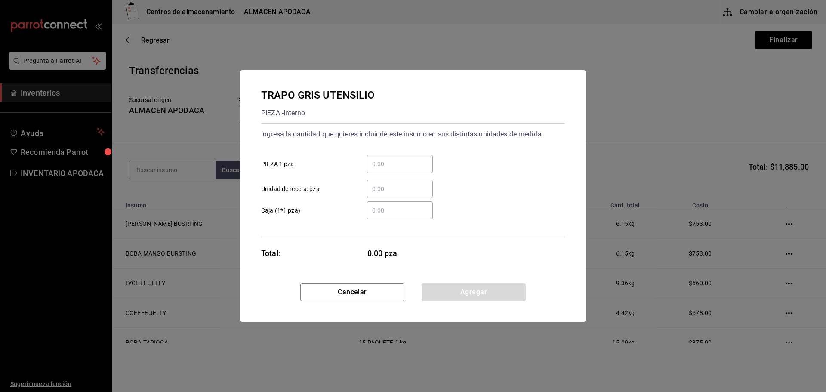
click at [405, 160] on input "​ PIEZA 1 pza" at bounding box center [400, 164] width 66 height 10
click at [460, 285] on button "Agregar" at bounding box center [474, 292] width 104 height 18
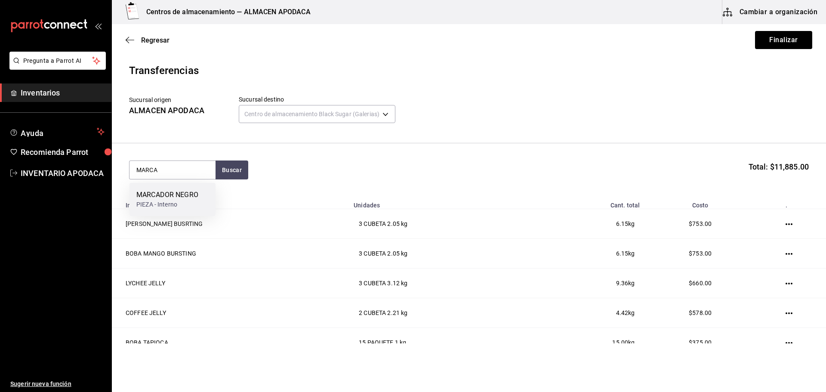
click at [178, 196] on div "MARCADOR NEGRO" at bounding box center [167, 195] width 62 height 10
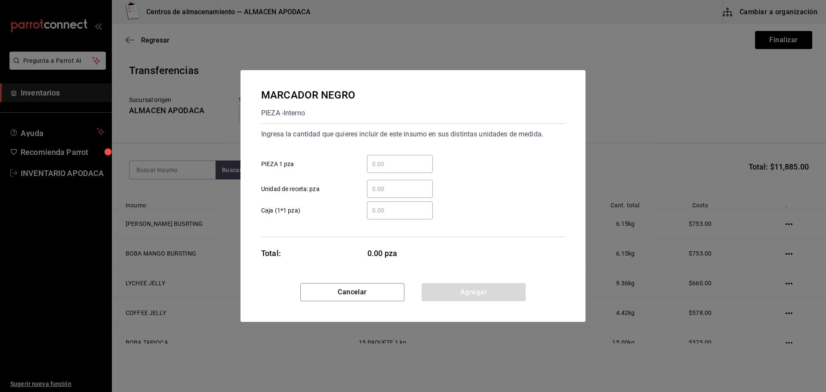
click at [396, 167] on input "​ PIEZA 1 pza" at bounding box center [400, 164] width 66 height 10
click at [474, 287] on button "Agregar" at bounding box center [474, 292] width 104 height 18
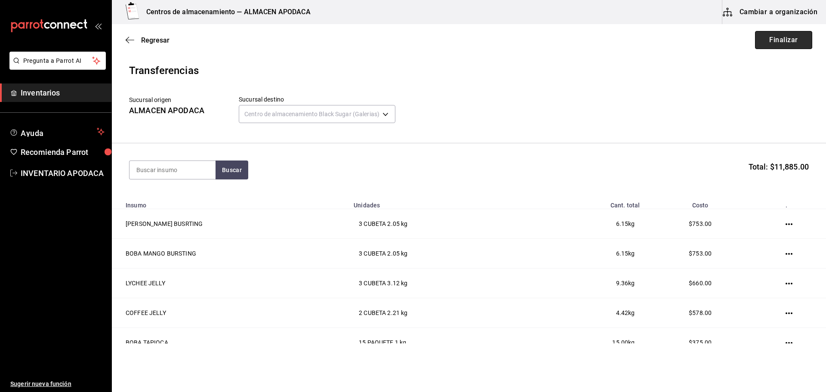
click at [781, 34] on button "Finalizar" at bounding box center [783, 40] width 57 height 18
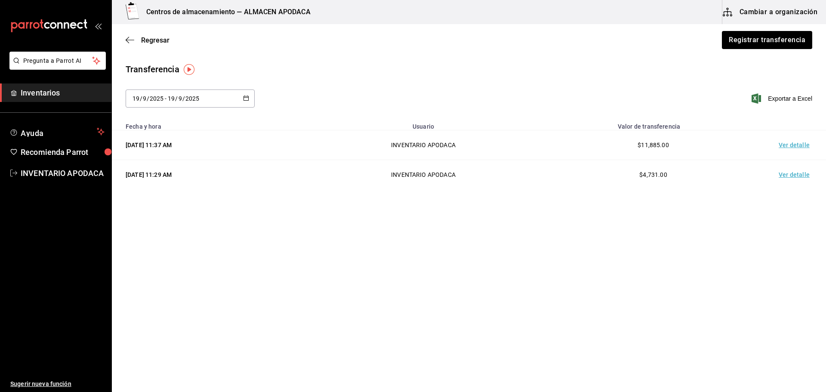
click at [784, 51] on div "Regresar Registrar transferencia" at bounding box center [469, 40] width 714 height 32
click at [768, 41] on button "Registrar transferencia" at bounding box center [766, 40] width 91 height 18
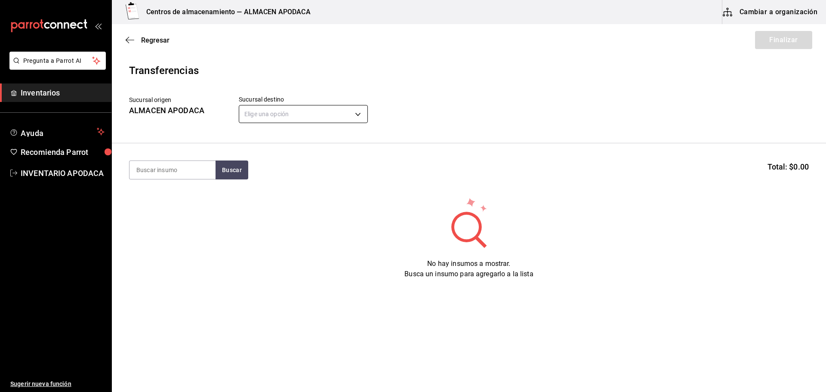
click at [303, 107] on body "Pregunta a Parrot AI Inventarios Ayuda Recomienda Parrot INVENTARIO APODACA Sug…" at bounding box center [413, 171] width 826 height 343
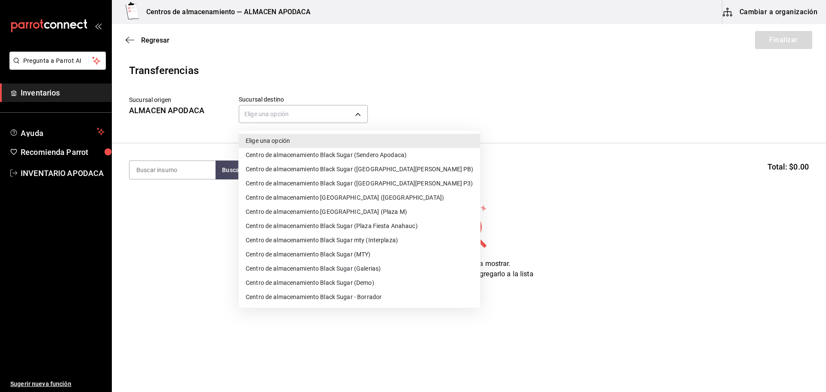
click at [372, 171] on li "Centro de almacenamiento Black Sugar ([GEOGRAPHIC_DATA][PERSON_NAME] PB)" at bounding box center [359, 169] width 241 height 14
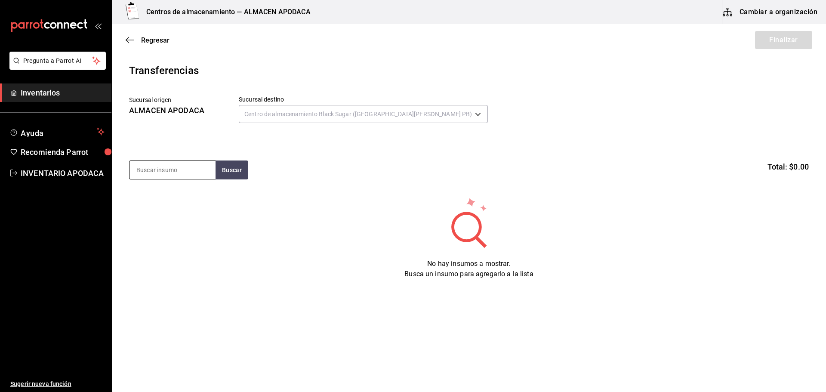
click at [205, 167] on input at bounding box center [173, 170] width 86 height 18
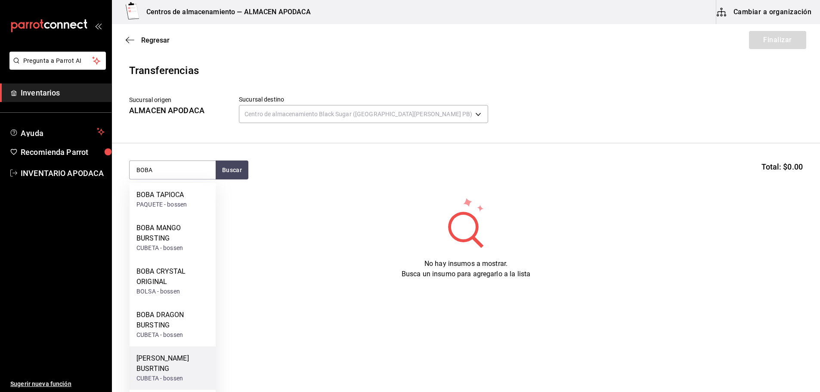
click at [192, 352] on div "[PERSON_NAME] BUSRTING CUBETA - bossen" at bounding box center [173, 367] width 86 height 43
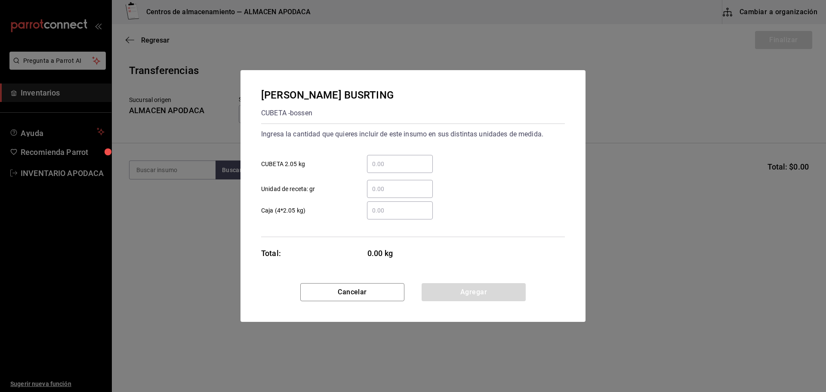
click at [403, 157] on div "​" at bounding box center [400, 164] width 66 height 18
click at [403, 159] on input "​ CUBETA 2.05 kg" at bounding box center [400, 164] width 66 height 10
click at [477, 298] on button "Agregar" at bounding box center [474, 292] width 104 height 18
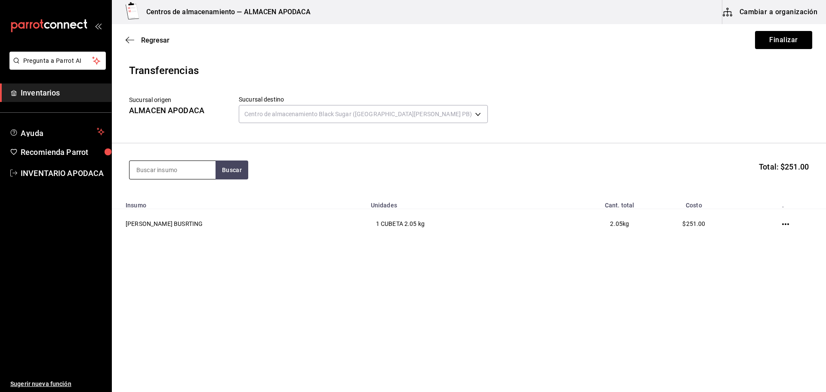
click at [172, 173] on input at bounding box center [173, 170] width 86 height 18
click at [186, 215] on div "COFFEE JELLY CUBETA - bossen LYCHEE JELLY CUBETA - bossen" at bounding box center [173, 216] width 86 height 66
click at [155, 243] on div "LYCHEE JELLY CUBETA - bossen" at bounding box center [173, 232] width 86 height 33
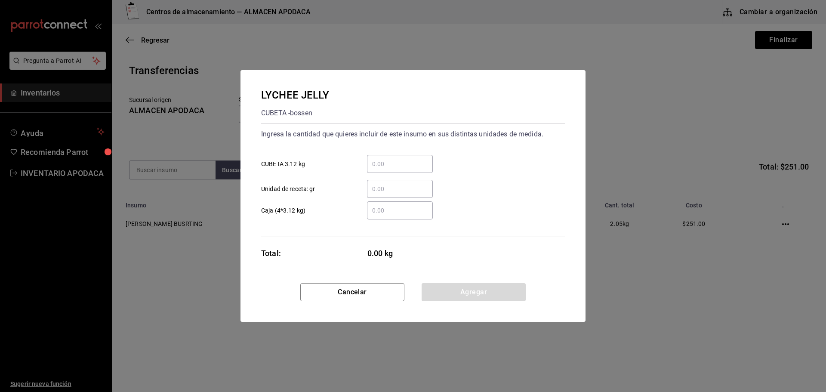
click at [415, 165] on input "​ CUBETA 3.12 kg" at bounding box center [400, 164] width 66 height 10
drag, startPoint x: 457, startPoint y: 275, endPoint x: 455, endPoint y: 283, distance: 8.5
click at [457, 275] on div "LYCHEE JELLY CUBETA - bossen Ingresa la cantidad que quieres incluir de este in…" at bounding box center [413, 176] width 345 height 213
click at [454, 285] on button "Agregar" at bounding box center [474, 292] width 104 height 18
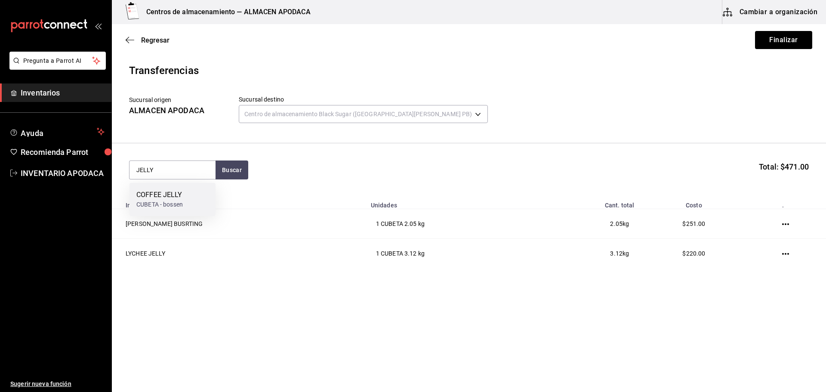
click at [192, 209] on div "COFFEE JELLY CUBETA - bossen" at bounding box center [173, 199] width 86 height 33
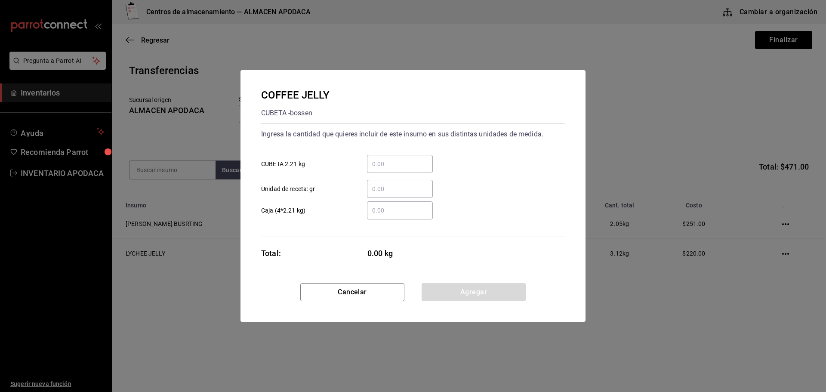
click at [372, 159] on input "​ CUBETA 2.21 kg" at bounding box center [400, 164] width 66 height 10
click at [500, 293] on button "Agregar" at bounding box center [474, 292] width 104 height 18
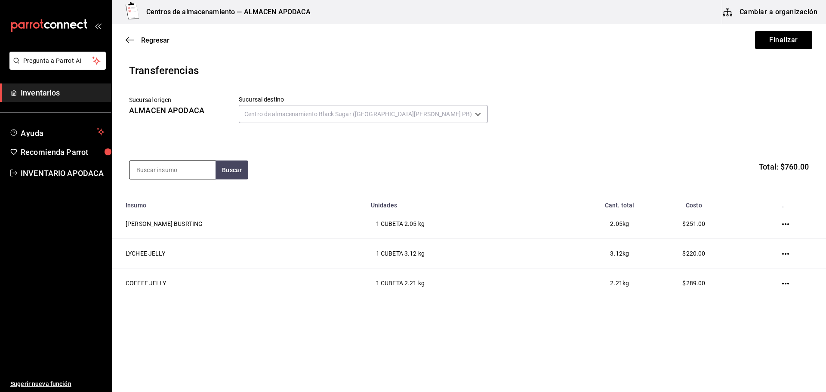
click at [163, 172] on input at bounding box center [173, 170] width 86 height 18
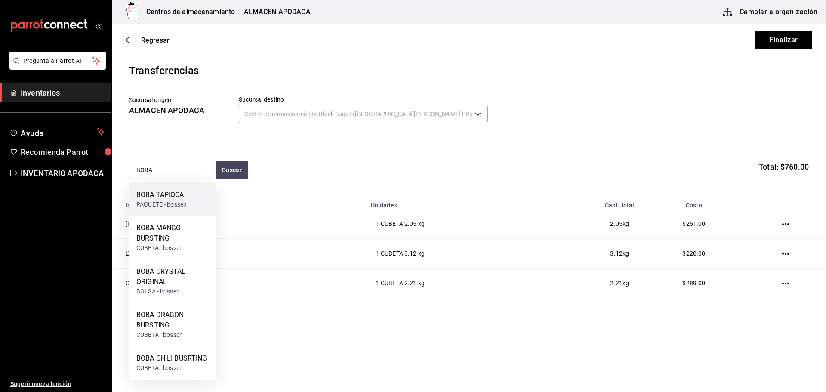
click at [174, 211] on div "BOBA TAPIOCA PAQUETE - bossen" at bounding box center [173, 199] width 86 height 33
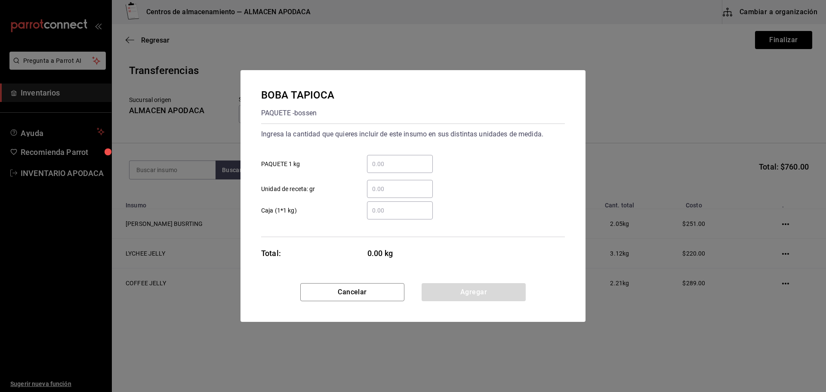
click at [384, 161] on input "​ PAQUETE 1 kg" at bounding box center [400, 164] width 66 height 10
click at [436, 295] on button "Agregar" at bounding box center [474, 292] width 104 height 18
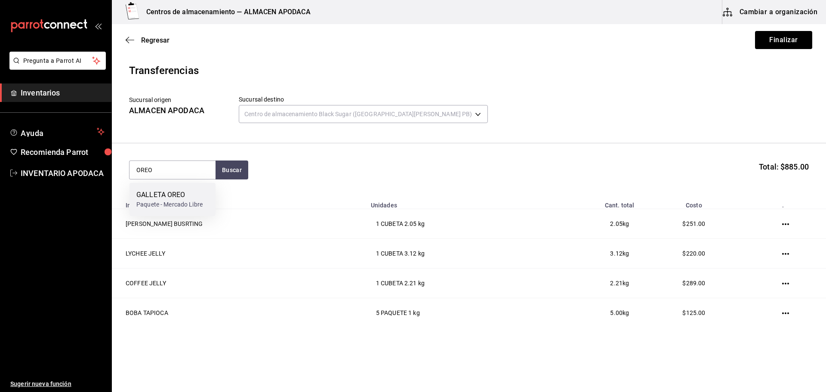
click at [188, 203] on div "Paquete - Mercado Libre" at bounding box center [169, 204] width 66 height 9
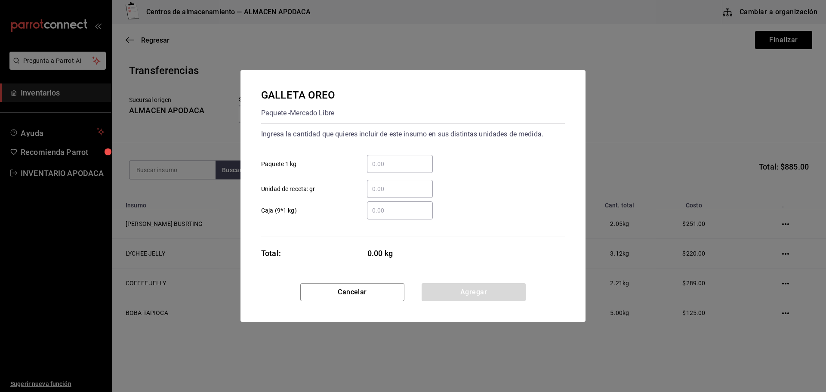
click at [399, 161] on input "​ Paquete 1 kg" at bounding box center [400, 164] width 66 height 10
click at [473, 293] on button "Agregar" at bounding box center [474, 292] width 104 height 18
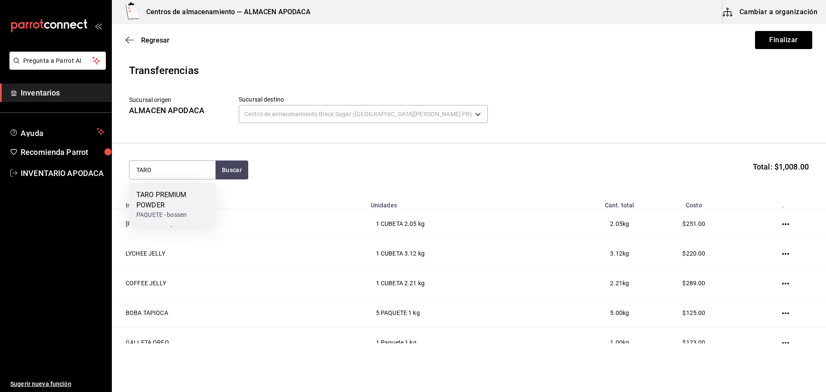
click at [175, 219] on div "PAQUETE - bossen" at bounding box center [172, 214] width 72 height 9
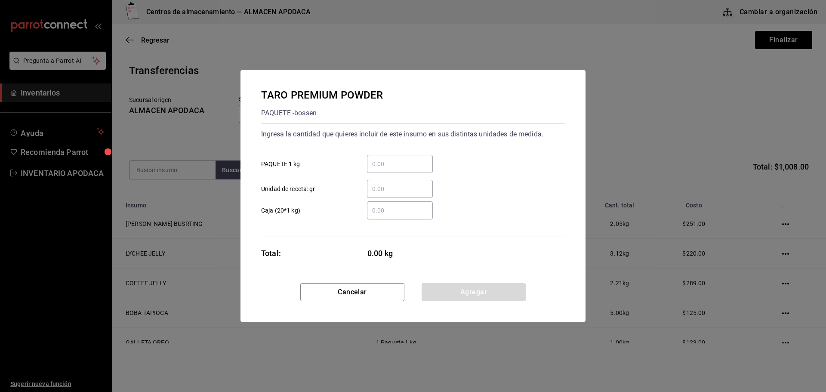
click at [414, 178] on div "​ Unidad de receta: gr" at bounding box center [409, 185] width 311 height 25
click at [400, 162] on input "​ PAQUETE 1 kg" at bounding box center [400, 164] width 66 height 10
click at [461, 293] on button "Agregar" at bounding box center [474, 292] width 104 height 18
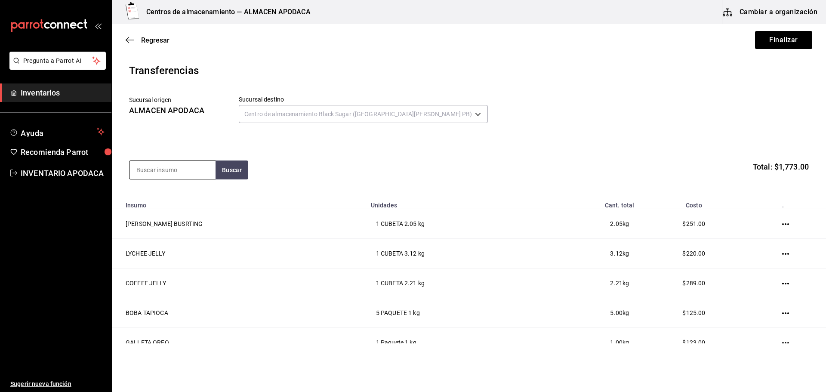
click at [190, 175] on input at bounding box center [173, 170] width 86 height 18
click at [161, 164] on input "CO" at bounding box center [173, 170] width 86 height 18
click at [201, 177] on input "CO" at bounding box center [173, 170] width 86 height 18
click at [206, 214] on div "COFFEE POWDER PAQUETE - bossen" at bounding box center [173, 199] width 86 height 33
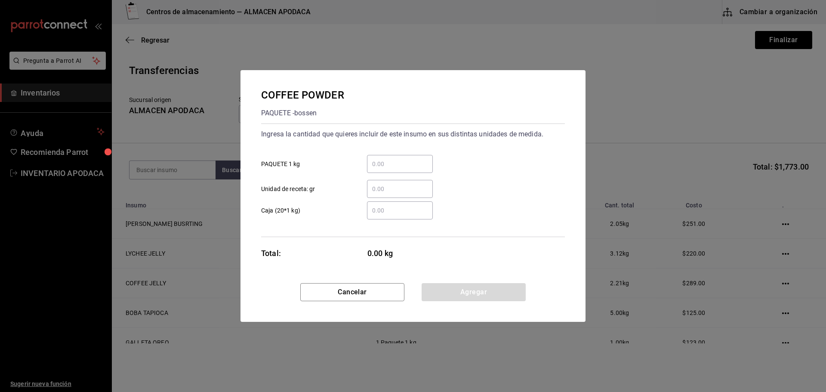
click at [378, 163] on input "​ PAQUETE 1 kg" at bounding box center [400, 164] width 66 height 10
click at [481, 290] on button "Agregar" at bounding box center [474, 292] width 104 height 18
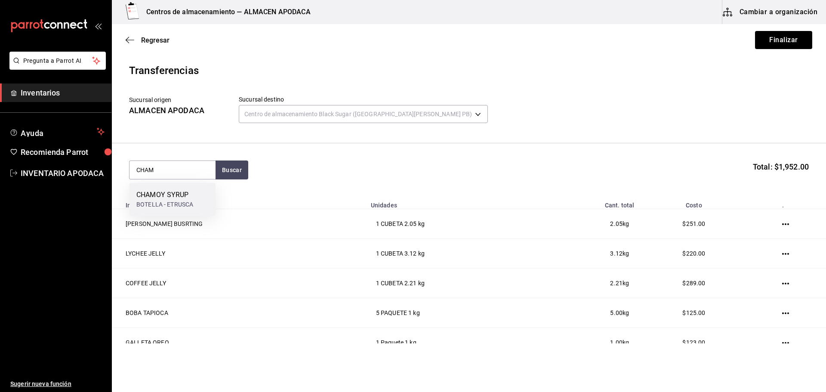
click at [211, 205] on div "CHAMOY SYRUP BOTELLA - ETRUSCA" at bounding box center [173, 199] width 86 height 33
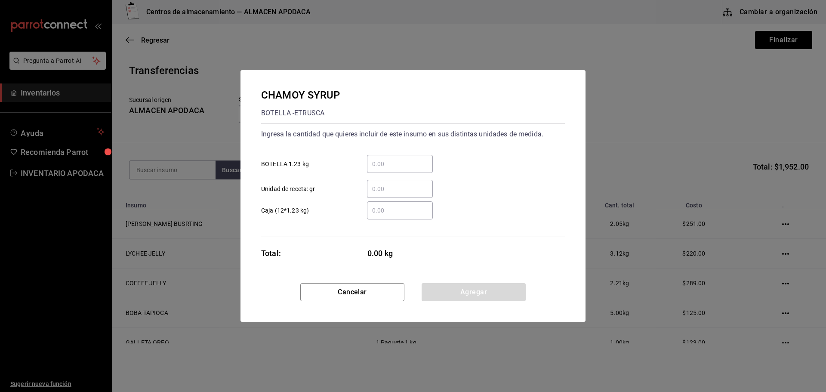
drag, startPoint x: 442, startPoint y: 161, endPoint x: 407, endPoint y: 161, distance: 34.4
click at [432, 160] on div "​ BOTELLA 1.23 kg" at bounding box center [409, 160] width 311 height 25
click at [402, 161] on input "​ BOTELLA 1.23 kg" at bounding box center [400, 164] width 66 height 10
click at [472, 297] on button "Agregar" at bounding box center [474, 292] width 104 height 18
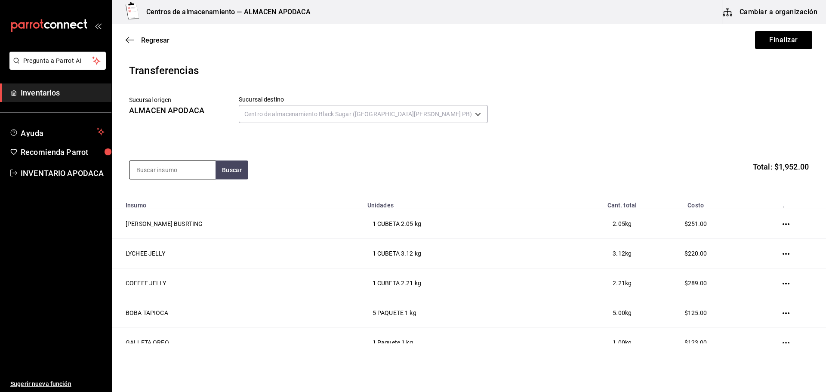
click at [152, 163] on input at bounding box center [173, 170] width 86 height 18
click at [177, 210] on div "BOTELLA - bossen" at bounding box center [172, 214] width 72 height 9
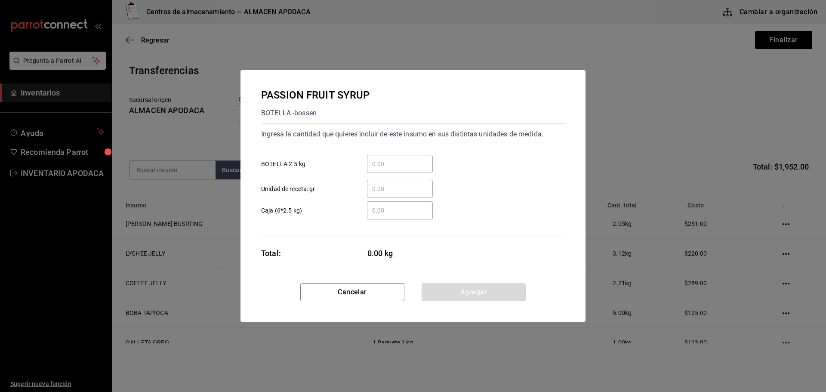
click at [379, 162] on input "​ BOTELLA 2.5 kg" at bounding box center [400, 164] width 66 height 10
click at [464, 294] on button "Agregar" at bounding box center [474, 292] width 104 height 18
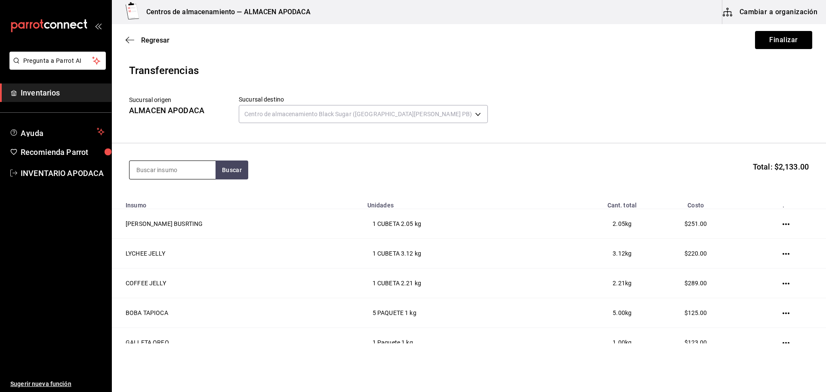
click at [204, 177] on input at bounding box center [173, 170] width 86 height 18
click at [201, 200] on div "CREMA DE COCO BOTE - Interno" at bounding box center [173, 199] width 86 height 33
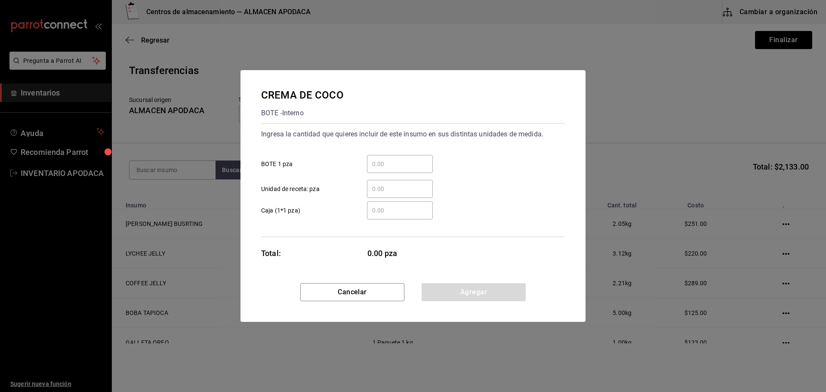
click at [386, 172] on div "​" at bounding box center [400, 164] width 66 height 18
click at [386, 169] on input "​ BOTE 1 pza" at bounding box center [400, 164] width 66 height 10
click at [468, 296] on button "Agregar" at bounding box center [474, 292] width 104 height 18
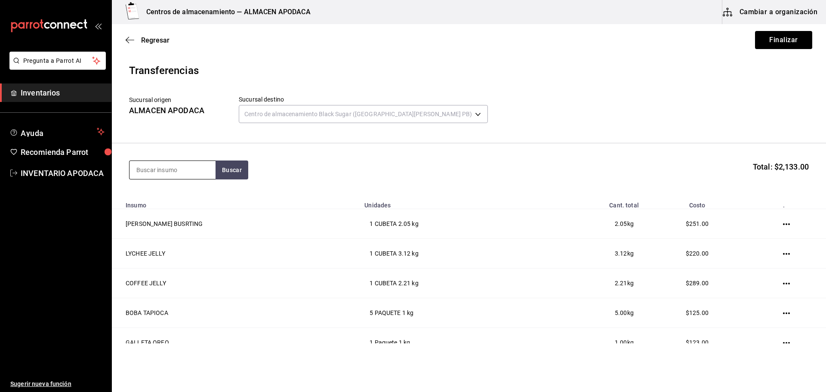
click at [167, 179] on input at bounding box center [173, 170] width 86 height 18
click at [158, 194] on div "LEMON SYRUP" at bounding box center [161, 195] width 50 height 10
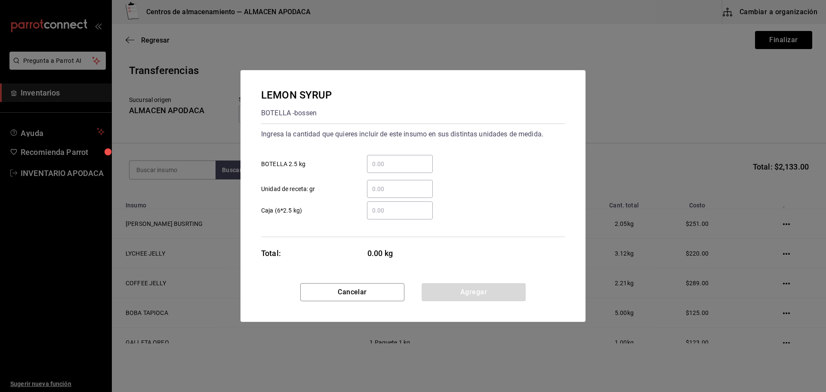
click at [377, 159] on input "​ BOTELLA 2.5 kg" at bounding box center [400, 164] width 66 height 10
click at [455, 284] on button "Agregar" at bounding box center [474, 292] width 104 height 18
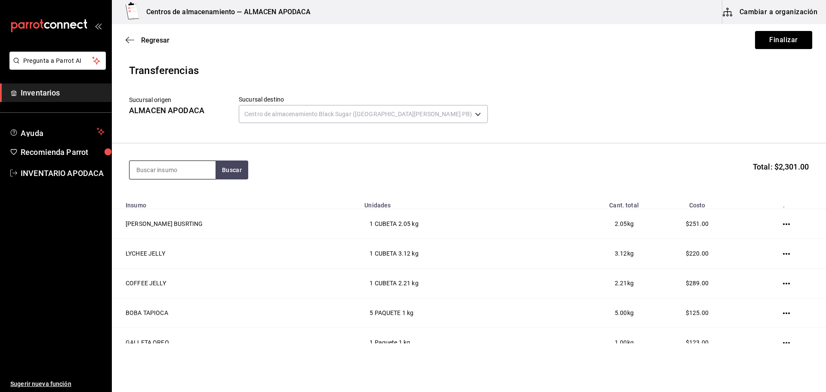
click at [173, 168] on input at bounding box center [173, 170] width 86 height 18
click at [170, 207] on div "BOTE - bossen" at bounding box center [167, 204] width 62 height 9
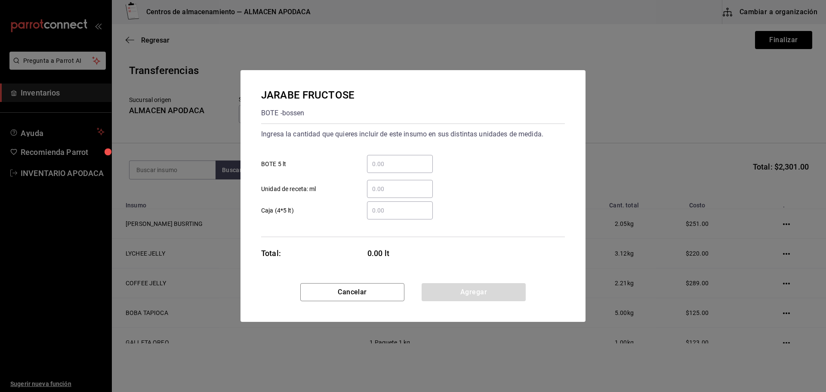
click at [385, 164] on input "​ BOTE 5 lt" at bounding box center [400, 164] width 66 height 10
click at [425, 293] on button "Agregar" at bounding box center [474, 292] width 104 height 18
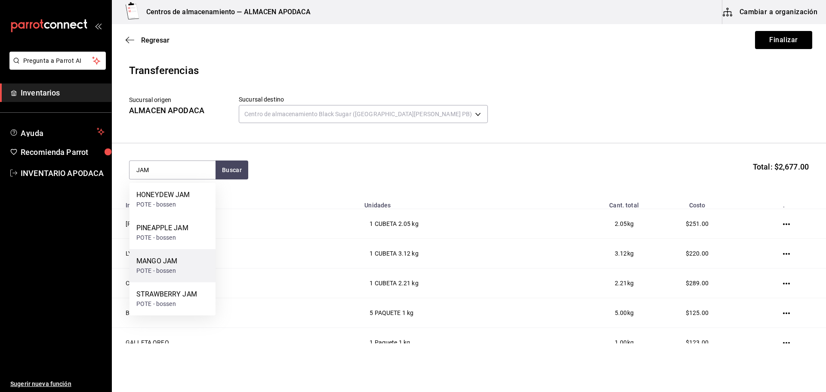
click at [205, 261] on div "MANGO JAM POTE - bossen" at bounding box center [173, 265] width 86 height 33
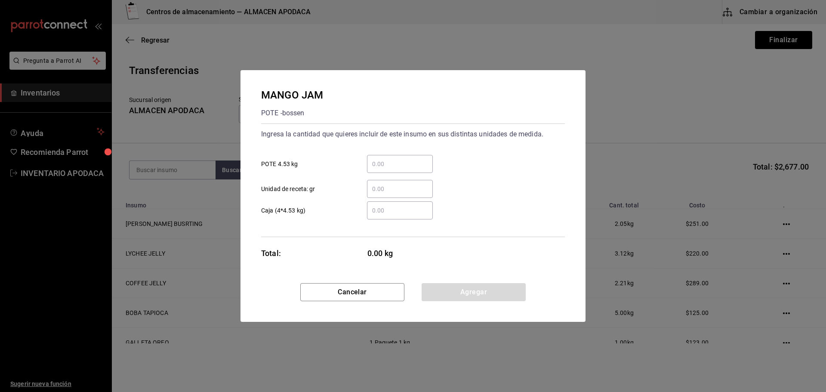
click at [387, 160] on input "​ POTE 4.53 kg" at bounding box center [400, 164] width 66 height 10
click at [490, 284] on button "Agregar" at bounding box center [474, 292] width 104 height 18
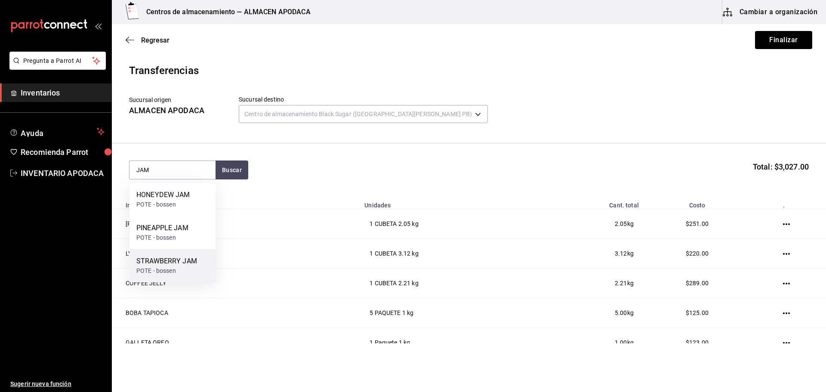
click at [164, 260] on div "STRAWBERRY JAM" at bounding box center [166, 261] width 61 height 10
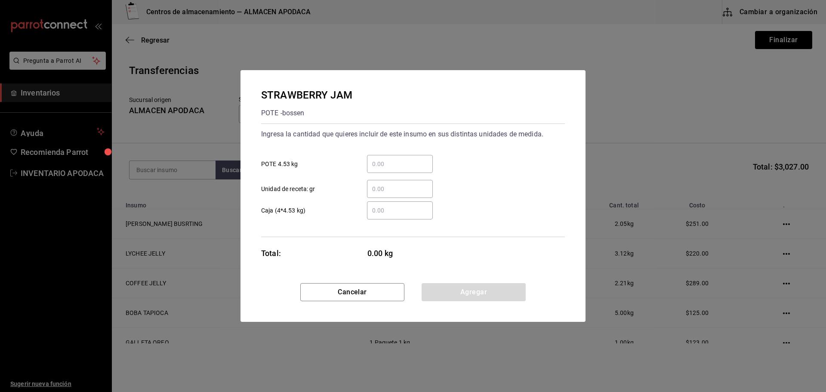
click at [369, 159] on input "​ POTE 4.53 kg" at bounding box center [400, 164] width 66 height 10
click at [469, 291] on button "Agregar" at bounding box center [474, 292] width 104 height 18
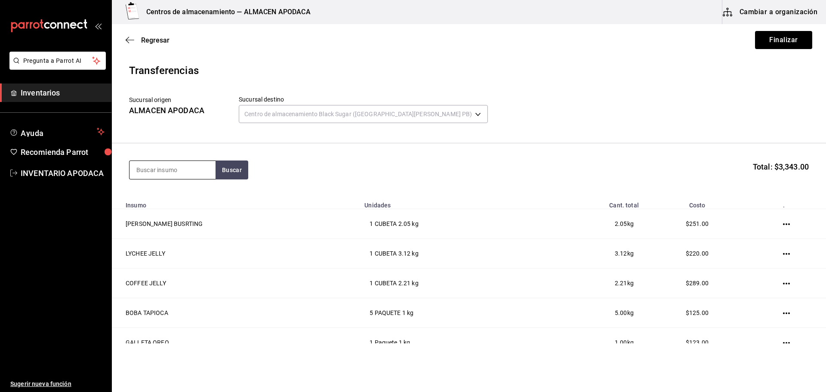
click at [159, 168] on input at bounding box center [173, 170] width 86 height 18
click at [171, 188] on div "POPOTE BLACK PAQUETE - bossen/LOKYO" at bounding box center [173, 204] width 86 height 42
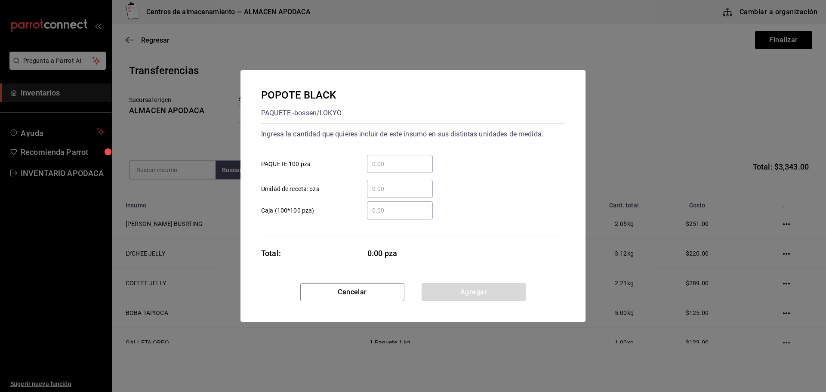
click at [399, 167] on input "​ PAQUETE 100 pza" at bounding box center [400, 164] width 66 height 10
click at [448, 289] on button "Agregar" at bounding box center [474, 292] width 104 height 18
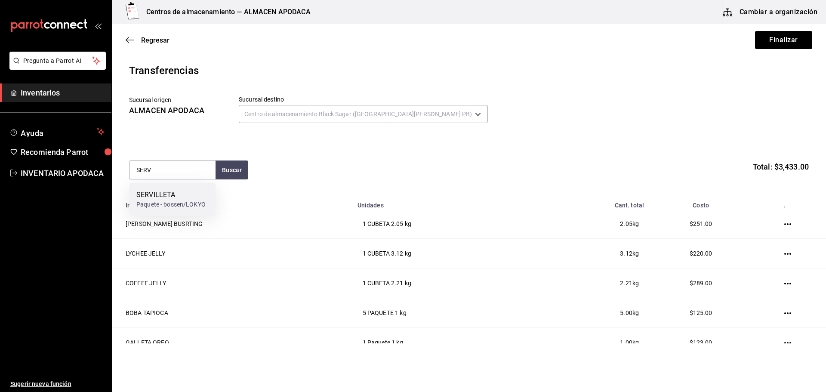
click at [164, 203] on div "Paquete - bossen/LOKYO" at bounding box center [170, 204] width 69 height 9
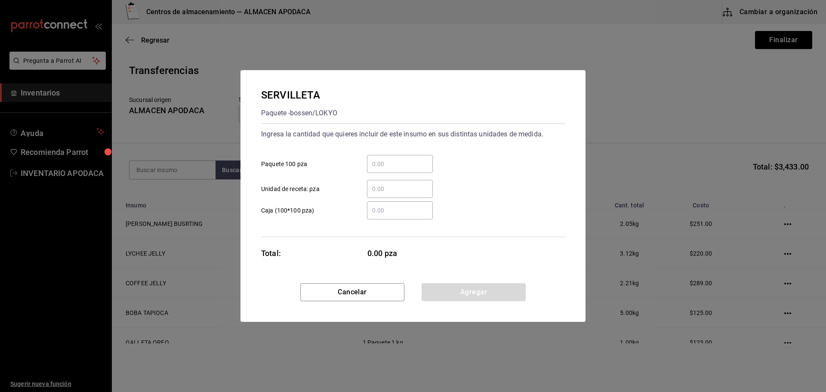
click at [388, 164] on input "​ Paquete 100 pza" at bounding box center [400, 164] width 66 height 10
click at [482, 289] on button "Agregar" at bounding box center [474, 292] width 104 height 18
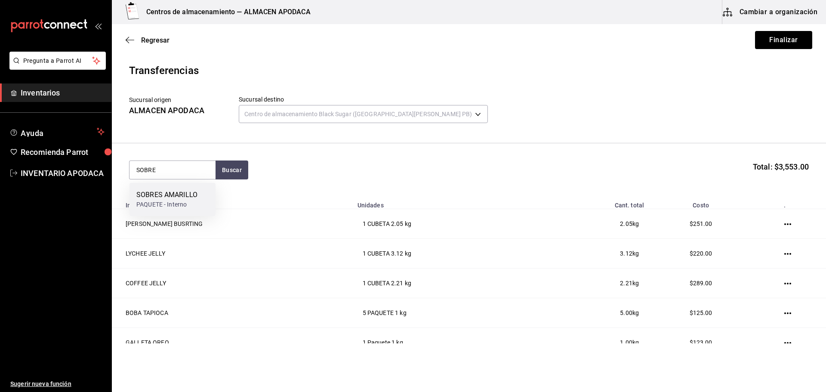
click at [159, 206] on div "PAQUETE - Interno" at bounding box center [166, 204] width 61 height 9
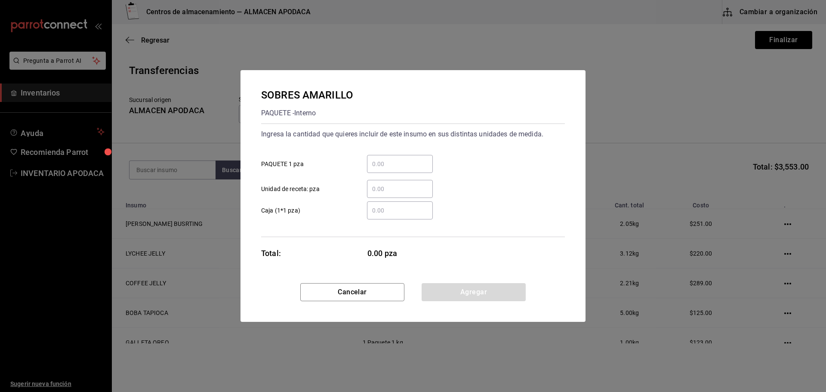
click at [380, 163] on input "​ PAQUETE 1 pza" at bounding box center [400, 164] width 66 height 10
click at [458, 284] on button "Agregar" at bounding box center [474, 292] width 104 height 18
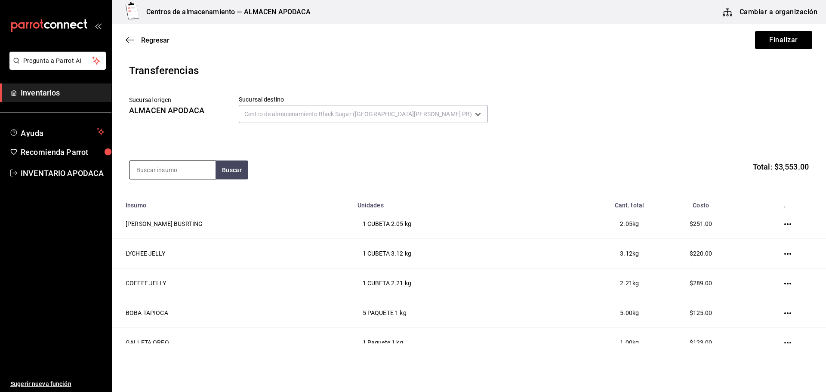
click at [158, 176] on input at bounding box center [173, 170] width 86 height 18
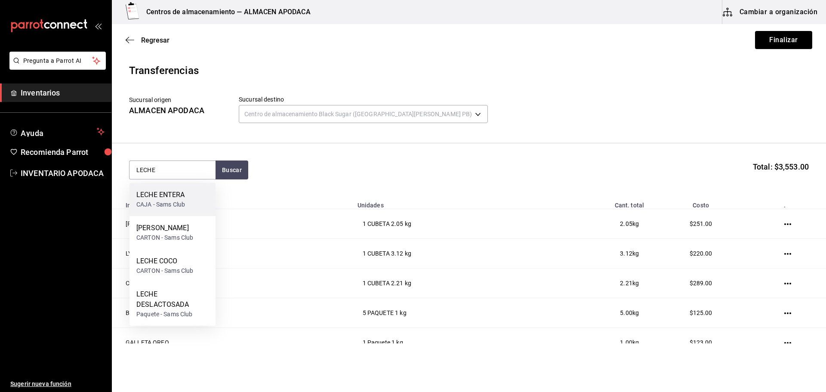
click at [158, 194] on div "LECHE ENTERA" at bounding box center [160, 195] width 49 height 10
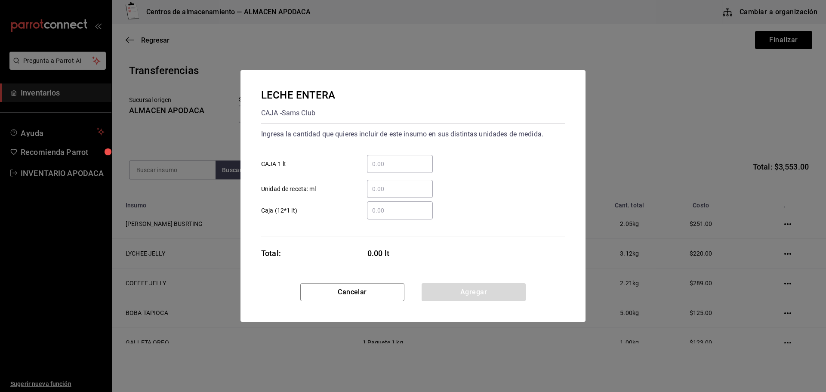
click at [393, 165] on input "​ CAJA 1 lt" at bounding box center [400, 164] width 66 height 10
click at [461, 290] on button "Agregar" at bounding box center [474, 292] width 104 height 18
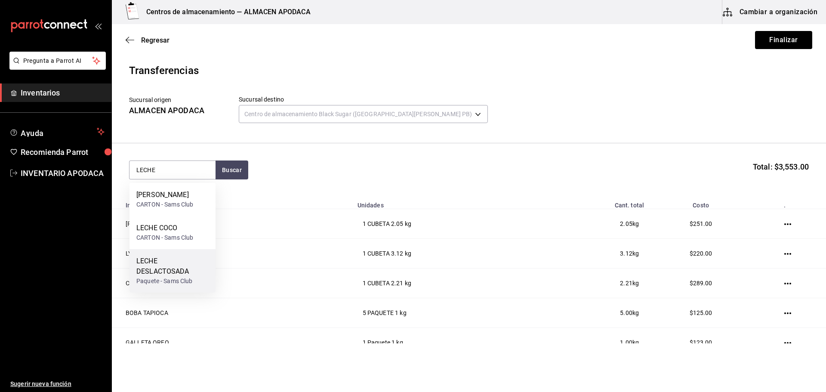
click at [170, 281] on div "Paquete - Sams Club" at bounding box center [172, 281] width 72 height 9
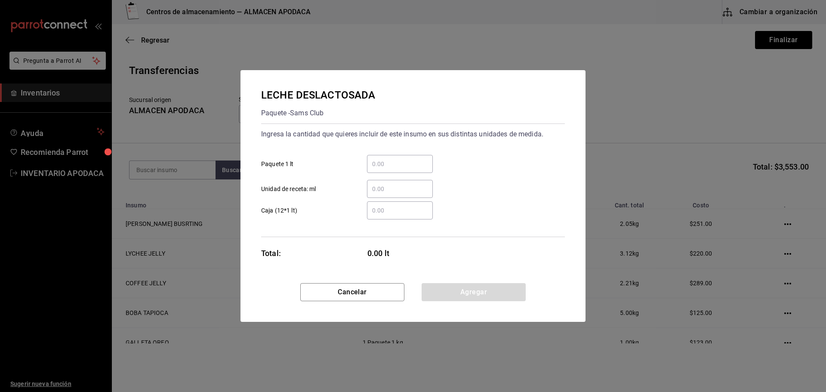
click at [374, 169] on input "​ Paquete 1 lt" at bounding box center [400, 164] width 66 height 10
click at [460, 289] on button "Agregar" at bounding box center [474, 292] width 104 height 18
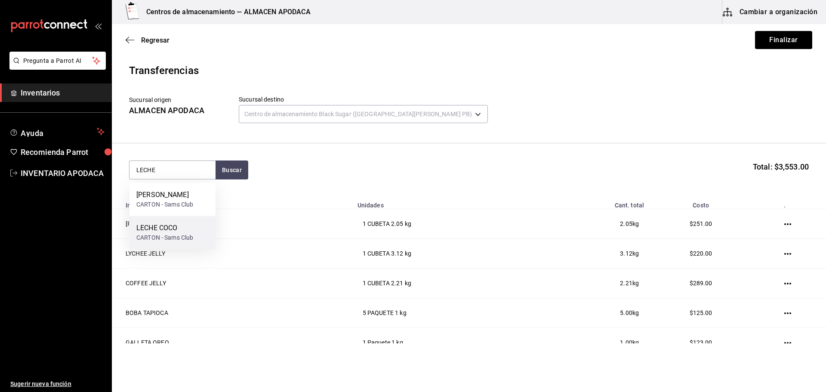
click at [171, 226] on div "LECHE COCO" at bounding box center [164, 228] width 57 height 10
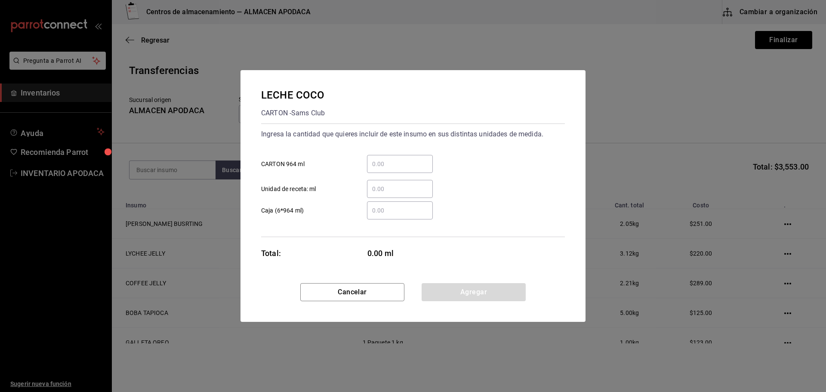
click at [392, 163] on input "​ CARTON 964 ml" at bounding box center [400, 164] width 66 height 10
click at [466, 300] on button "Agregar" at bounding box center [474, 292] width 104 height 18
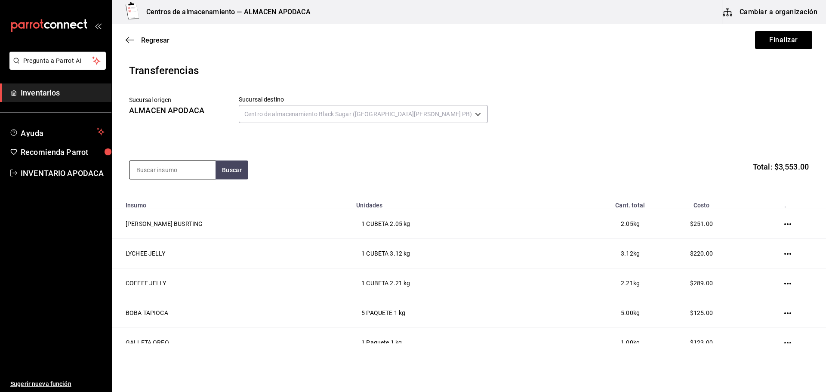
click at [169, 164] on input at bounding box center [173, 170] width 86 height 18
click at [179, 205] on div "ROLLO - Interno" at bounding box center [166, 204] width 60 height 9
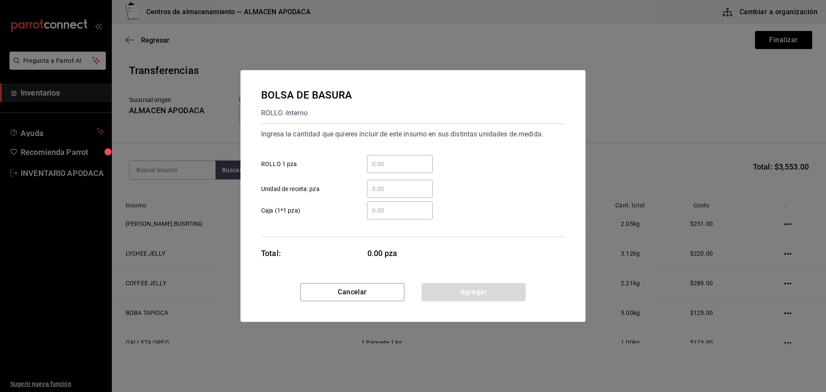
click at [372, 167] on input "​ ROLLO 1 pza" at bounding box center [400, 164] width 66 height 10
click at [488, 287] on button "Agregar" at bounding box center [474, 292] width 104 height 18
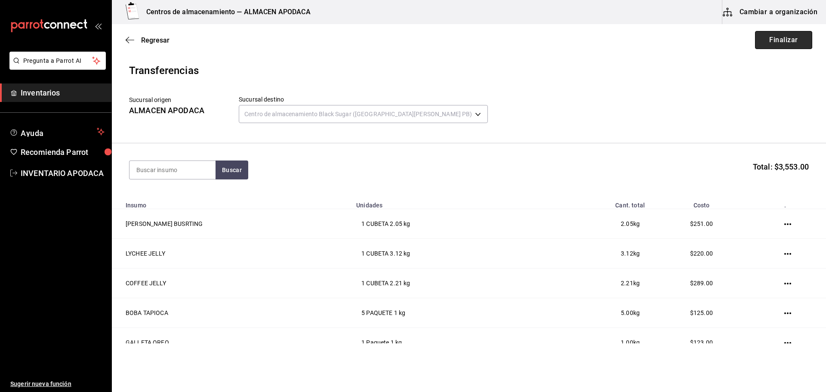
click at [789, 39] on button "Finalizar" at bounding box center [783, 40] width 57 height 18
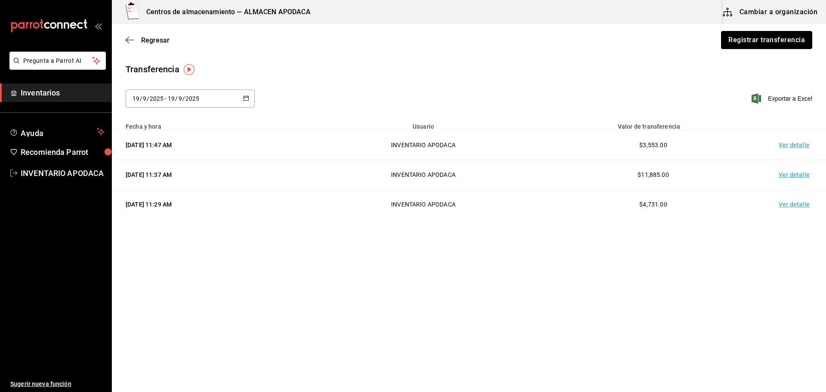
click at [789, 39] on button "Registrar transferencia" at bounding box center [766, 40] width 91 height 18
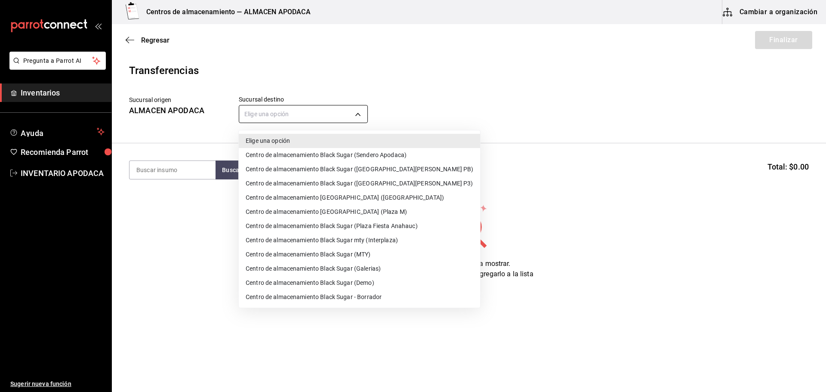
click at [307, 116] on body "Pregunta a Parrot AI Inventarios Ayuda Recomienda Parrot INVENTARIO APODACA Sug…" at bounding box center [413, 171] width 826 height 343
click at [392, 209] on li "Centro de almacenamiento [GEOGRAPHIC_DATA] (Plaza M)" at bounding box center [359, 212] width 241 height 14
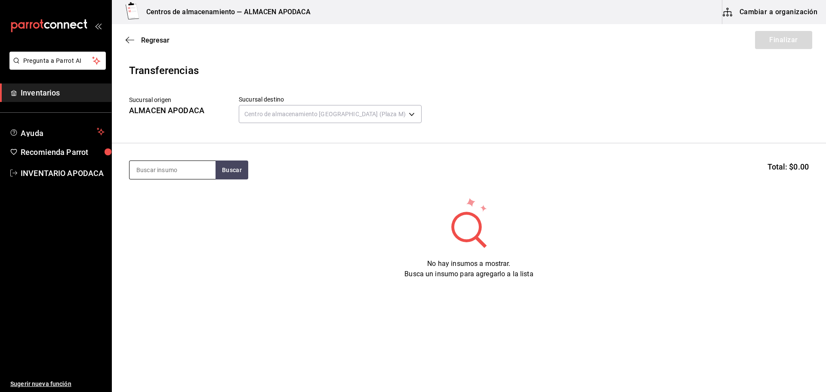
click at [164, 161] on section "Buscar Total: $0.00" at bounding box center [469, 169] width 714 height 53
click at [166, 165] on input at bounding box center [173, 170] width 86 height 18
click at [198, 174] on input at bounding box center [173, 170] width 86 height 18
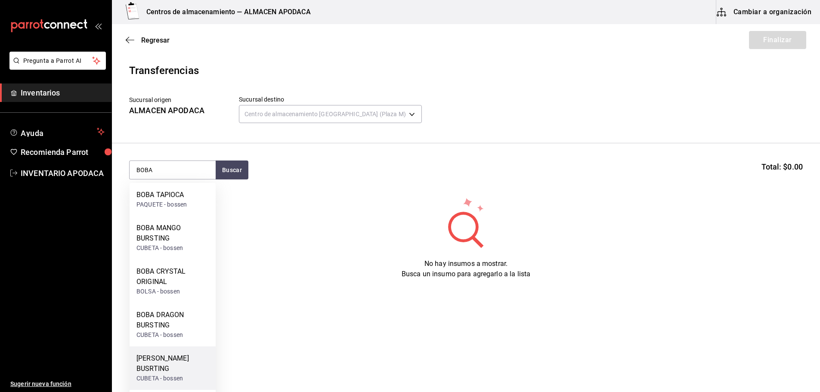
click at [177, 372] on div "[PERSON_NAME] BUSRTING" at bounding box center [172, 363] width 72 height 21
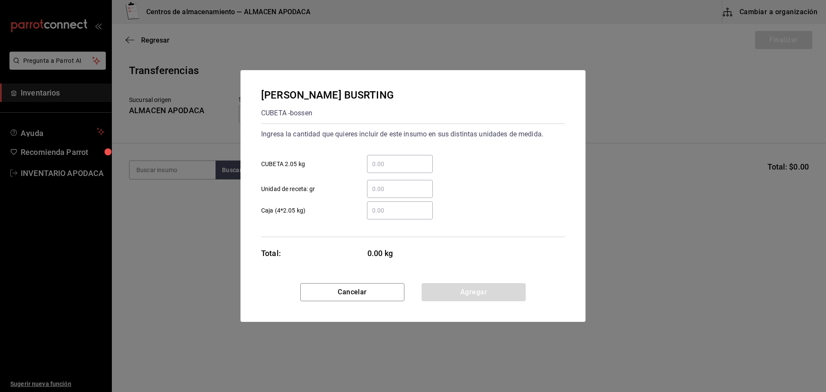
click at [393, 161] on input "​ CUBETA 2.05 kg" at bounding box center [400, 164] width 66 height 10
click at [463, 293] on button "Agregar" at bounding box center [474, 292] width 104 height 18
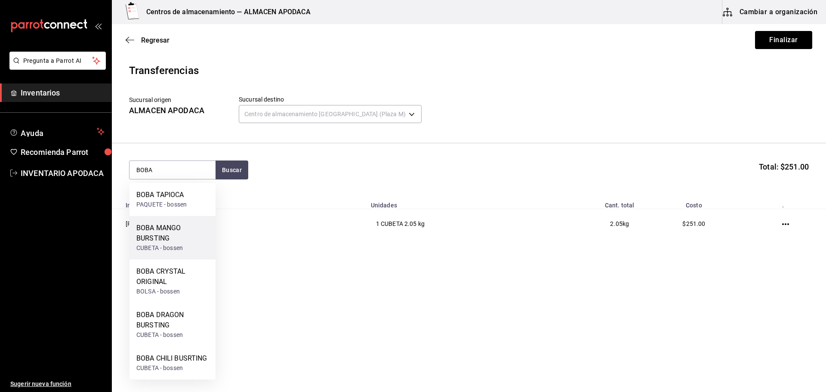
click at [160, 235] on div "BOBA MANGO BURSTING" at bounding box center [172, 233] width 72 height 21
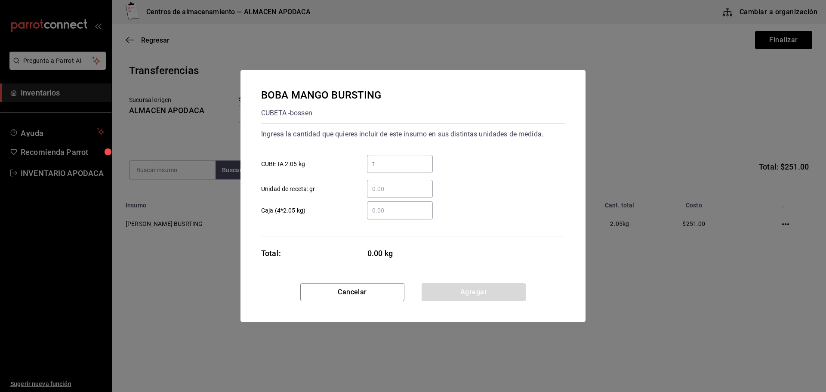
click at [397, 161] on input "1" at bounding box center [400, 164] width 66 height 10
click at [459, 298] on button "Agregar" at bounding box center [474, 292] width 104 height 18
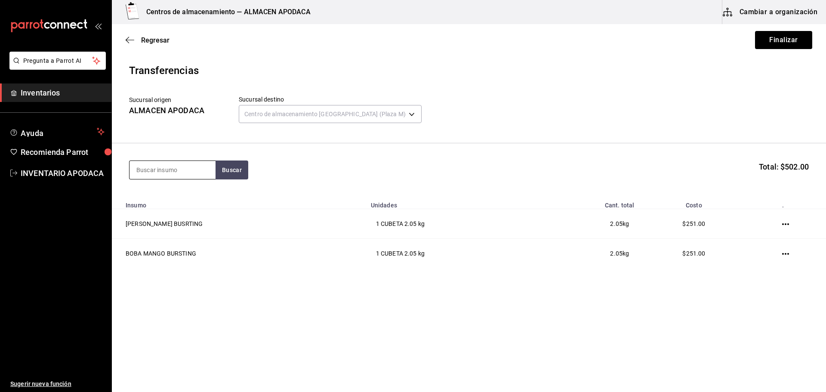
click at [172, 167] on input at bounding box center [173, 170] width 86 height 18
click at [174, 236] on div "CUBETA - bossen" at bounding box center [159, 237] width 46 height 9
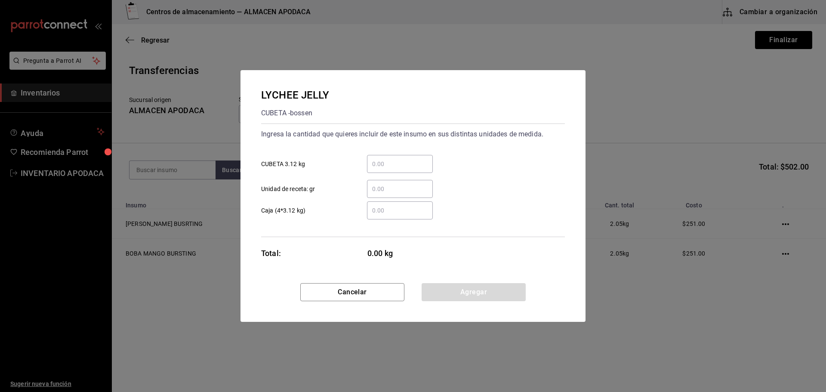
click at [379, 158] on div "​" at bounding box center [400, 164] width 66 height 18
click at [379, 159] on input "​ CUBETA 3.12 kg" at bounding box center [400, 164] width 66 height 10
click at [490, 292] on button "Agregar" at bounding box center [474, 292] width 104 height 18
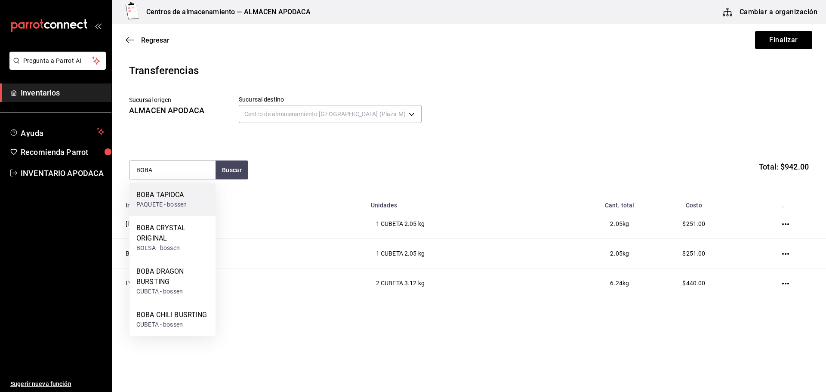
click at [176, 187] on div "BOBA TAPIOCA PAQUETE - bossen" at bounding box center [173, 199] width 86 height 33
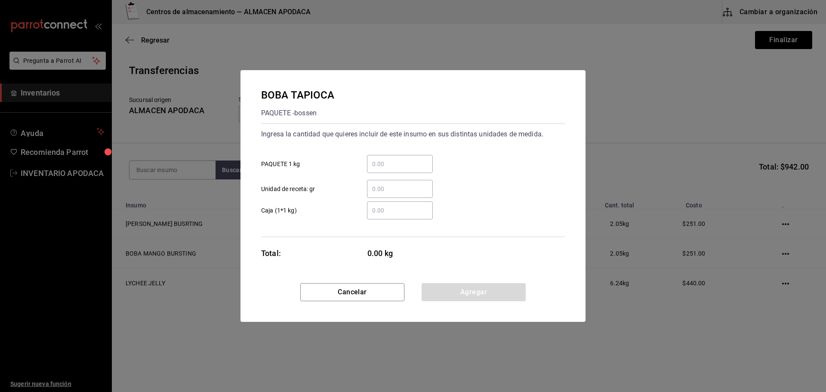
click at [401, 151] on div "​ PAQUETE 1 kg" at bounding box center [409, 160] width 311 height 25
click at [393, 170] on div "​" at bounding box center [400, 164] width 66 height 18
click at [393, 169] on input "​ PAQUETE 1 kg" at bounding box center [400, 164] width 66 height 10
click at [444, 291] on button "Agregar" at bounding box center [474, 292] width 104 height 18
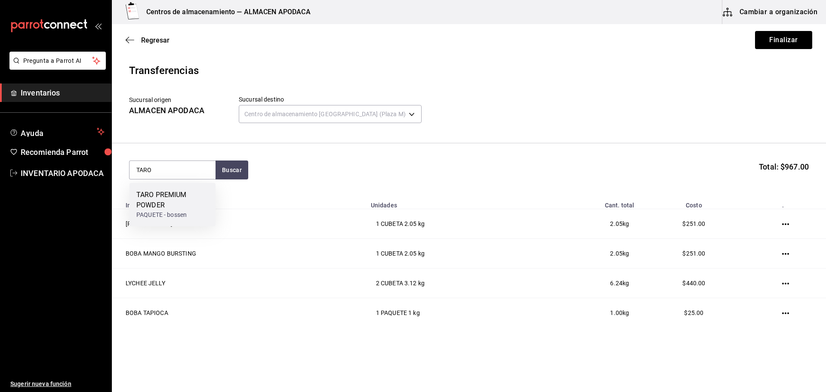
click at [166, 202] on div "TARO PREMIUM POWDER" at bounding box center [172, 200] width 72 height 21
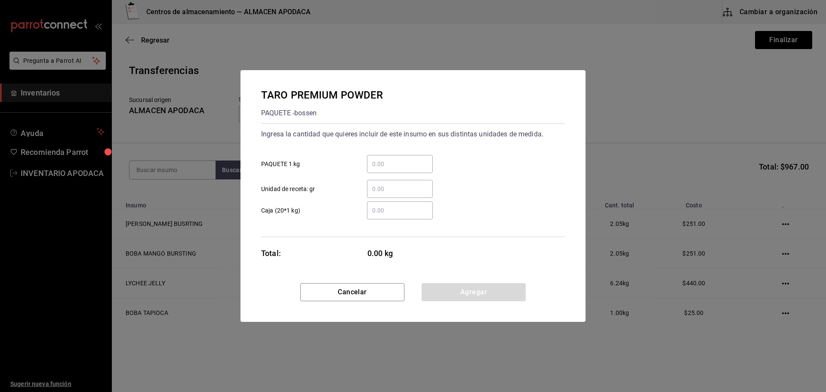
click at [387, 163] on input "​ PAQUETE 1 kg" at bounding box center [400, 164] width 66 height 10
click at [485, 300] on button "Agregar" at bounding box center [474, 292] width 104 height 18
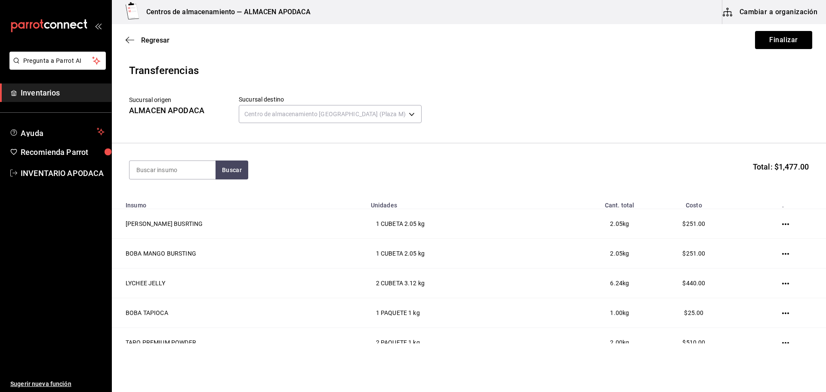
click at [141, 155] on section "Buscar Total: $1,477.00" at bounding box center [469, 169] width 714 height 53
click at [139, 164] on input at bounding box center [173, 170] width 86 height 18
click at [170, 234] on div "PAQUETE - bossen" at bounding box center [163, 237] width 55 height 9
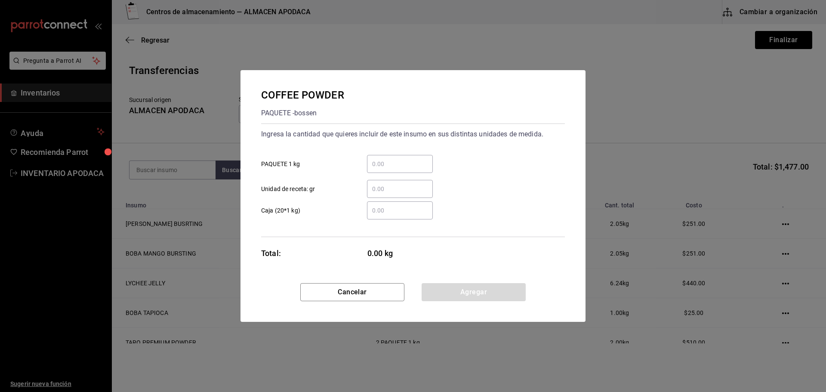
click at [394, 165] on input "​ PAQUETE 1 kg" at bounding box center [400, 164] width 66 height 10
click at [484, 289] on button "Agregar" at bounding box center [474, 292] width 104 height 18
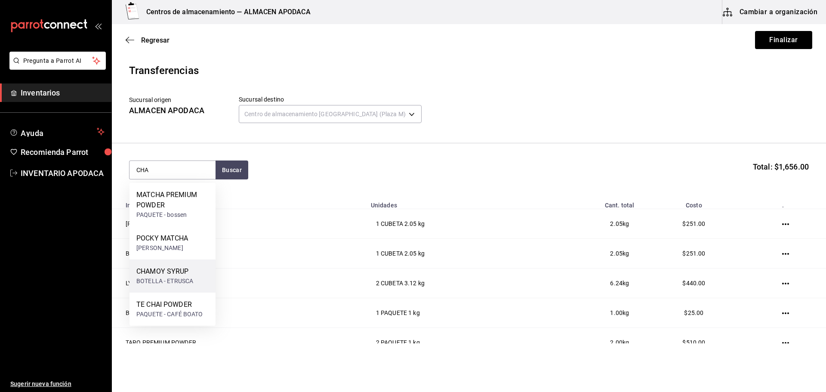
click at [176, 271] on div "CHAMOY SYRUP" at bounding box center [164, 271] width 57 height 10
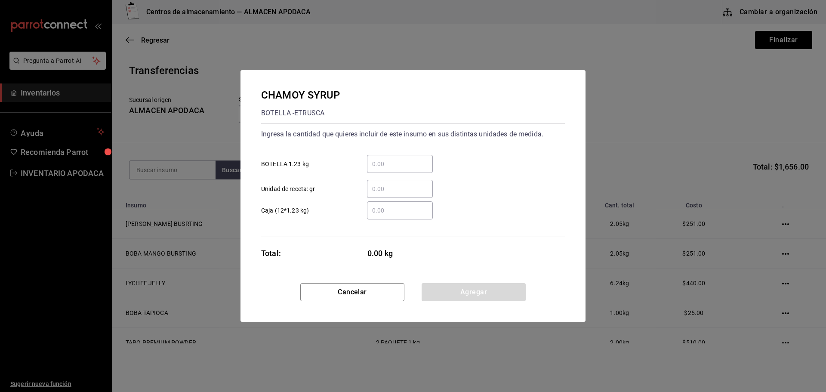
click at [388, 167] on input "​ BOTELLA 1.23 kg" at bounding box center [400, 164] width 66 height 10
click at [449, 298] on button "Agregar" at bounding box center [474, 292] width 104 height 18
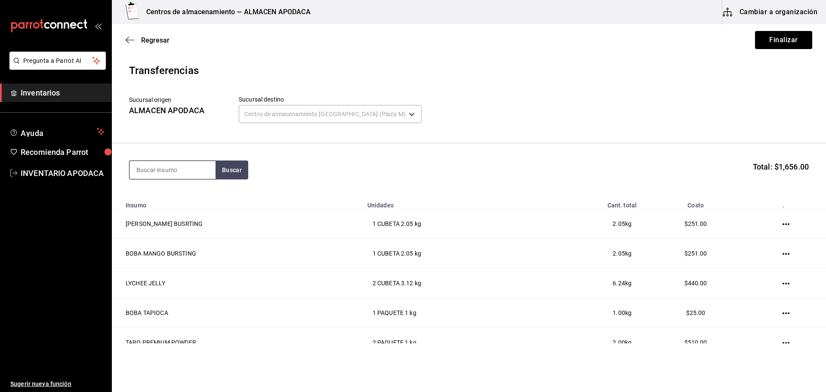
click at [161, 168] on input at bounding box center [173, 170] width 86 height 18
click at [184, 186] on div "[PERSON_NAME] SUGAR BOTELLA - bossen" at bounding box center [173, 204] width 86 height 43
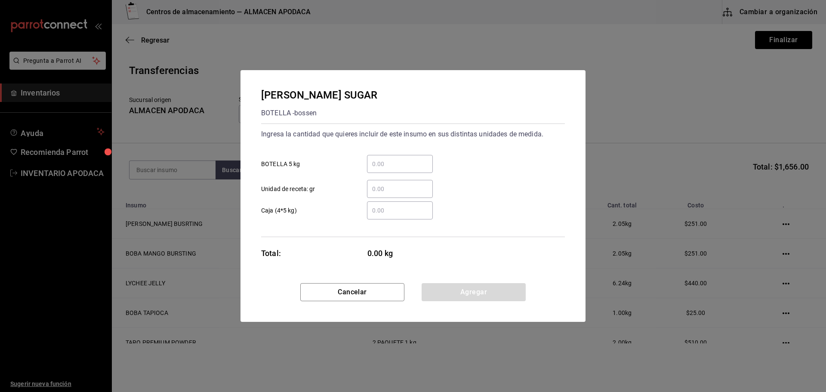
click at [393, 163] on input "​ BOTELLA 5 kg" at bounding box center [400, 164] width 66 height 10
click at [463, 295] on button "Agregar" at bounding box center [474, 292] width 104 height 18
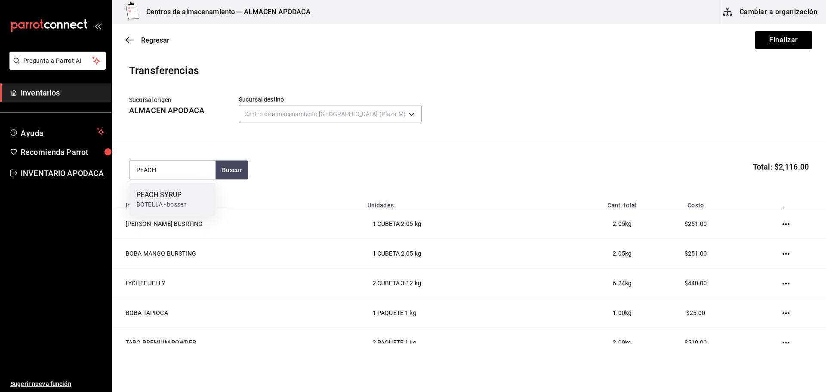
click at [159, 201] on div "BOTELLA - bossen" at bounding box center [161, 204] width 50 height 9
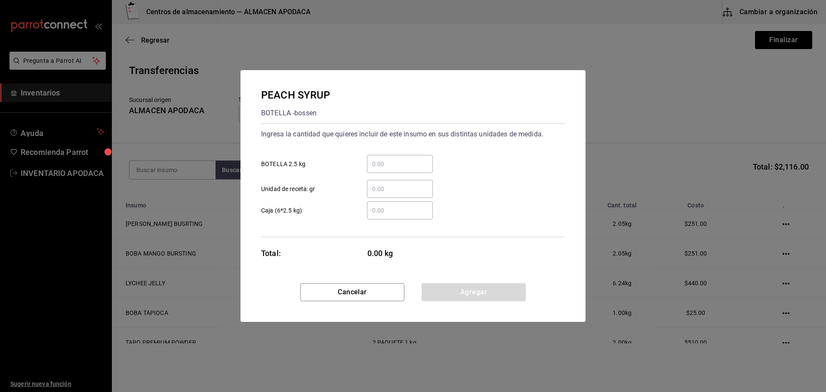
click at [386, 161] on input "​ BOTELLA 2.5 kg" at bounding box center [400, 164] width 66 height 10
click at [445, 300] on button "Agregar" at bounding box center [474, 292] width 104 height 18
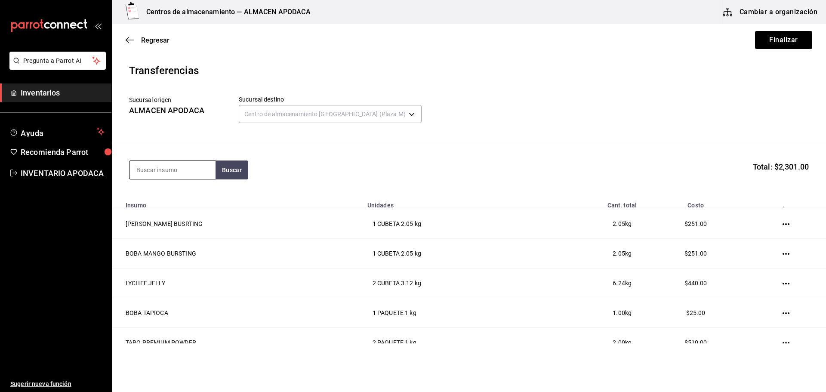
click at [164, 175] on input at bounding box center [173, 170] width 86 height 18
click at [181, 173] on input at bounding box center [173, 170] width 86 height 18
click at [183, 237] on div "DRAGON FRUIT SYRUP" at bounding box center [172, 238] width 72 height 10
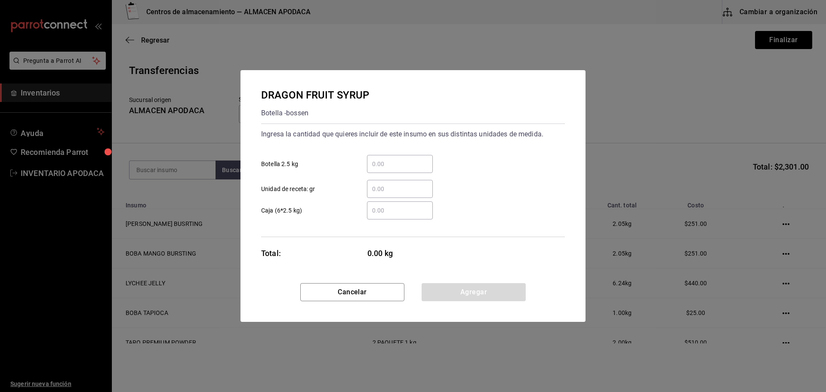
click at [411, 166] on input "​ Botella 2.5 kg" at bounding box center [400, 164] width 66 height 10
click at [467, 279] on div "DRAGON FRUIT SYRUP Botella - bossen Ingresa la cantidad que quieres incluir de …" at bounding box center [413, 176] width 345 height 213
click at [467, 288] on button "Agregar" at bounding box center [474, 292] width 104 height 18
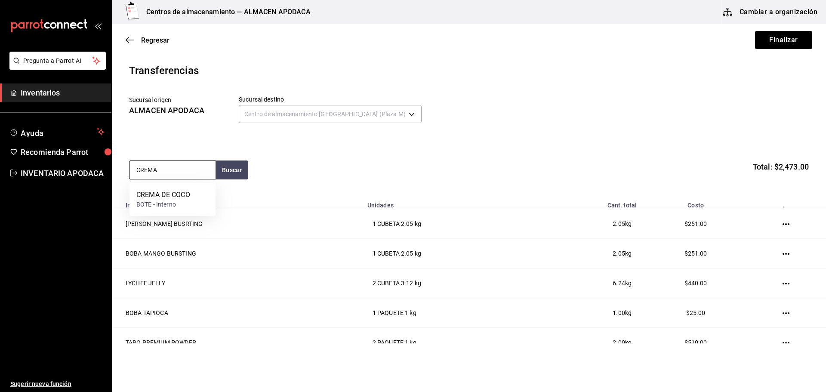
click at [137, 168] on input "CREMA" at bounding box center [173, 170] width 86 height 18
click at [158, 198] on div "CREMA DE COCO" at bounding box center [163, 195] width 54 height 10
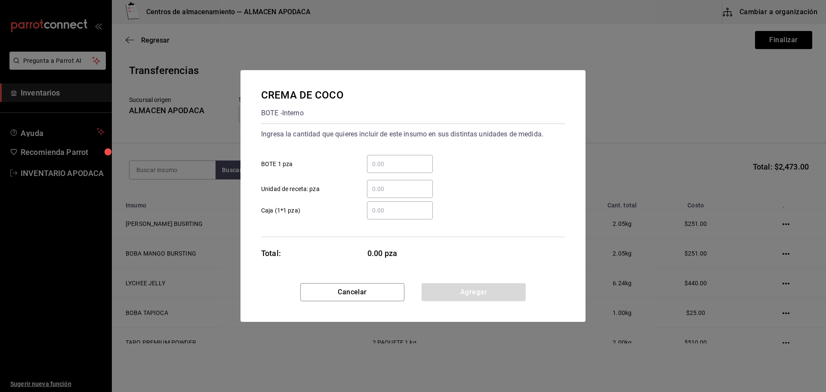
click at [398, 159] on input "​ BOTE 1 pza" at bounding box center [400, 164] width 66 height 10
click at [494, 290] on button "Agregar" at bounding box center [474, 292] width 104 height 18
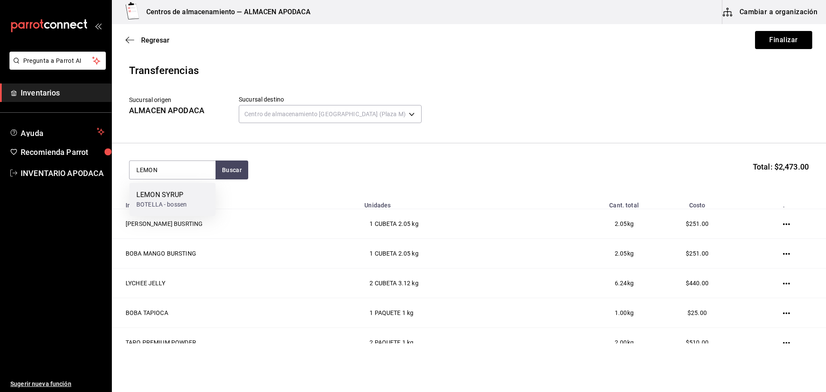
click at [181, 190] on div "LEMON SYRUP" at bounding box center [161, 195] width 50 height 10
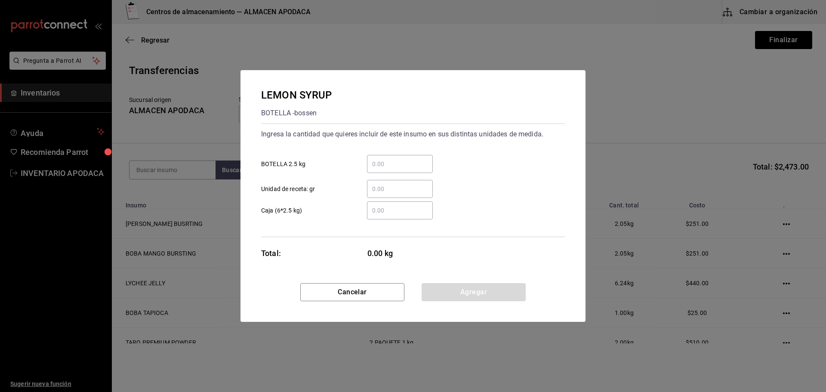
click at [387, 170] on div "​" at bounding box center [400, 164] width 66 height 18
click at [387, 169] on input "​ BOTELLA 2.5 kg" at bounding box center [400, 164] width 66 height 10
click at [442, 284] on button "Agregar" at bounding box center [474, 292] width 104 height 18
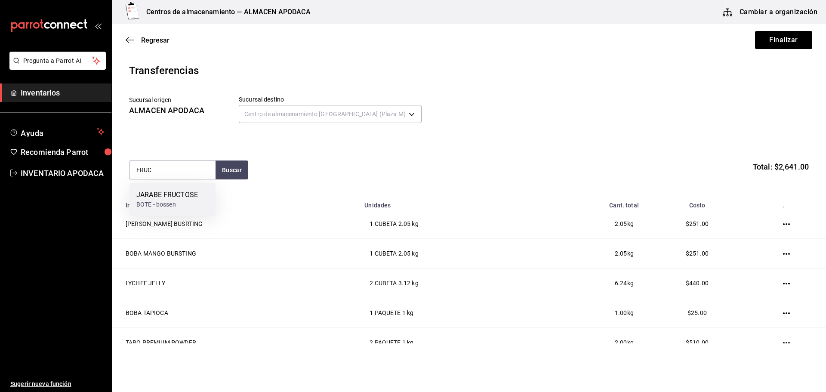
click at [186, 185] on div "JARABE FRUCTOSE BOTE - bossen" at bounding box center [173, 199] width 86 height 33
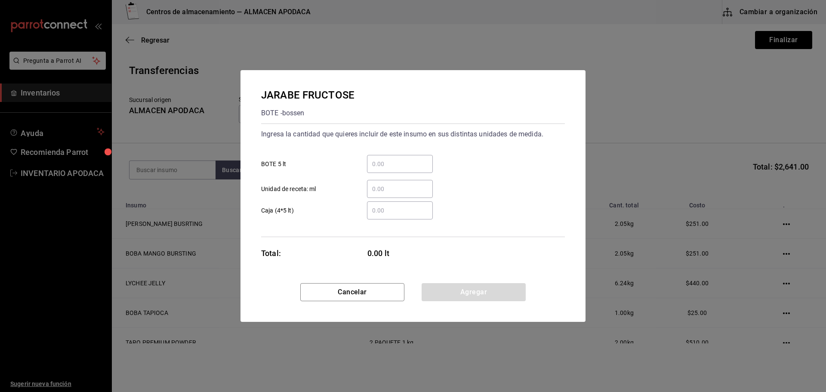
click at [394, 164] on input "​ BOTE 5 lt" at bounding box center [400, 164] width 66 height 10
click at [463, 296] on button "Agregar" at bounding box center [474, 292] width 104 height 18
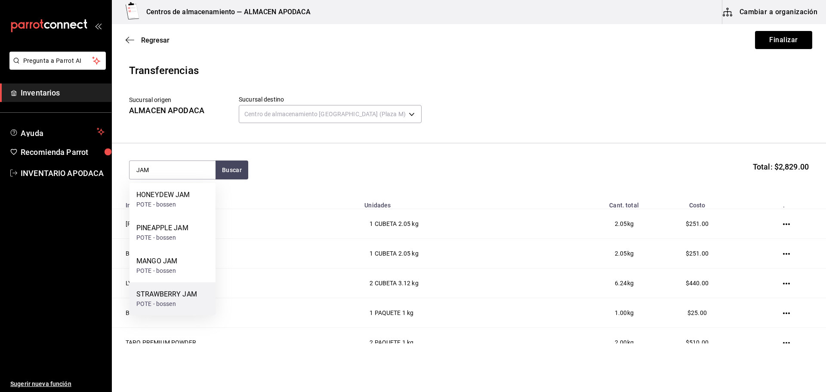
click at [173, 302] on div "POTE - bossen" at bounding box center [166, 304] width 61 height 9
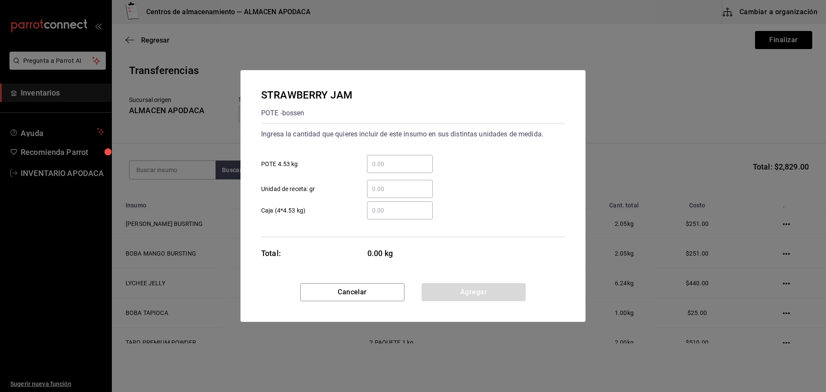
click at [380, 165] on input "​ POTE 4.53 kg" at bounding box center [400, 164] width 66 height 10
click at [485, 289] on button "Agregar" at bounding box center [474, 292] width 104 height 18
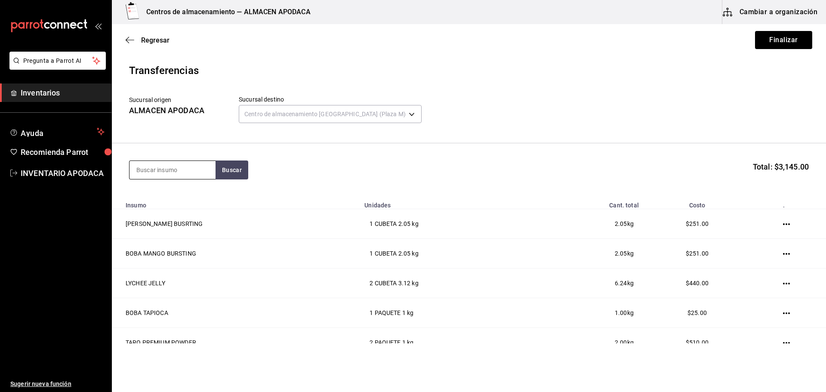
click at [179, 168] on input at bounding box center [173, 170] width 86 height 18
click at [176, 201] on div "PAQUETE - bossen/LOKYO" at bounding box center [172, 209] width 72 height 18
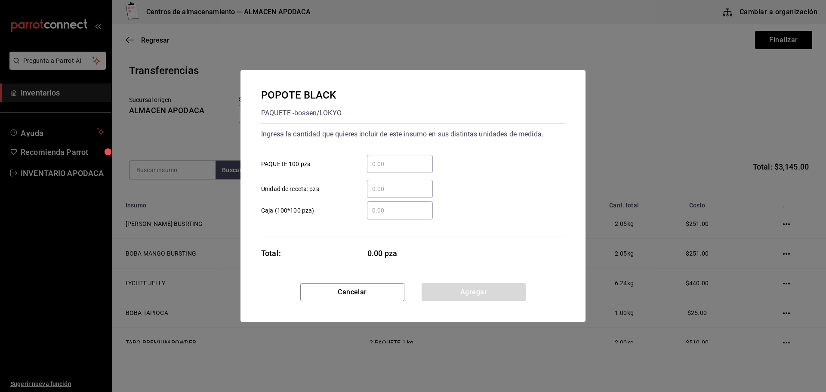
click at [387, 163] on input "​ PAQUETE 100 pza" at bounding box center [400, 164] width 66 height 10
click at [457, 296] on button "Agregar" at bounding box center [474, 292] width 104 height 18
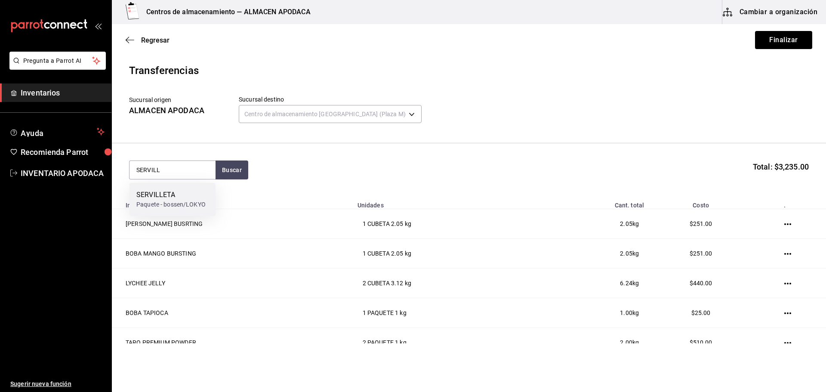
click at [166, 189] on div "SERVILLETA Paquete - bossen/LOKYO" at bounding box center [173, 199] width 86 height 33
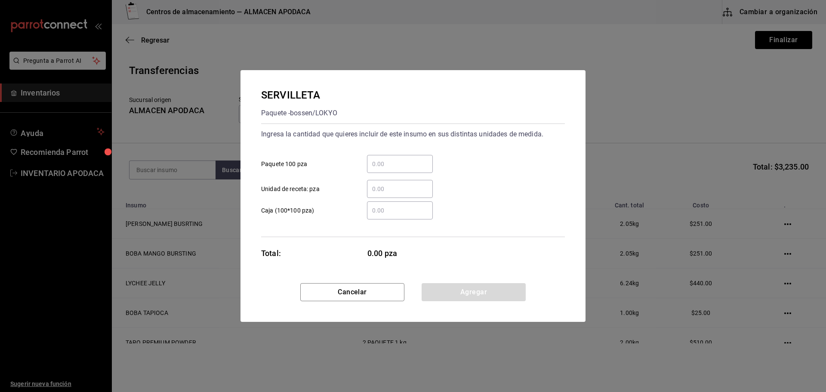
click at [383, 169] on div "​" at bounding box center [400, 164] width 66 height 18
click at [383, 169] on input "​ Paquete 100 pza" at bounding box center [400, 164] width 66 height 10
click at [457, 289] on button "Agregar" at bounding box center [474, 292] width 104 height 18
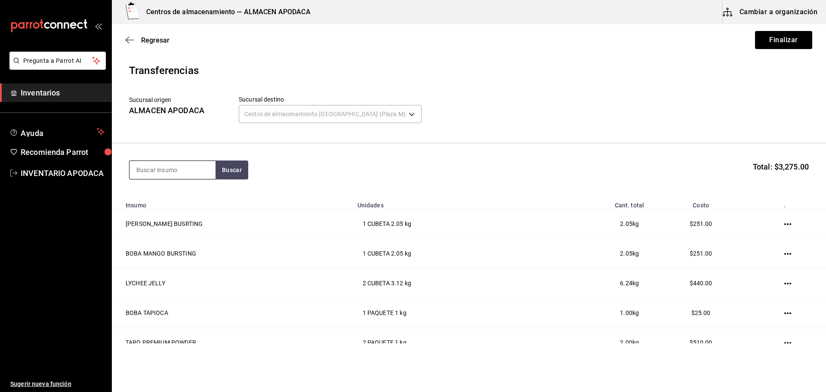
click at [172, 165] on input at bounding box center [173, 170] width 86 height 18
click at [191, 191] on div "SOBRES AMARILLO" at bounding box center [166, 195] width 61 height 10
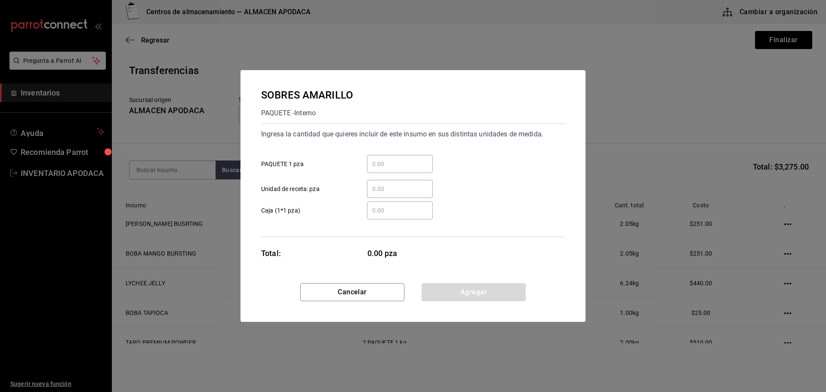
click at [414, 148] on div "​ PAQUETE 1 pza" at bounding box center [409, 160] width 311 height 25
click at [393, 178] on div "​ Unidad de receta: pza" at bounding box center [409, 185] width 311 height 25
click at [393, 170] on div "​" at bounding box center [400, 164] width 66 height 18
click at [393, 169] on input "​ PAQUETE 1 pza" at bounding box center [400, 164] width 66 height 10
drag, startPoint x: 485, startPoint y: 309, endPoint x: 484, endPoint y: 298, distance: 11.3
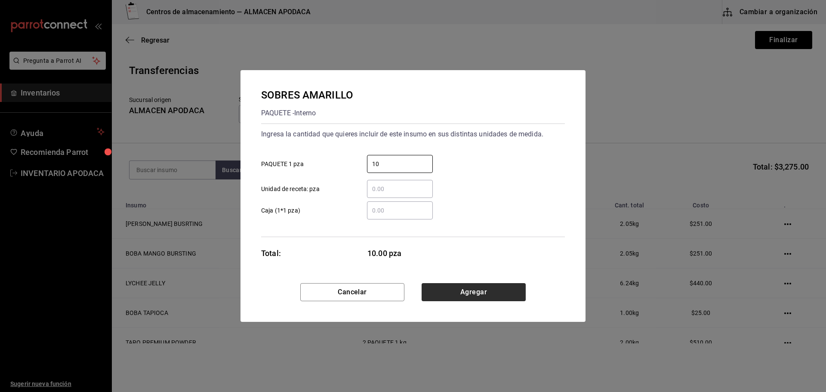
click at [485, 309] on div "Cancelar Agregar" at bounding box center [413, 302] width 345 height 39
click at [484, 298] on button "Agregar" at bounding box center [474, 292] width 104 height 18
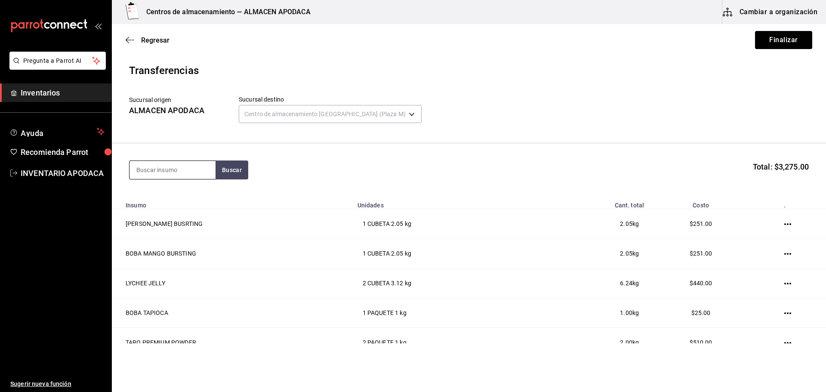
click at [176, 170] on input at bounding box center [173, 170] width 86 height 18
click at [176, 203] on div "CAJA - Interno" at bounding box center [164, 204] width 56 height 9
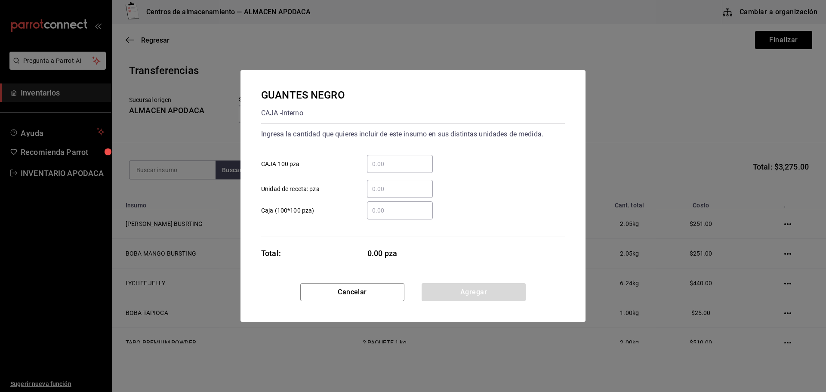
click at [418, 170] on div "​" at bounding box center [400, 164] width 66 height 18
click at [418, 169] on input "​ CAJA 100 pza" at bounding box center [400, 164] width 66 height 10
click at [464, 290] on button "Agregar" at bounding box center [474, 292] width 104 height 18
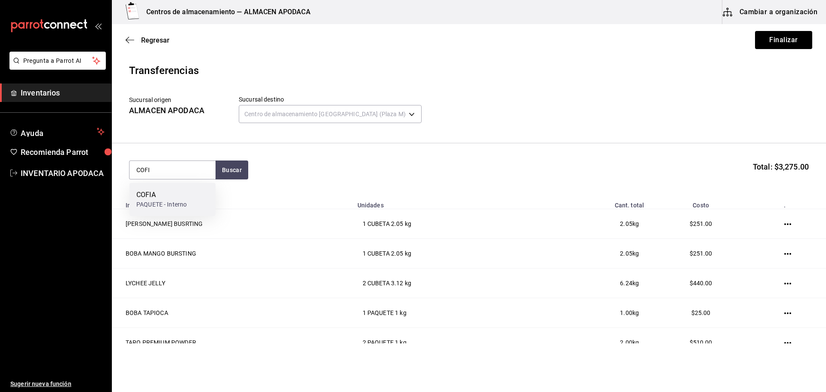
click at [209, 196] on div "COFIA PAQUETE - Interno" at bounding box center [173, 199] width 86 height 33
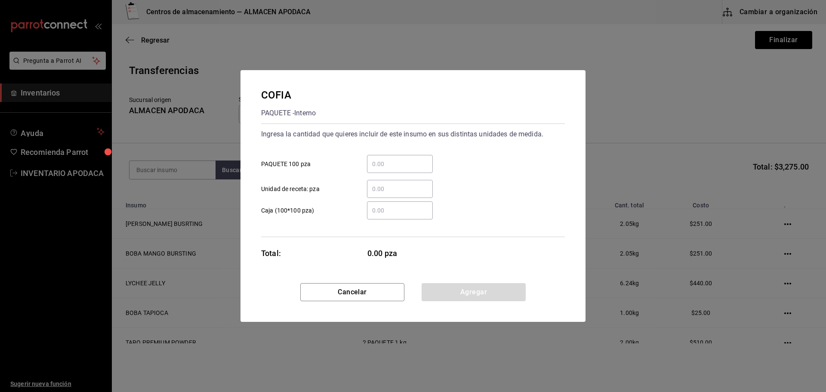
click at [398, 155] on div "​" at bounding box center [400, 164] width 66 height 18
click at [398, 159] on input "​ PAQUETE 100 pza" at bounding box center [400, 164] width 66 height 10
click at [449, 294] on button "Agregar" at bounding box center [474, 292] width 104 height 18
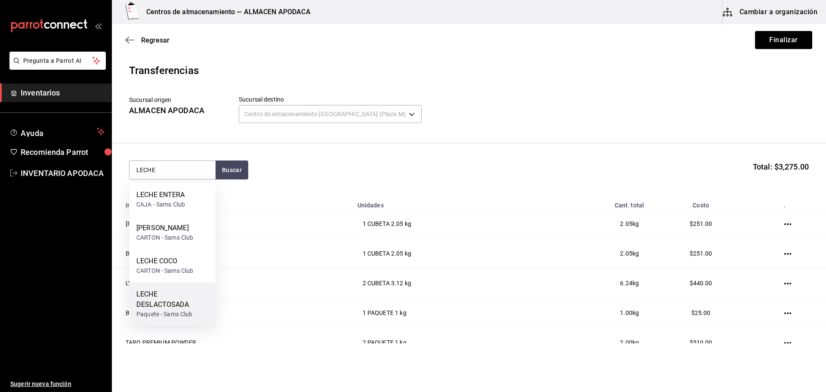
click at [161, 295] on div "LECHE DESLACTOSADA" at bounding box center [172, 299] width 72 height 21
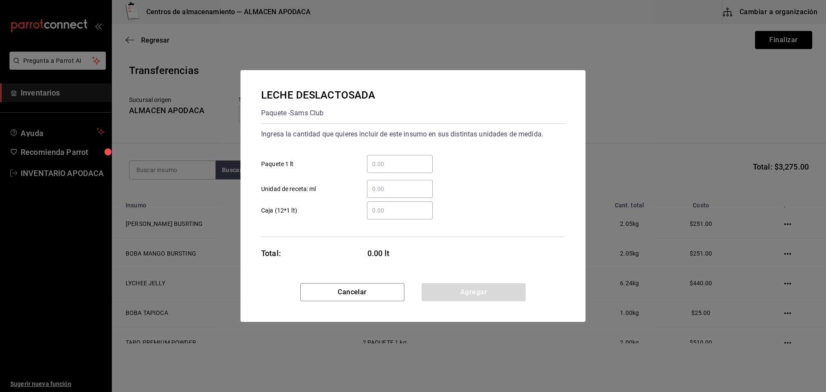
click at [379, 155] on div "​" at bounding box center [400, 164] width 66 height 18
click at [379, 159] on input "​ Paquete 1 lt" at bounding box center [400, 164] width 66 height 10
click at [463, 282] on div "LECHE DESLACTOSADA Paquete - Sams Club Ingresa la cantidad que quieres incluir …" at bounding box center [413, 176] width 345 height 213
click at [462, 285] on button "Agregar" at bounding box center [474, 292] width 104 height 18
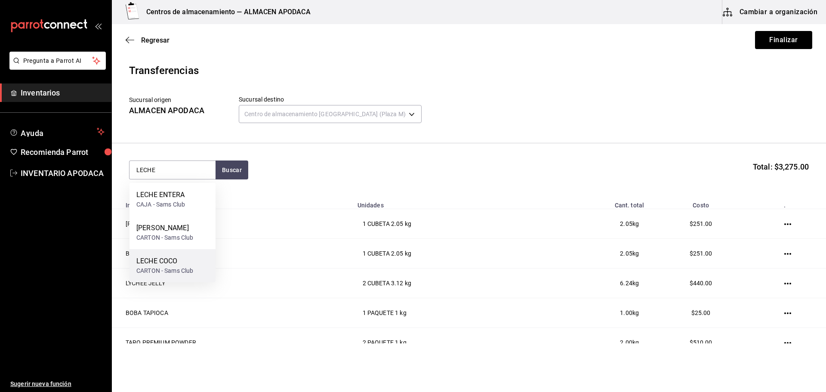
click at [191, 261] on div "LECHE COCO" at bounding box center [164, 261] width 57 height 10
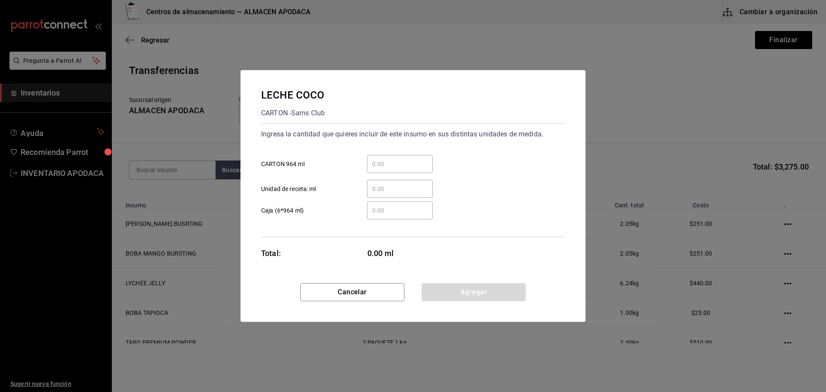
click at [398, 169] on div "​" at bounding box center [400, 164] width 66 height 18
click at [398, 169] on input "​ CARTON 964 ml" at bounding box center [400, 164] width 66 height 10
click at [456, 295] on button "Agregar" at bounding box center [474, 292] width 104 height 18
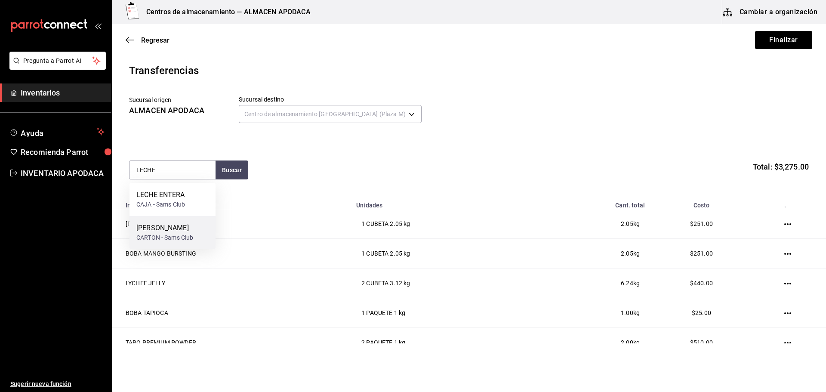
click at [167, 235] on div "CARTON - Sams Club" at bounding box center [164, 237] width 57 height 9
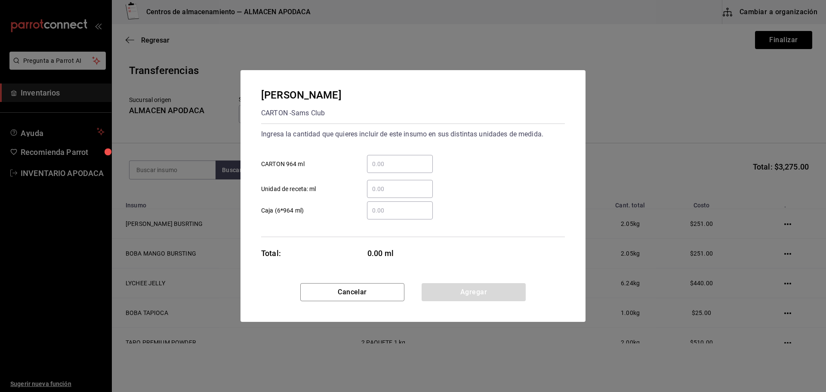
click at [420, 168] on input "​ CARTON 964 ml" at bounding box center [400, 164] width 66 height 10
click at [476, 287] on button "Agregar" at bounding box center [474, 292] width 104 height 18
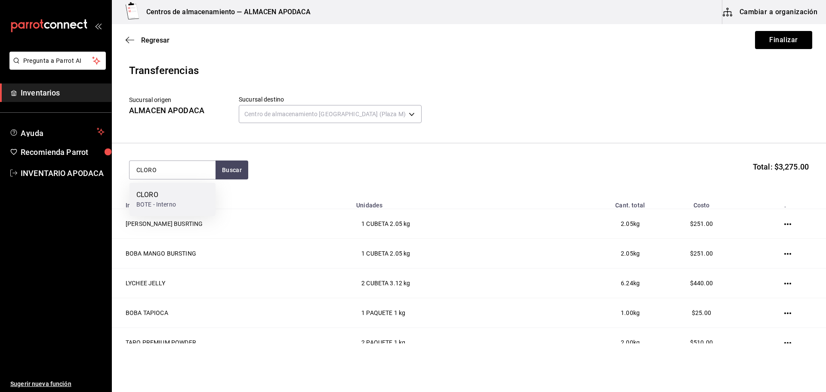
click at [154, 196] on div "CLORO" at bounding box center [156, 195] width 40 height 10
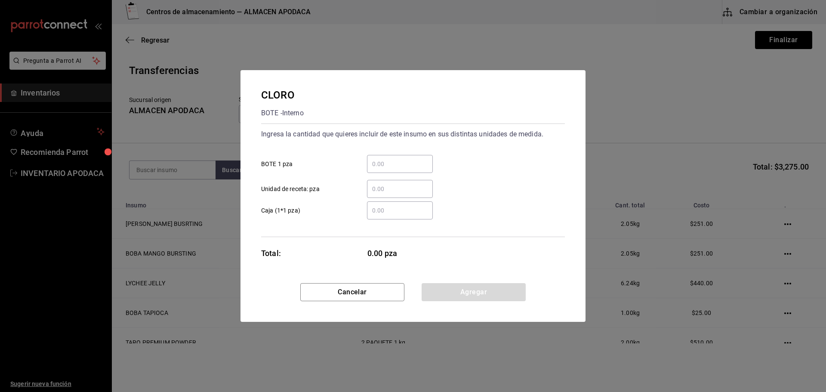
click at [409, 162] on input "​ BOTE 1 pza" at bounding box center [400, 164] width 66 height 10
click at [469, 288] on button "Agregar" at bounding box center [474, 292] width 104 height 18
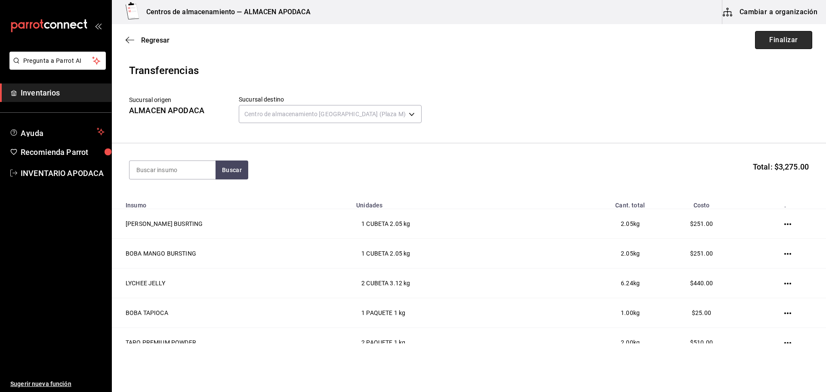
click at [784, 36] on button "Finalizar" at bounding box center [783, 40] width 57 height 18
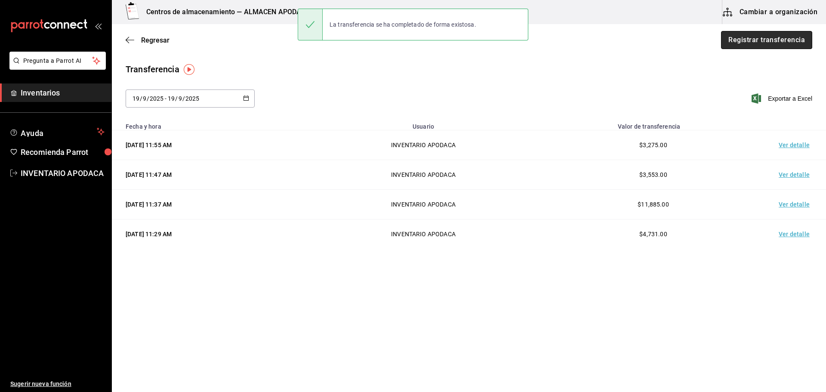
click at [776, 34] on button "Registrar transferencia" at bounding box center [766, 40] width 91 height 18
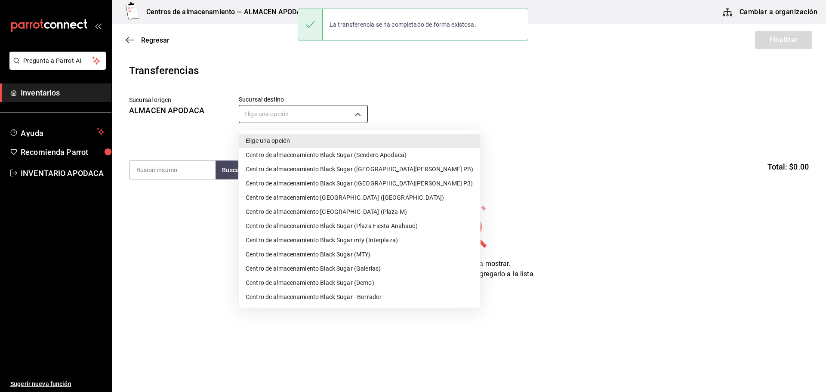
click at [303, 113] on body "Pregunta a Parrot AI Inventarios Ayuda Recomienda Parrot INVENTARIO APODACA Sug…" at bounding box center [413, 171] width 826 height 343
click at [382, 243] on li "Centro de almacenamiento Black Sugar mty (Interplaza)" at bounding box center [359, 240] width 241 height 14
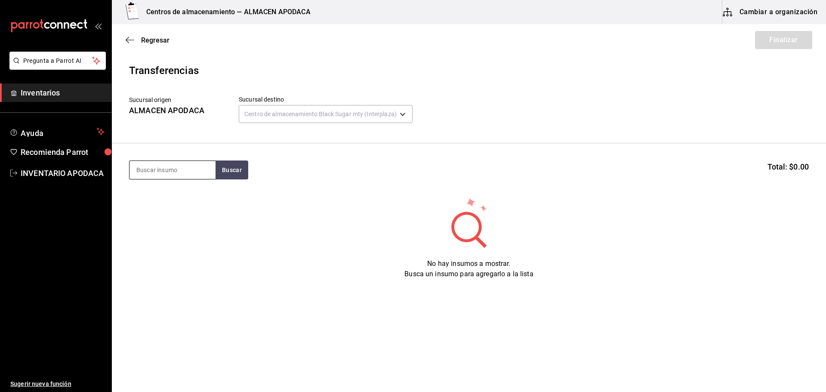
click at [186, 166] on input at bounding box center [173, 170] width 86 height 18
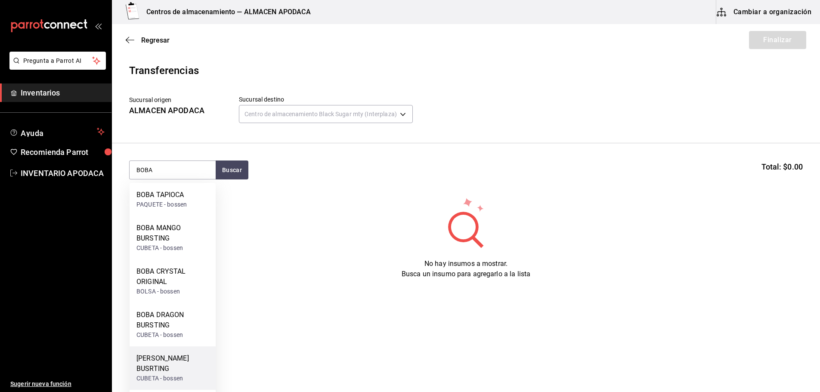
click at [171, 355] on div "[PERSON_NAME] BUSRTING" at bounding box center [172, 363] width 72 height 21
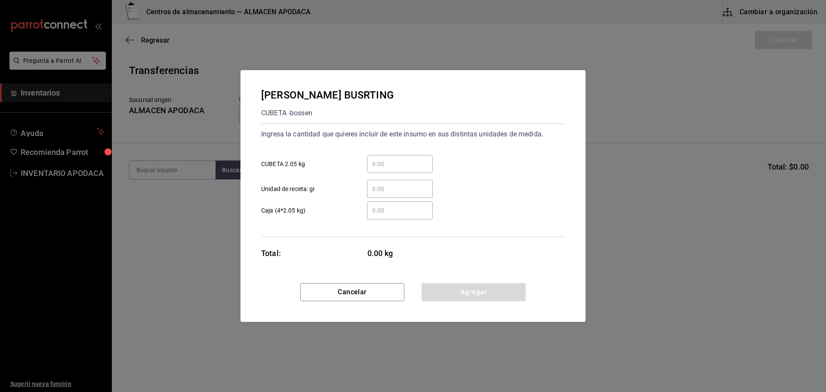
click at [408, 170] on div "​" at bounding box center [400, 164] width 66 height 18
click at [408, 169] on input "​ CUBETA 2.05 kg" at bounding box center [400, 164] width 66 height 10
click at [460, 300] on button "Agregar" at bounding box center [474, 292] width 104 height 18
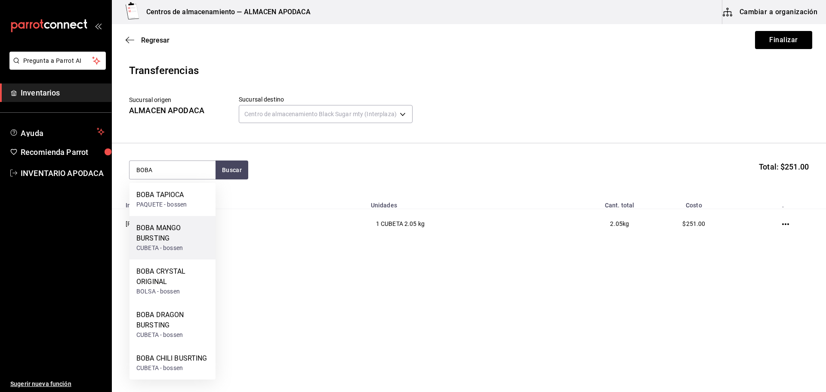
click at [161, 237] on div "BOBA MANGO BURSTING" at bounding box center [172, 233] width 72 height 21
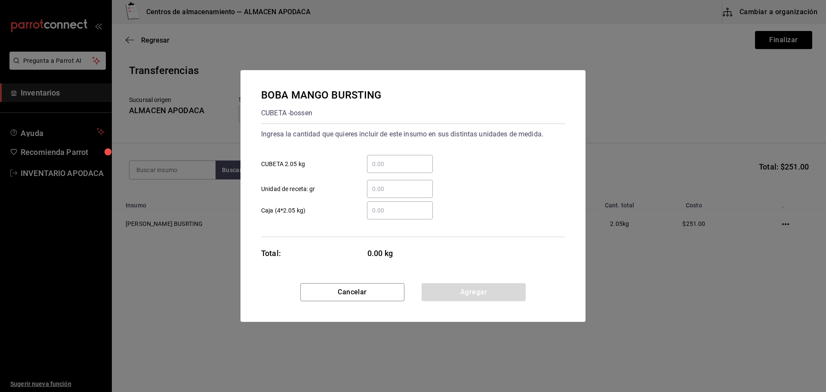
drag, startPoint x: 409, startPoint y: 138, endPoint x: 401, endPoint y: 171, distance: 33.5
click at [408, 153] on div "Ingresa la cantidad que quieres incluir de este insumo en sus distintas unidade…" at bounding box center [413, 162] width 304 height 71
click at [401, 171] on div "​" at bounding box center [400, 164] width 66 height 18
click at [401, 169] on input "​ CUBETA 2.05 kg" at bounding box center [400, 164] width 66 height 10
click at [447, 297] on button "Agregar" at bounding box center [474, 292] width 104 height 18
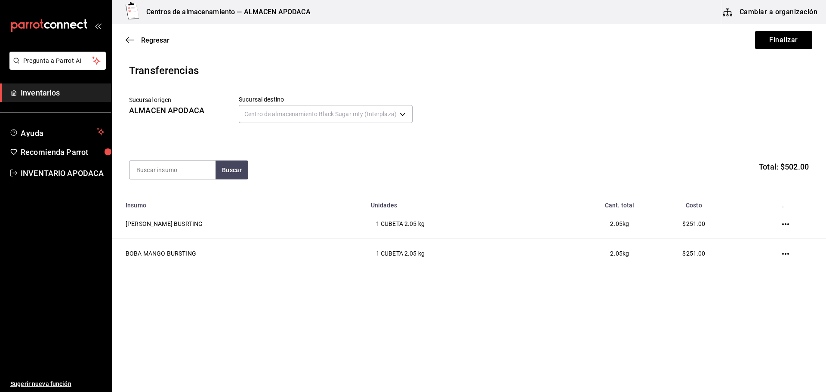
click at [161, 155] on section "Buscar Total: $502.00" at bounding box center [469, 169] width 714 height 53
click at [160, 166] on input at bounding box center [173, 170] width 86 height 18
click at [156, 229] on div "LYCHEE JELLY" at bounding box center [159, 228] width 46 height 10
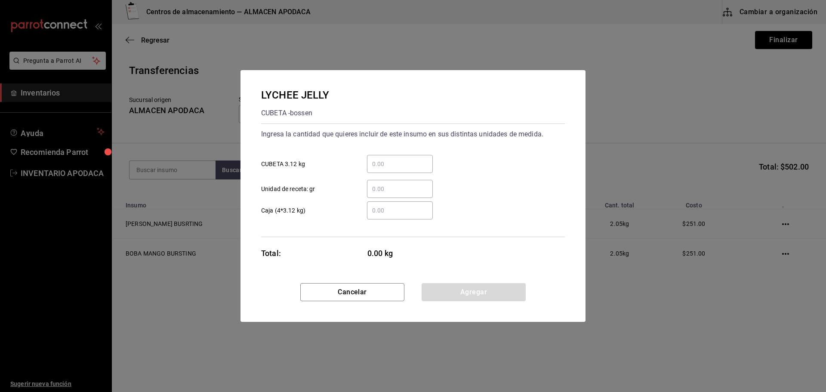
drag, startPoint x: 387, startPoint y: 159, endPoint x: 391, endPoint y: 169, distance: 10.4
click at [387, 159] on input "​ CUBETA 3.12 kg" at bounding box center [400, 164] width 66 height 10
click at [498, 318] on div "Cancelar Agregar" at bounding box center [413, 302] width 345 height 39
click at [475, 289] on button "Agregar" at bounding box center [474, 292] width 104 height 18
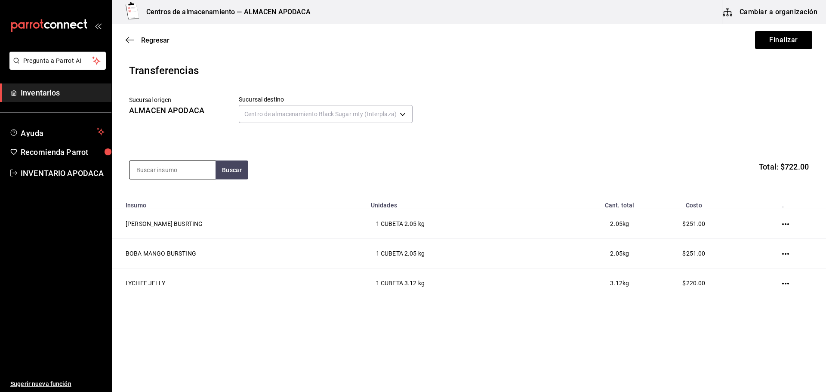
click at [197, 168] on input at bounding box center [173, 170] width 86 height 18
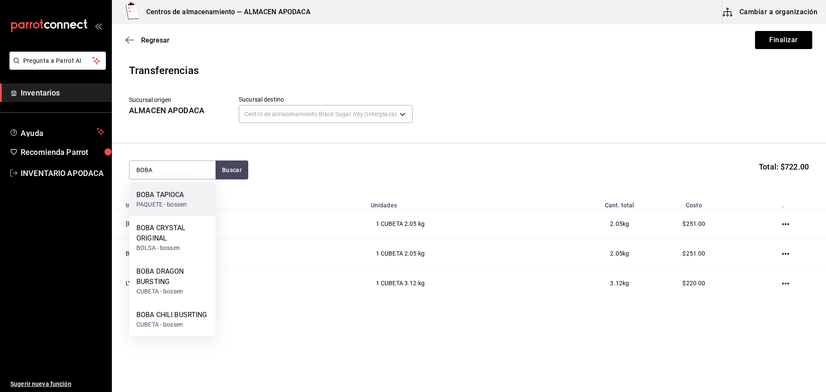
click at [176, 202] on div "PAQUETE - bossen" at bounding box center [161, 204] width 50 height 9
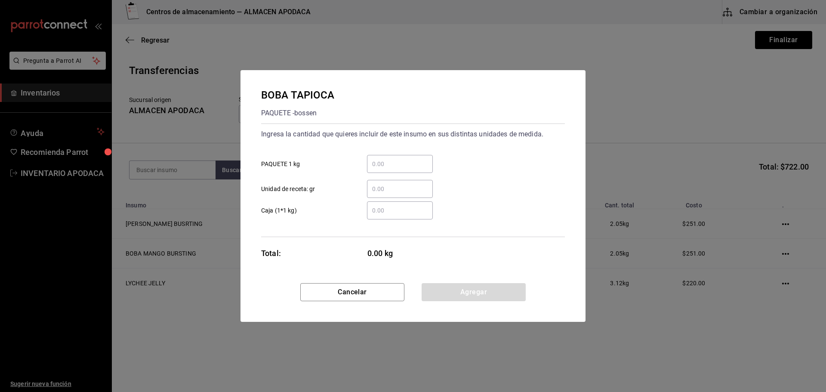
click at [392, 169] on div "​" at bounding box center [400, 164] width 66 height 18
click at [392, 169] on input "​ PAQUETE 1 kg" at bounding box center [400, 164] width 66 height 10
click at [455, 300] on button "Agregar" at bounding box center [474, 292] width 104 height 18
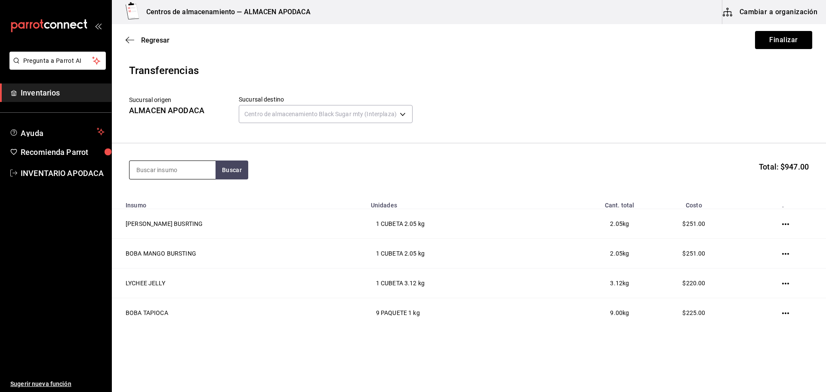
click at [145, 169] on input at bounding box center [173, 170] width 86 height 18
click at [172, 201] on div "Paquete - Mercado Libre" at bounding box center [169, 204] width 66 height 9
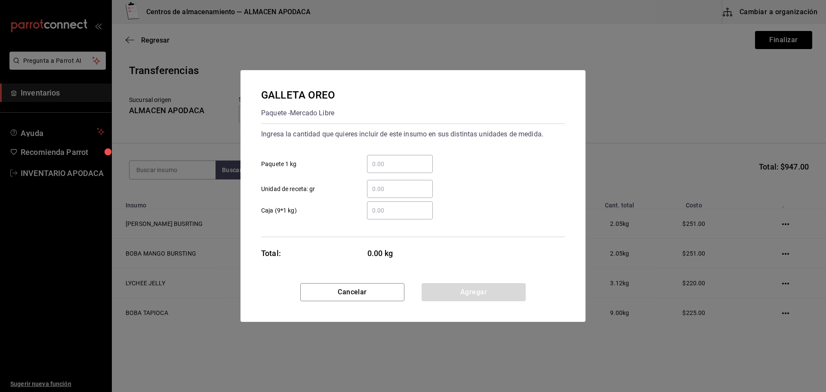
click at [427, 164] on input "​ Paquete 1 kg" at bounding box center [400, 164] width 66 height 10
click at [471, 298] on button "Agregar" at bounding box center [474, 292] width 104 height 18
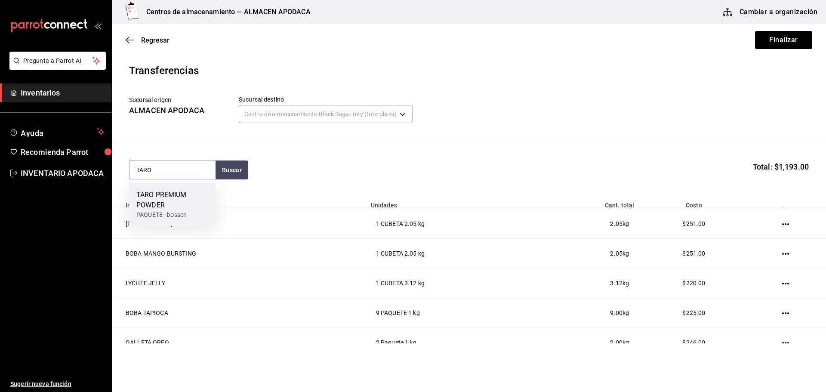
click at [178, 200] on div "TARO PREMIUM POWDER" at bounding box center [172, 200] width 72 height 21
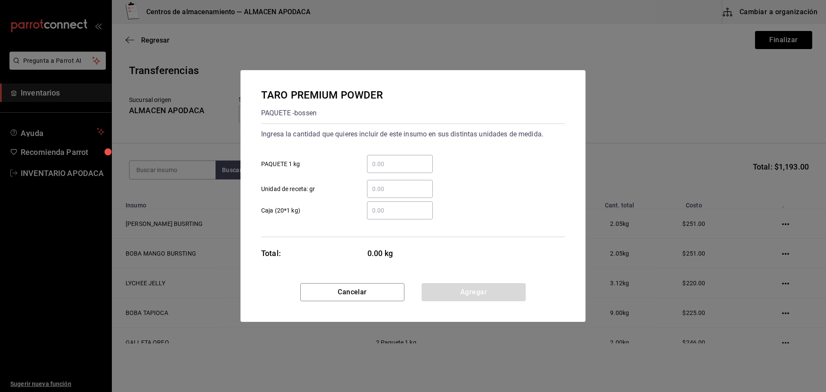
click at [380, 169] on input "​ PAQUETE 1 kg" at bounding box center [400, 164] width 66 height 10
click at [450, 285] on button "Agregar" at bounding box center [474, 292] width 104 height 18
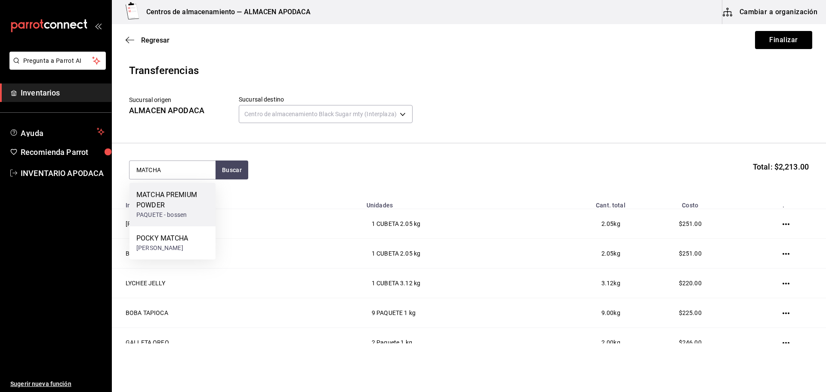
click at [179, 192] on div "MATCHA PREMIUM POWDER" at bounding box center [172, 200] width 72 height 21
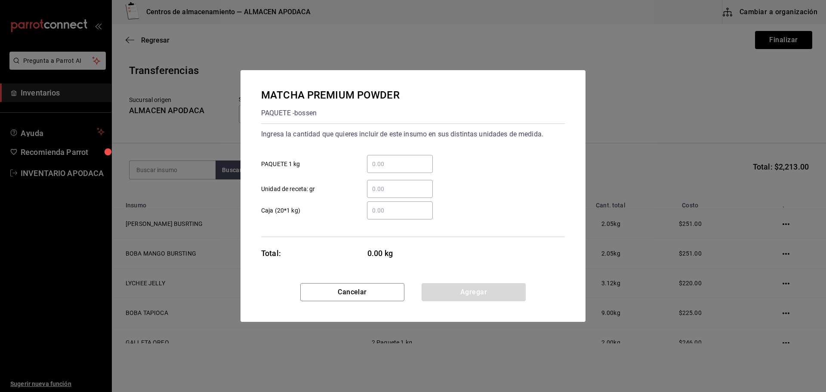
click at [390, 157] on div "​" at bounding box center [400, 164] width 66 height 18
click at [390, 159] on input "​ PAQUETE 1 kg" at bounding box center [400, 164] width 66 height 10
click at [458, 296] on button "Agregar" at bounding box center [474, 292] width 104 height 18
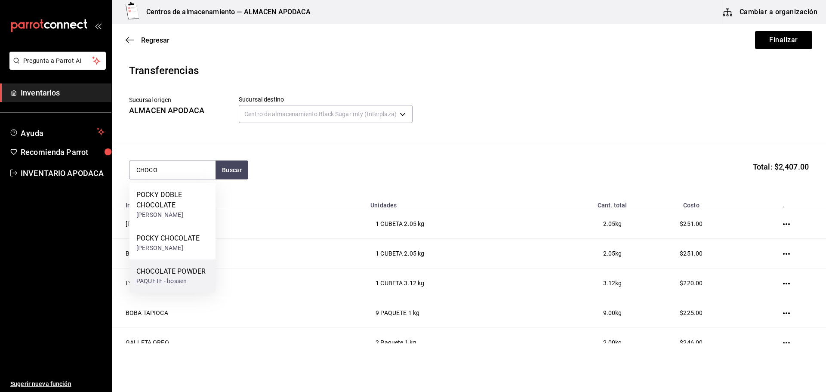
click at [164, 268] on div "CHOCOLATE POWDER" at bounding box center [170, 271] width 69 height 10
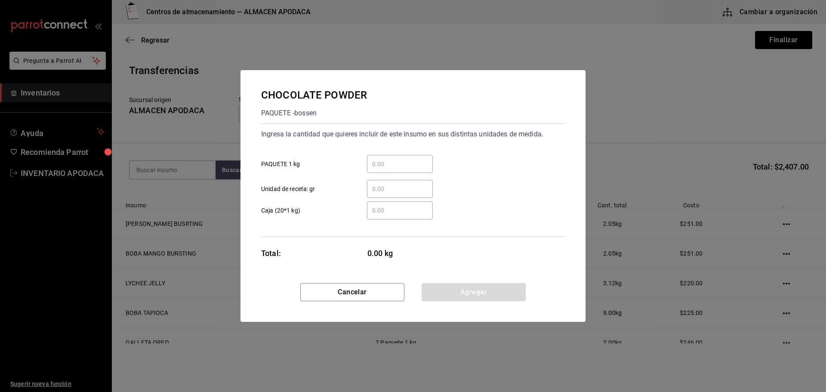
drag, startPoint x: 395, startPoint y: 150, endPoint x: 389, endPoint y: 161, distance: 12.3
click at [395, 150] on div "​ PAQUETE 1 kg" at bounding box center [409, 160] width 311 height 25
click at [389, 161] on input "​ PAQUETE 1 kg" at bounding box center [400, 164] width 66 height 10
click at [494, 300] on button "Agregar" at bounding box center [474, 292] width 104 height 18
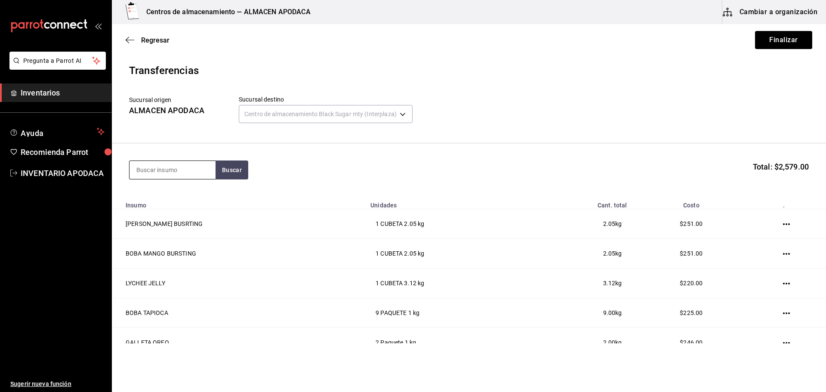
click at [183, 169] on input at bounding box center [173, 170] width 86 height 18
click at [168, 238] on div "PAQUETE - bossen" at bounding box center [163, 237] width 55 height 9
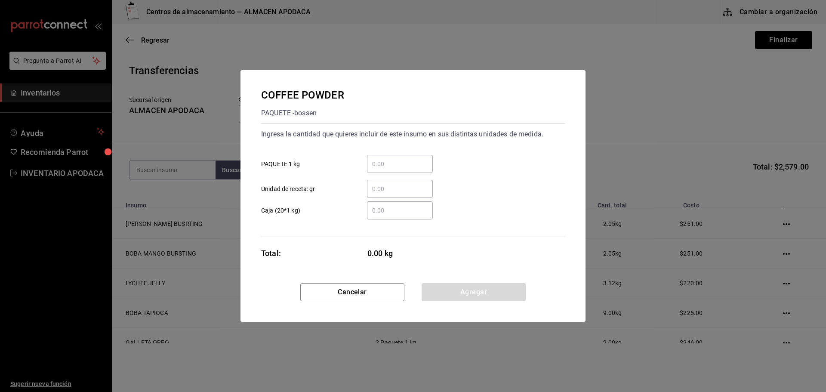
click at [390, 164] on input "​ PAQUETE 1 kg" at bounding box center [400, 164] width 66 height 10
click at [485, 285] on button "Agregar" at bounding box center [474, 292] width 104 height 18
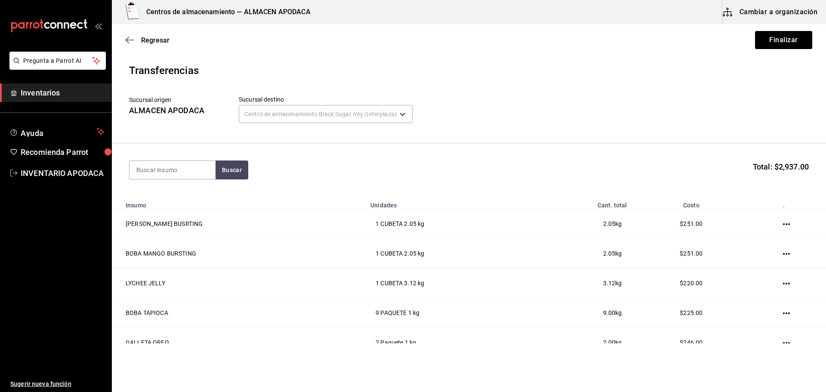
click at [173, 159] on section "Buscar Total: $2,937.00" at bounding box center [469, 169] width 714 height 53
click at [169, 165] on input at bounding box center [173, 170] width 86 height 18
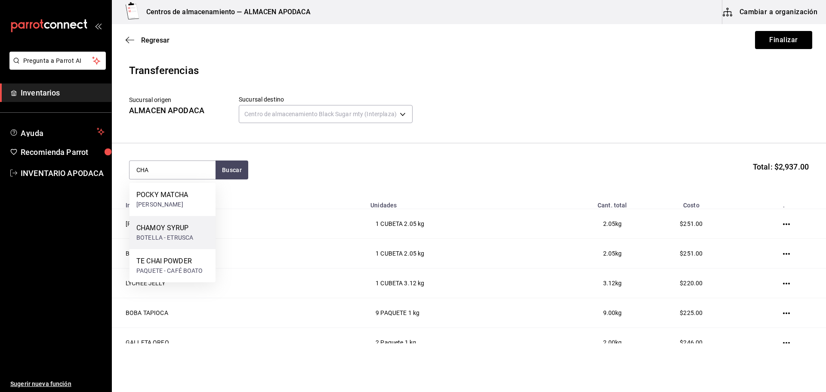
click at [166, 242] on div "BOTELLA - ETRUSCA" at bounding box center [164, 237] width 57 height 9
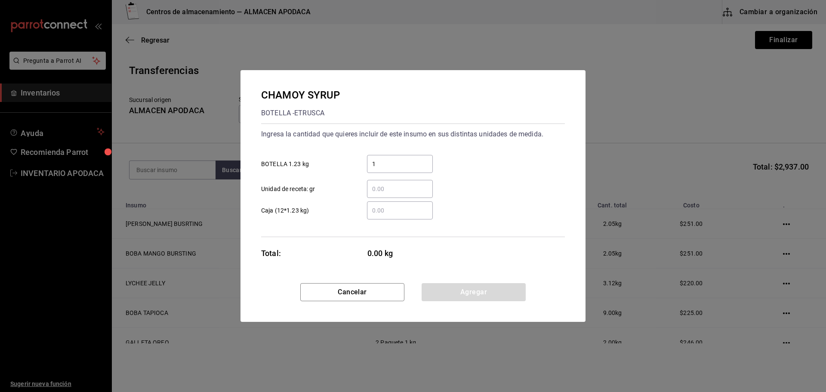
click at [374, 161] on input "1" at bounding box center [400, 164] width 66 height 10
click at [472, 299] on button "Agregar" at bounding box center [474, 292] width 104 height 18
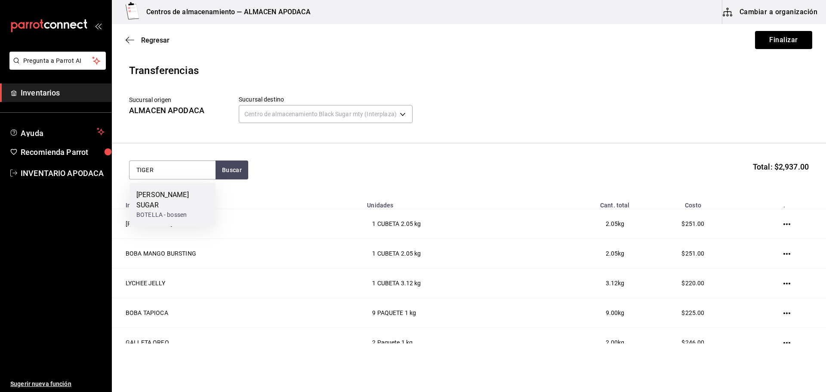
click at [169, 210] on div "BOTELLA - bossen" at bounding box center [172, 214] width 72 height 9
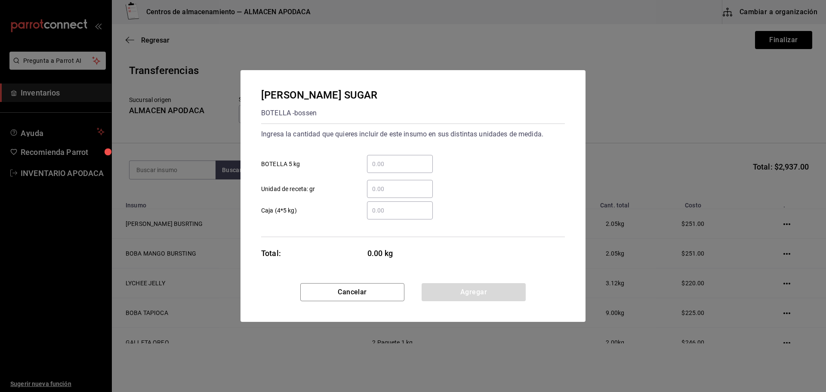
click at [393, 164] on input "​ BOTELLA 5 kg" at bounding box center [400, 164] width 66 height 10
click at [444, 292] on button "Agregar" at bounding box center [474, 292] width 104 height 18
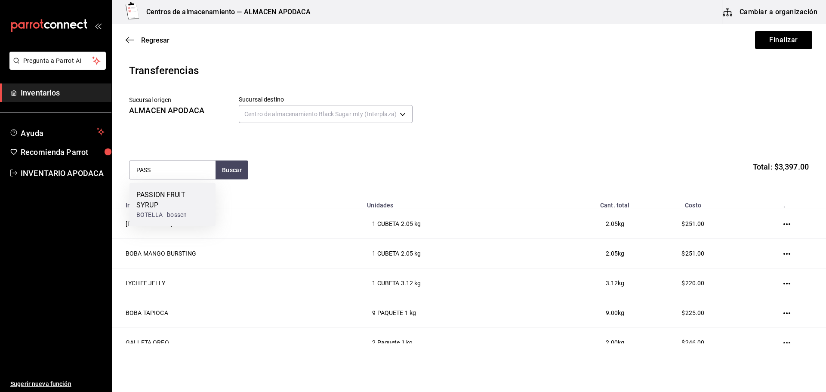
click at [200, 198] on div "PASSION FRUIT SYRUP" at bounding box center [172, 200] width 72 height 21
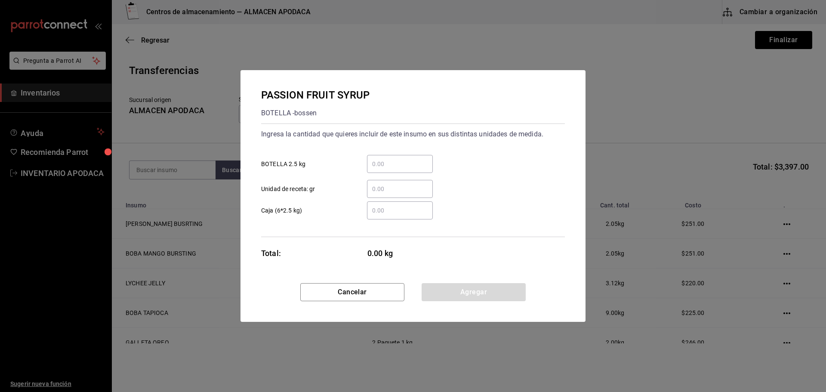
click at [385, 170] on div "​" at bounding box center [400, 164] width 66 height 18
click at [385, 169] on input "​ BOTELLA 2.5 kg" at bounding box center [400, 164] width 66 height 10
click at [458, 296] on button "Agregar" at bounding box center [474, 292] width 104 height 18
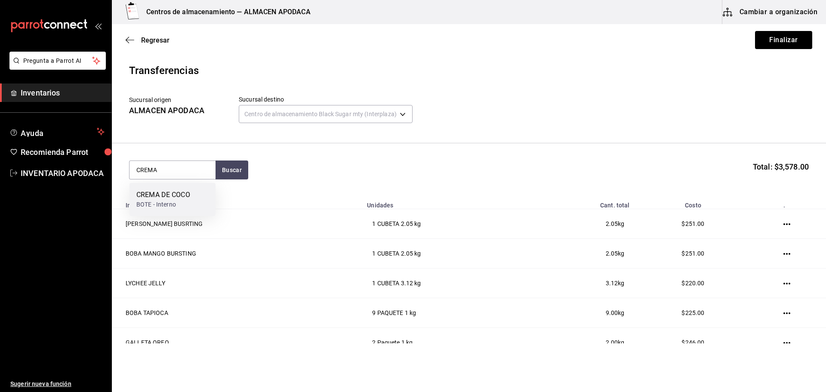
click at [190, 202] on div "BOTE - Interno" at bounding box center [163, 204] width 54 height 9
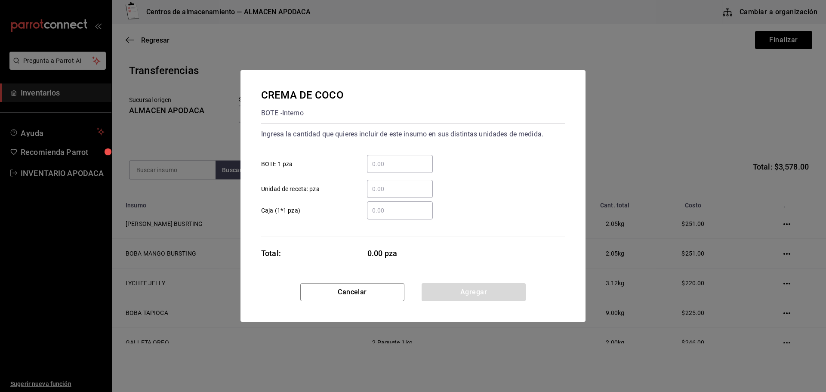
click at [401, 165] on input "​ BOTE 1 pza" at bounding box center [400, 164] width 66 height 10
click at [454, 286] on button "Agregar" at bounding box center [474, 292] width 104 height 18
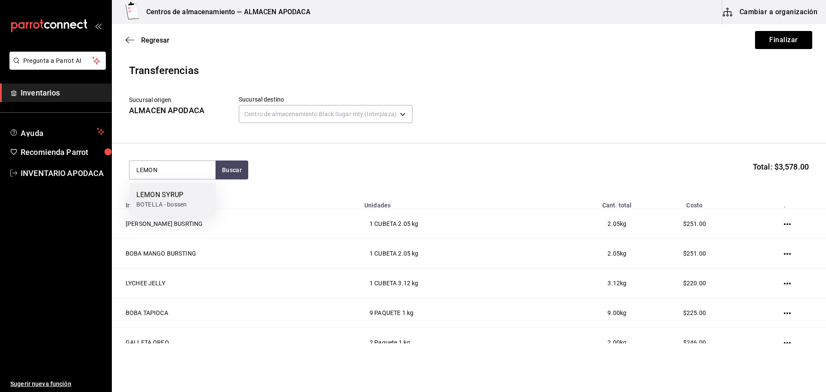
click at [194, 195] on div "LEMON SYRUP BOTELLA - bossen" at bounding box center [173, 199] width 86 height 33
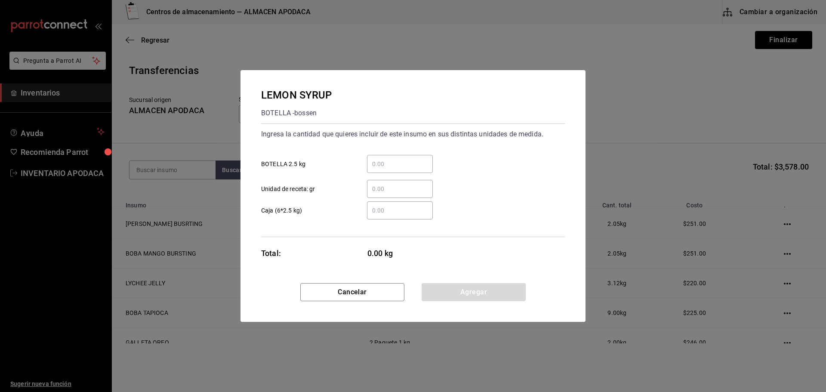
click at [394, 165] on input "​ BOTELLA 2.5 kg" at bounding box center [400, 164] width 66 height 10
click at [463, 292] on button "Agregar" at bounding box center [474, 292] width 104 height 18
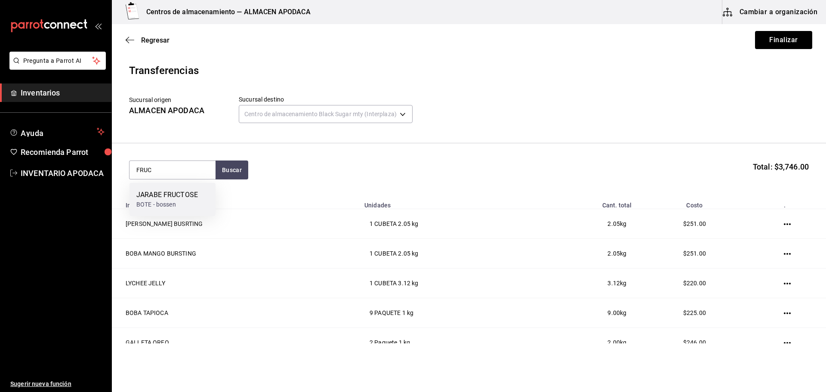
click at [192, 197] on div "JARABE FRUCTOSE" at bounding box center [167, 195] width 62 height 10
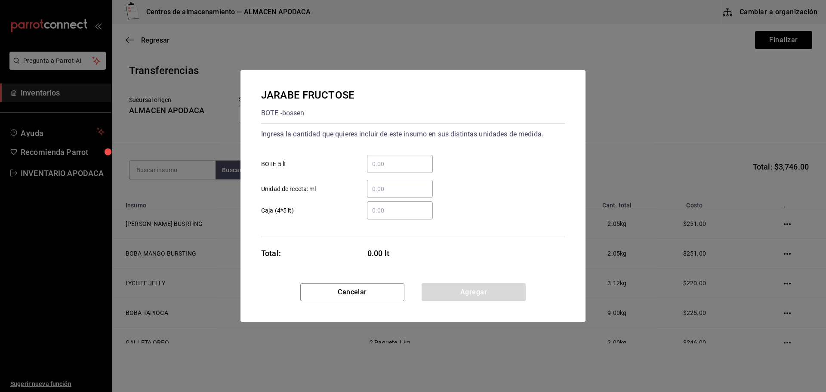
click at [397, 159] on input "​ BOTE 5 lt" at bounding box center [400, 164] width 66 height 10
click at [477, 293] on button "Agregar" at bounding box center [474, 292] width 104 height 18
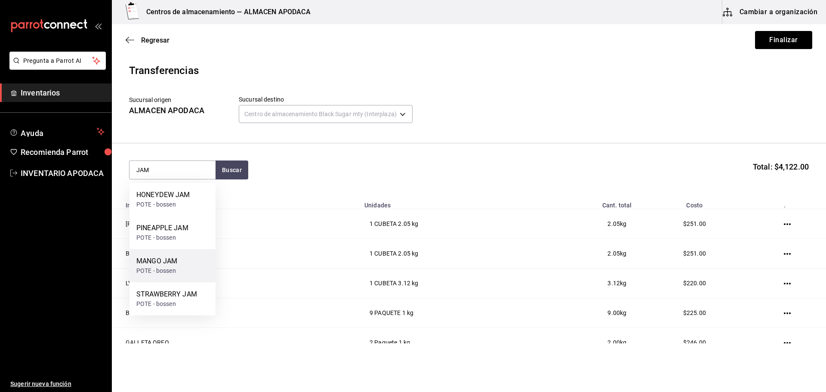
click at [178, 259] on div "MANGO JAM POTE - bossen" at bounding box center [173, 265] width 86 height 33
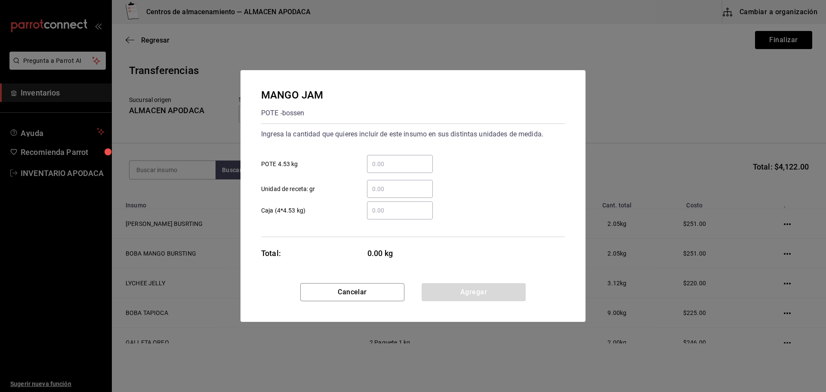
drag, startPoint x: 401, startPoint y: 160, endPoint x: 401, endPoint y: 166, distance: 6.5
click at [401, 160] on input "​ POTE 4.53 kg" at bounding box center [400, 164] width 66 height 10
click at [452, 293] on button "Agregar" at bounding box center [474, 292] width 104 height 18
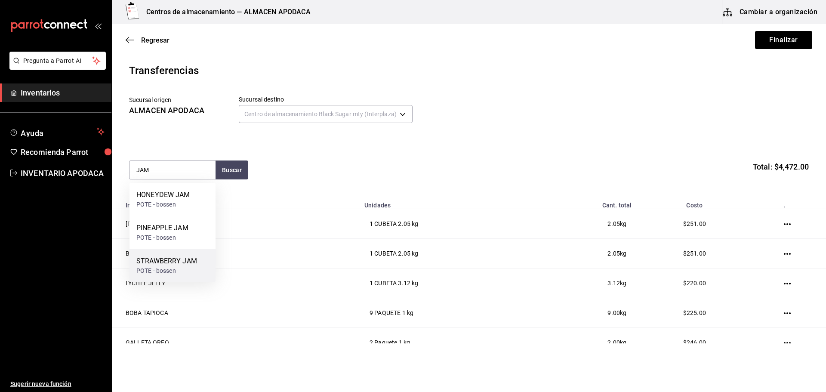
click at [179, 266] on div "STRAWBERRY JAM" at bounding box center [166, 261] width 61 height 10
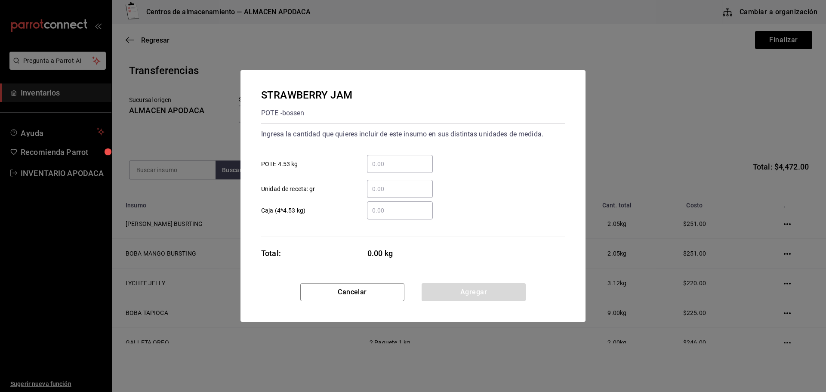
click at [394, 159] on input "​ POTE 4.53 kg" at bounding box center [400, 164] width 66 height 10
click at [447, 287] on button "Agregar" at bounding box center [474, 292] width 104 height 18
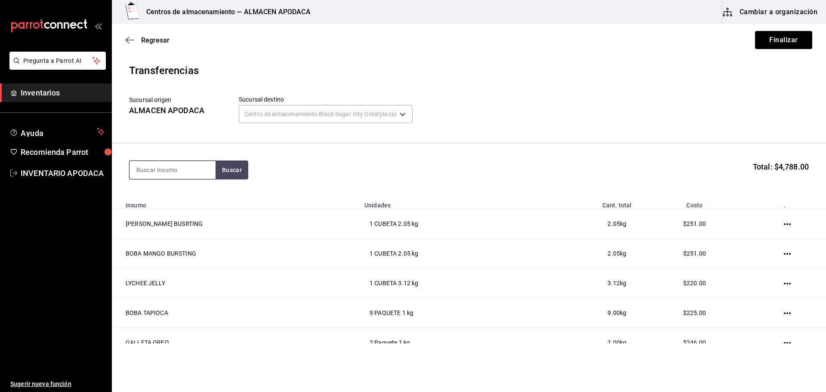
click at [199, 177] on input at bounding box center [173, 170] width 86 height 18
click at [188, 200] on div "PAQUETE - bossen/LOKYO" at bounding box center [172, 209] width 72 height 18
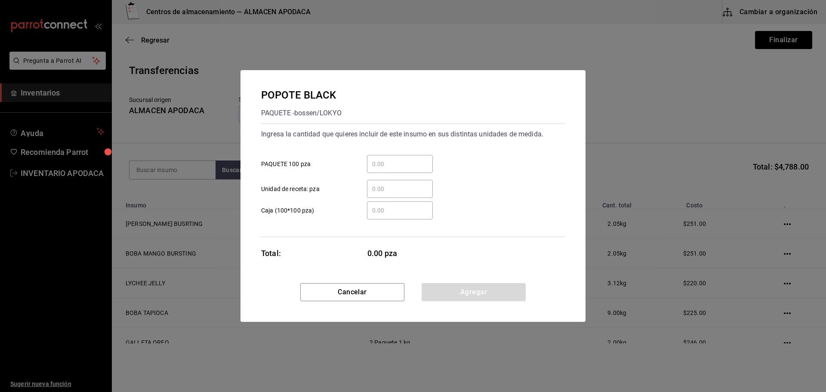
click at [414, 160] on input "​ PAQUETE 100 pza" at bounding box center [400, 164] width 66 height 10
click at [462, 300] on button "Agregar" at bounding box center [474, 292] width 104 height 18
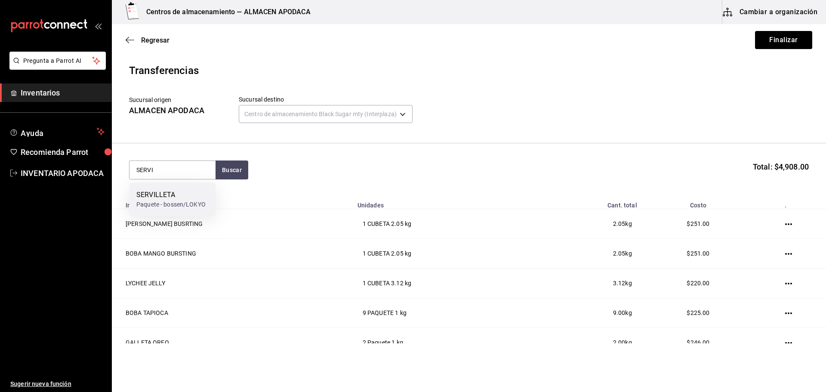
click at [174, 200] on div "SERVILLETA" at bounding box center [170, 195] width 69 height 10
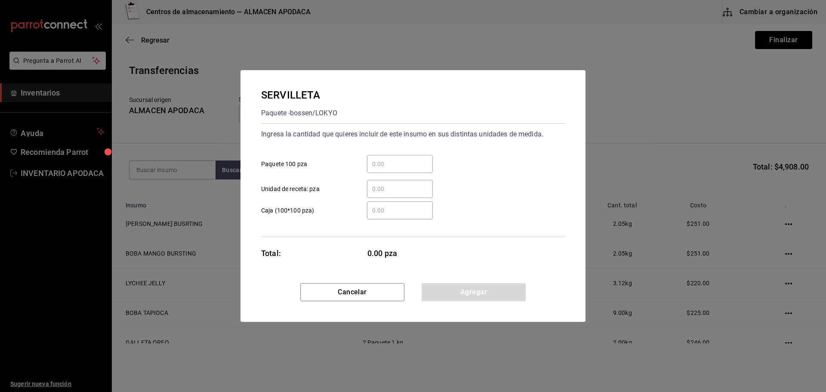
click at [405, 158] on div "​" at bounding box center [400, 164] width 66 height 18
click at [405, 159] on input "​ Paquete 100 pza" at bounding box center [400, 164] width 66 height 10
click at [471, 292] on button "Agregar" at bounding box center [474, 292] width 104 height 18
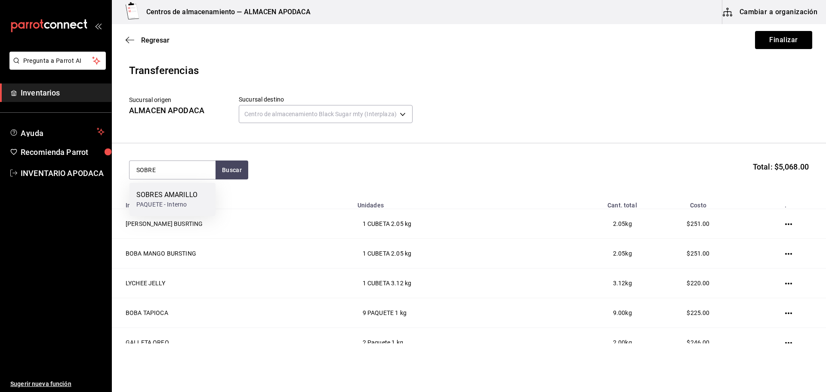
click at [166, 184] on div "SOBRES AMARILLO PAQUETE - Interno" at bounding box center [173, 199] width 86 height 33
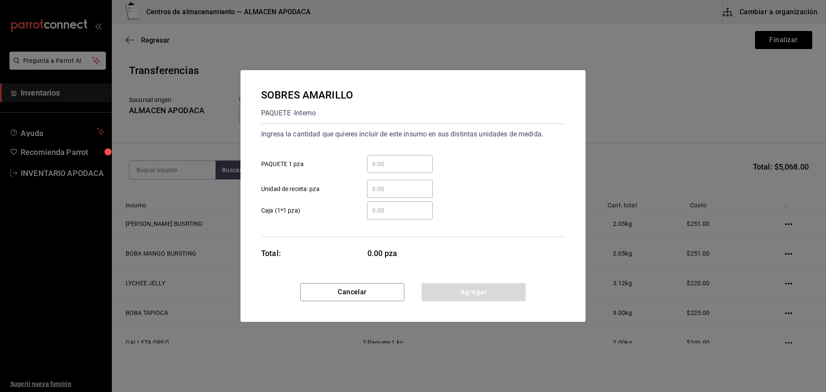
click at [377, 169] on input "​ PAQUETE 1 pza" at bounding box center [400, 164] width 66 height 10
click at [459, 293] on button "Agregar" at bounding box center [474, 292] width 104 height 18
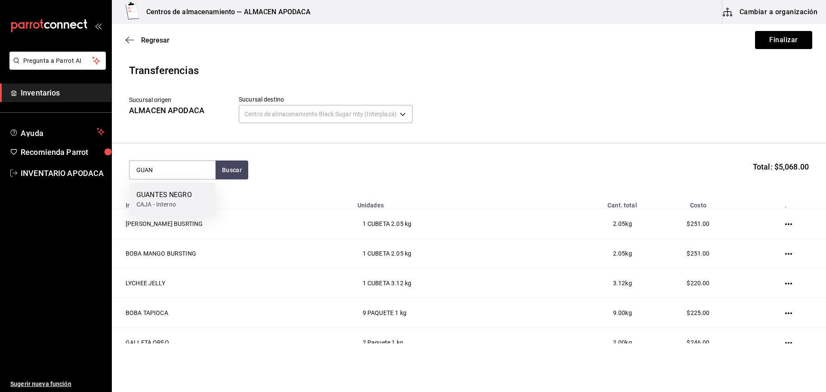
click at [188, 186] on div "GUANTES NEGRO CAJA - Interno" at bounding box center [173, 199] width 86 height 33
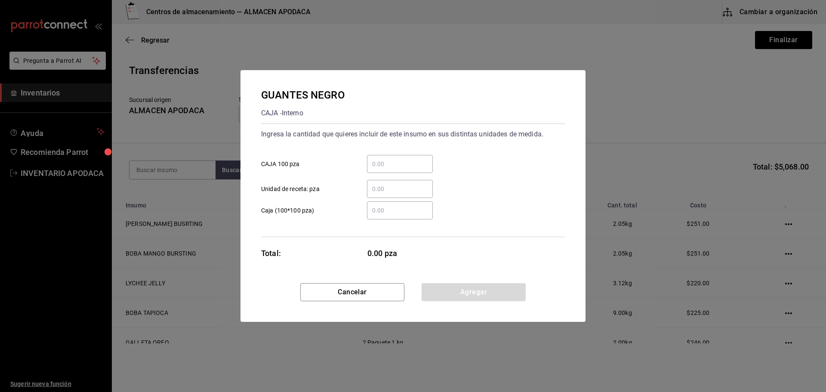
click at [417, 156] on div "​" at bounding box center [400, 164] width 66 height 18
click at [417, 159] on input "​ CAJA 100 pza" at bounding box center [400, 164] width 66 height 10
click at [466, 289] on button "Agregar" at bounding box center [474, 292] width 104 height 18
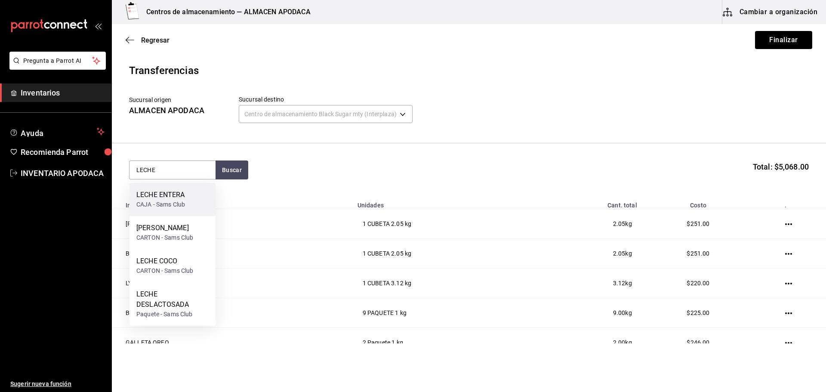
click at [175, 194] on div "LECHE ENTERA" at bounding box center [160, 195] width 49 height 10
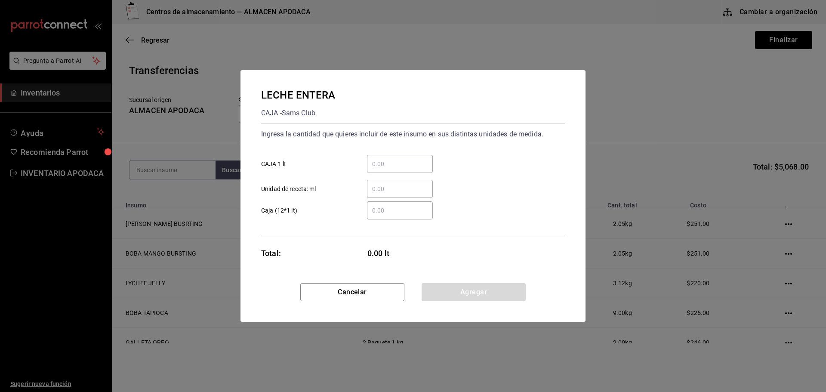
click at [389, 171] on div "​" at bounding box center [400, 164] width 66 height 18
click at [389, 169] on input "​ CAJA 1 lt" at bounding box center [400, 164] width 66 height 10
click at [454, 287] on button "Agregar" at bounding box center [474, 292] width 104 height 18
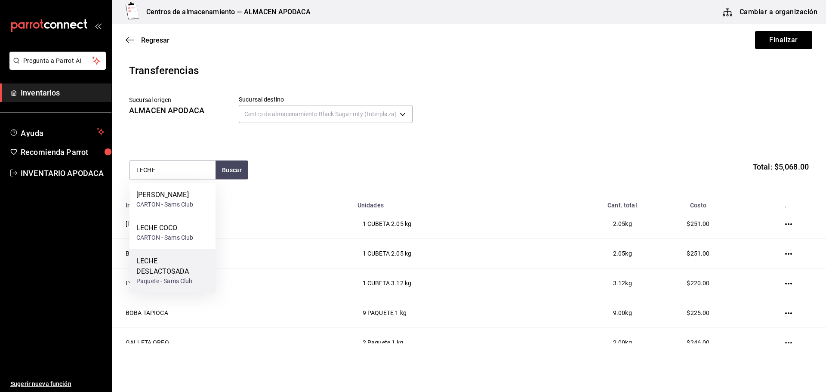
click at [171, 265] on div "LECHE DESLACTOSADA" at bounding box center [172, 266] width 72 height 21
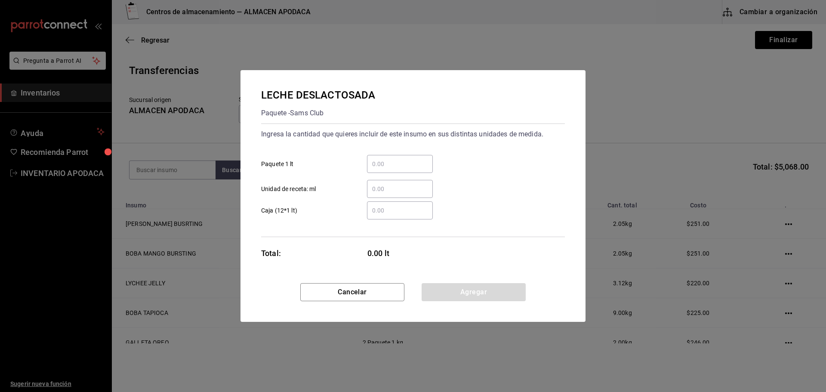
click at [414, 159] on input "​ Paquete 1 lt" at bounding box center [400, 164] width 66 height 10
click at [459, 303] on div "Cancelar Agregar" at bounding box center [413, 302] width 345 height 39
click at [459, 286] on button "Agregar" at bounding box center [474, 292] width 104 height 18
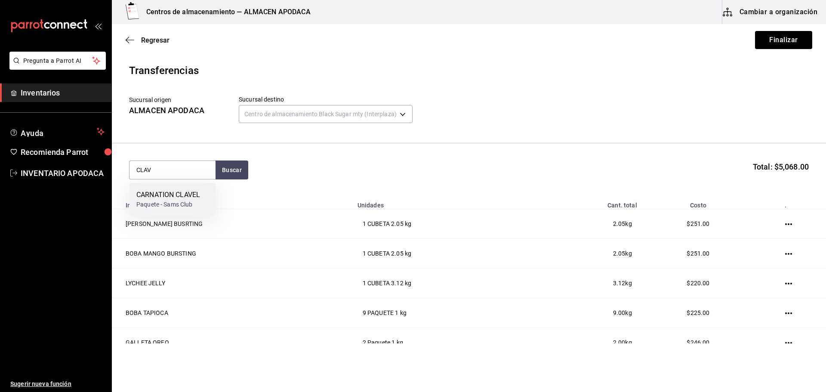
click at [173, 193] on div "CARNATION CLAVEL" at bounding box center [168, 195] width 64 height 10
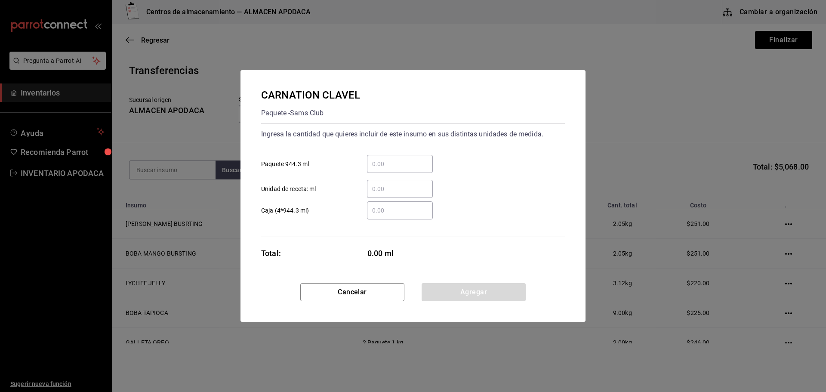
click at [394, 157] on div "​" at bounding box center [400, 164] width 66 height 18
click at [394, 159] on input "​ Paquete 944.3 ml" at bounding box center [400, 164] width 66 height 10
click at [452, 293] on button "Agregar" at bounding box center [474, 292] width 104 height 18
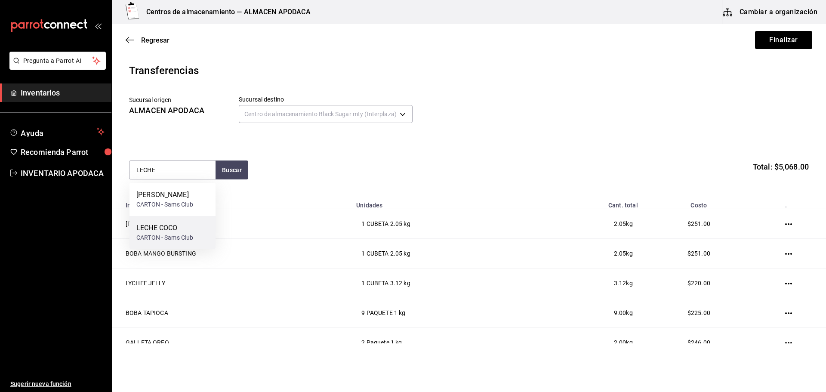
click at [174, 246] on div "LECHE COCO CARTON - Sams Club" at bounding box center [173, 232] width 86 height 33
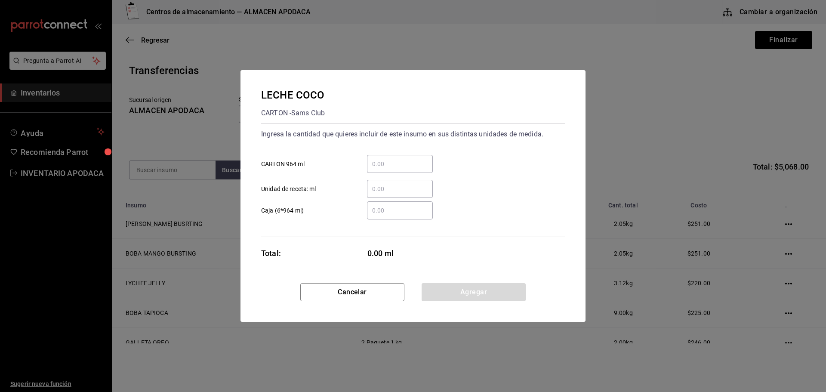
click at [397, 161] on input "​ CARTON 964 ml" at bounding box center [400, 164] width 66 height 10
click at [469, 287] on button "Agregar" at bounding box center [474, 292] width 104 height 18
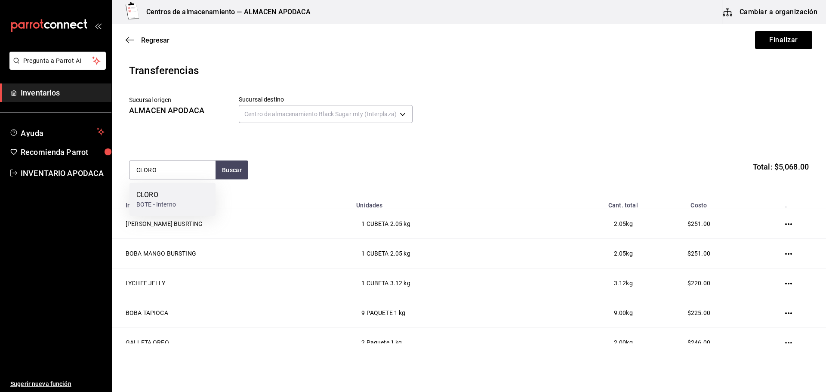
click at [152, 201] on div "BOTE - Interno" at bounding box center [156, 204] width 40 height 9
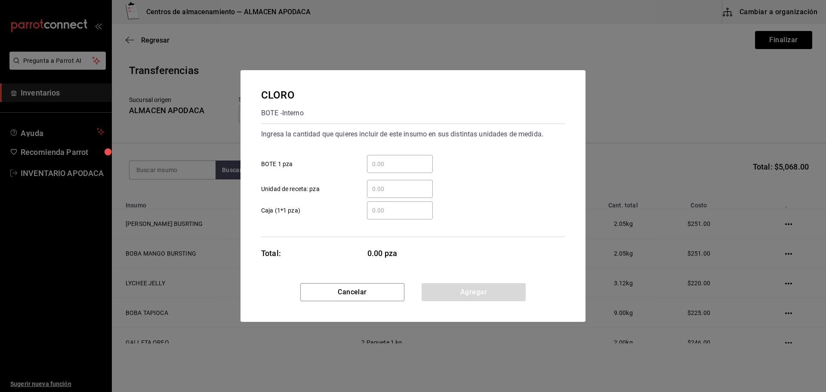
click at [401, 157] on div "​" at bounding box center [400, 164] width 66 height 18
click at [401, 159] on input "​ BOTE 1 pza" at bounding box center [400, 164] width 66 height 10
click at [468, 287] on button "Agregar" at bounding box center [474, 292] width 104 height 18
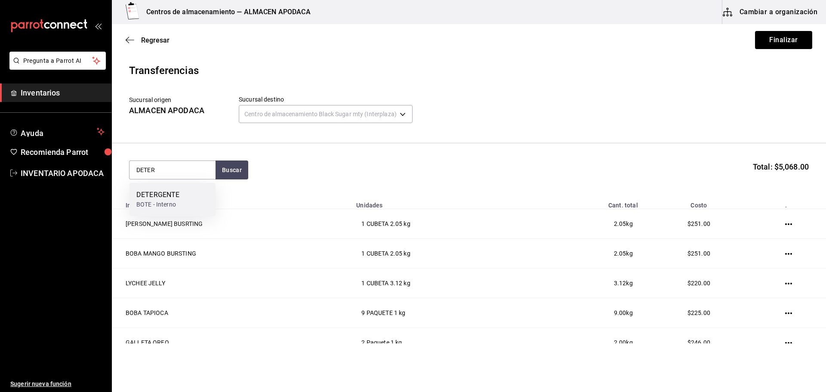
click at [198, 188] on div "DETERGENTE BOTE - Interno" at bounding box center [173, 199] width 86 height 33
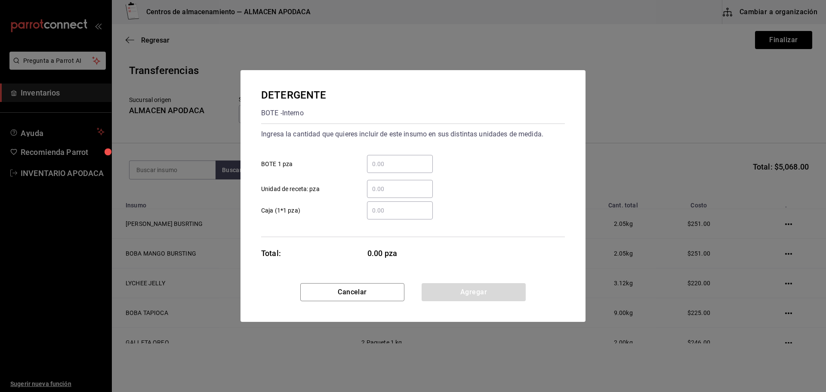
click at [407, 162] on input "​ BOTE 1 pza" at bounding box center [400, 164] width 66 height 10
click at [479, 290] on button "Agregar" at bounding box center [474, 292] width 104 height 18
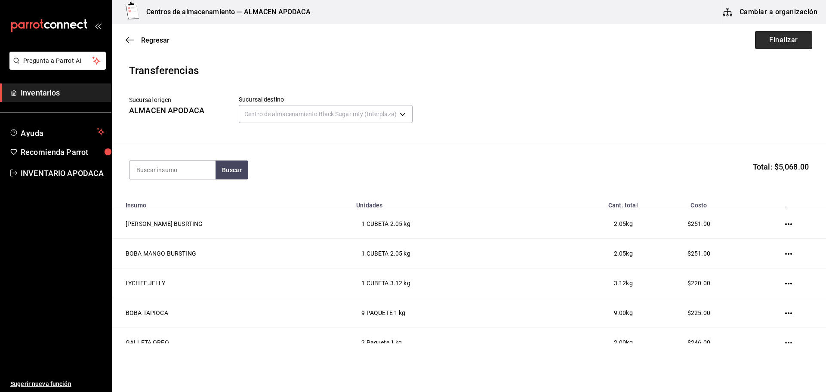
click at [773, 35] on button "Finalizar" at bounding box center [783, 40] width 57 height 18
